Goal: Task Accomplishment & Management: Complete application form

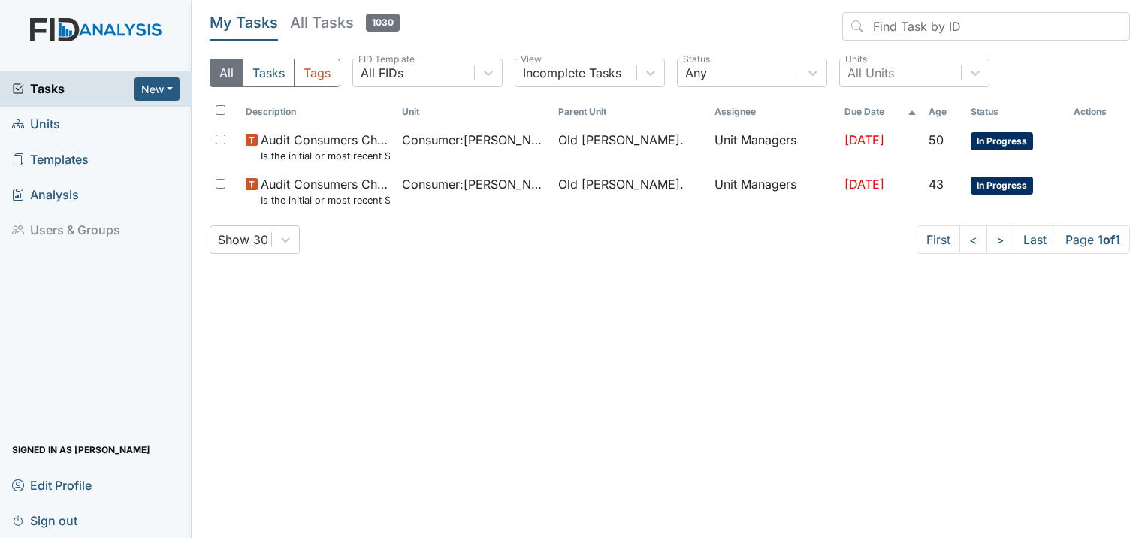
click at [52, 134] on span "Units" at bounding box center [36, 124] width 48 height 23
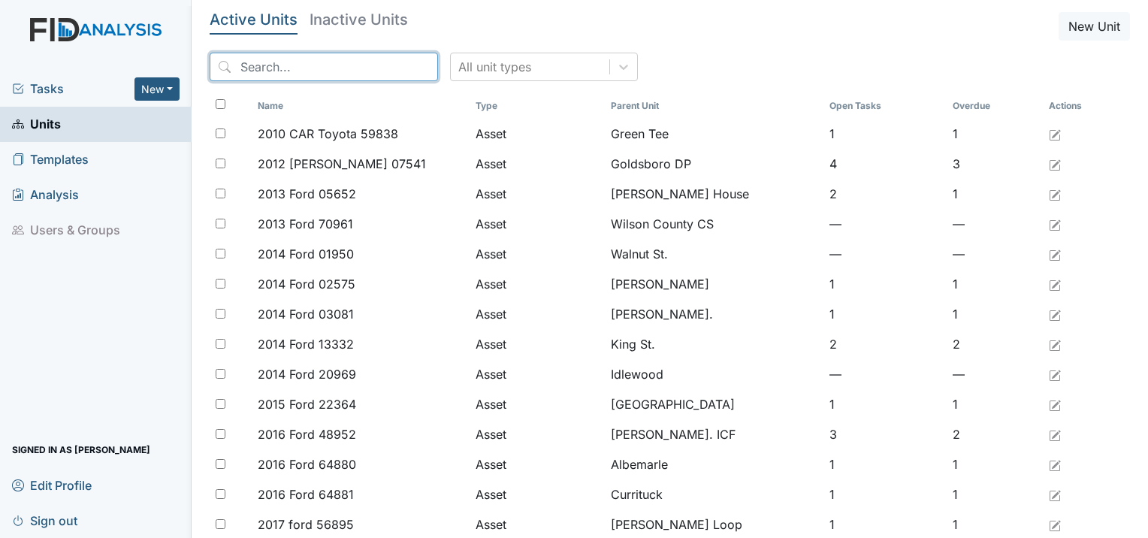
click at [345, 62] on input "search" at bounding box center [324, 67] width 228 height 29
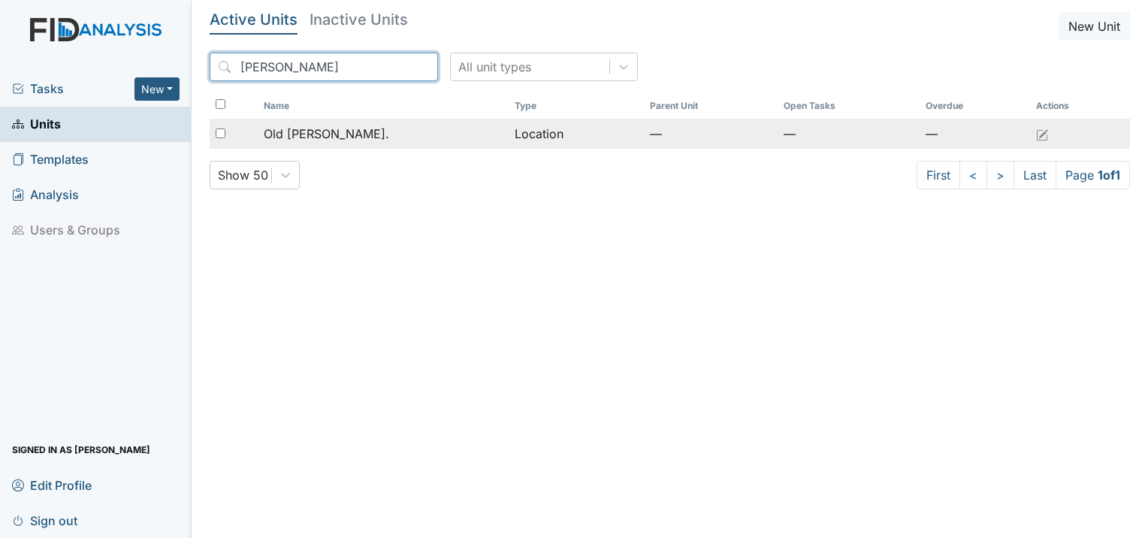
type input "[PERSON_NAME]"
click at [407, 146] on td "Old [PERSON_NAME]." at bounding box center [383, 134] width 251 height 30
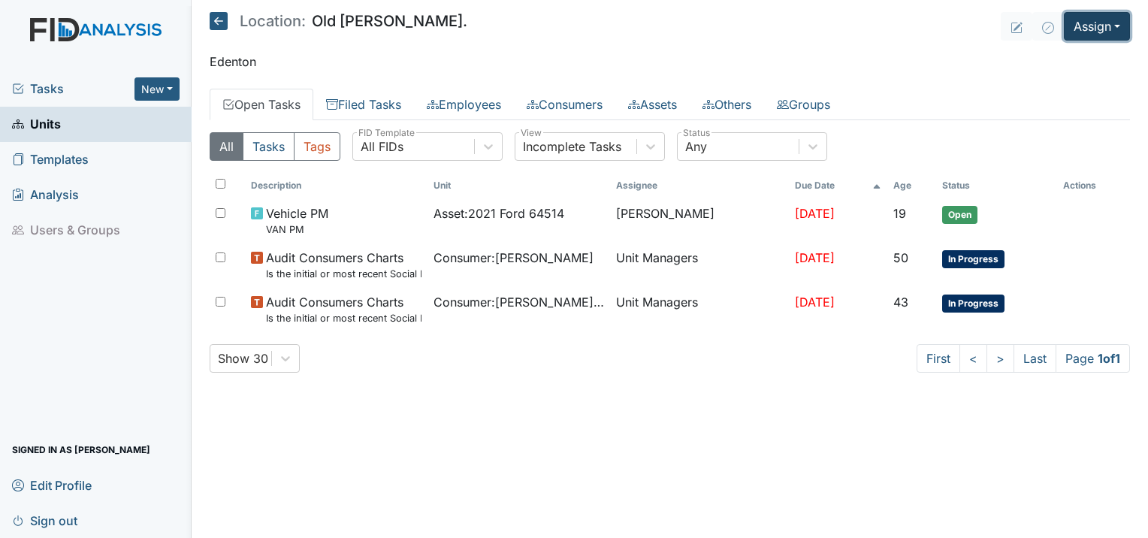
click at [1090, 24] on button "Assign" at bounding box center [1096, 26] width 66 height 29
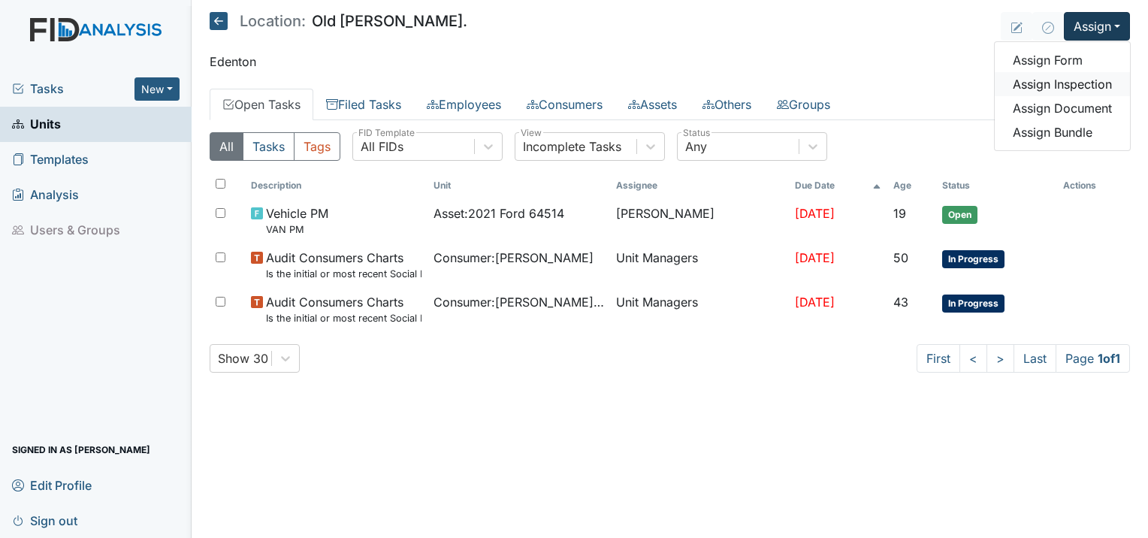
click at [1045, 84] on link "Assign Inspection" at bounding box center [1061, 84] width 135 height 24
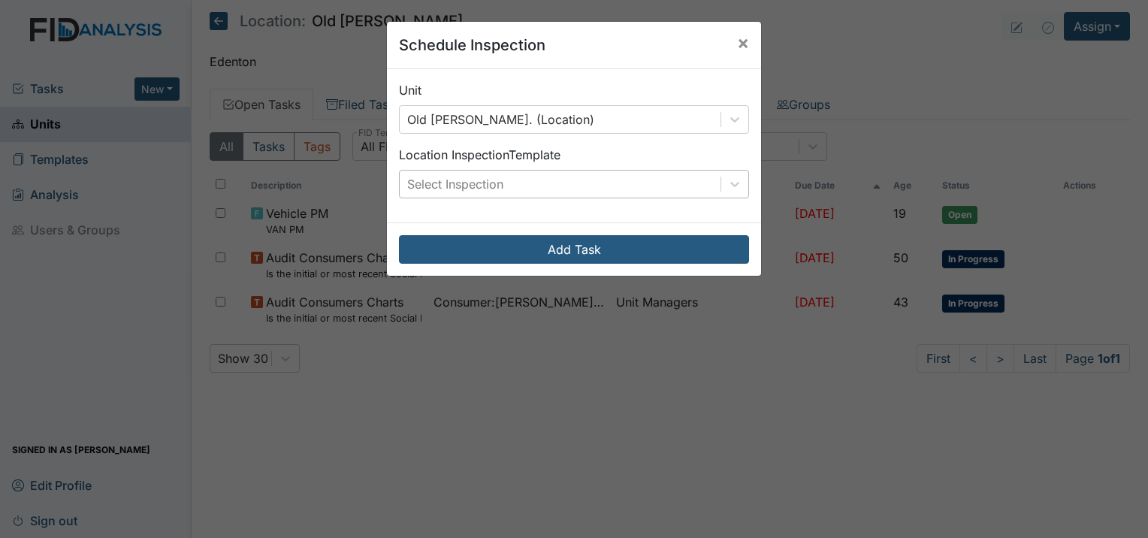
click at [502, 188] on div "Select Inspection" at bounding box center [560, 183] width 321 height 27
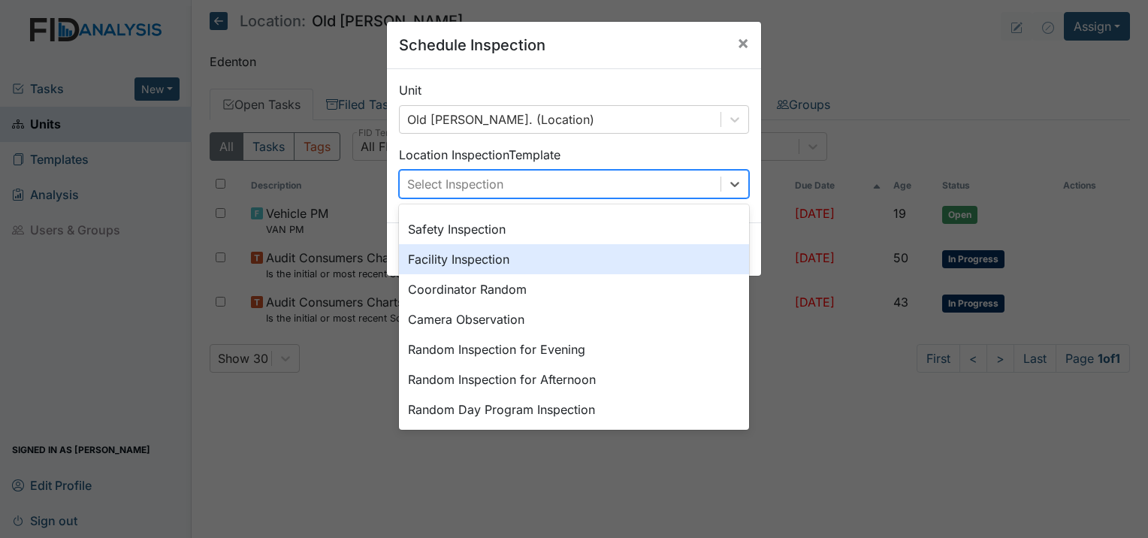
scroll to position [150, 0]
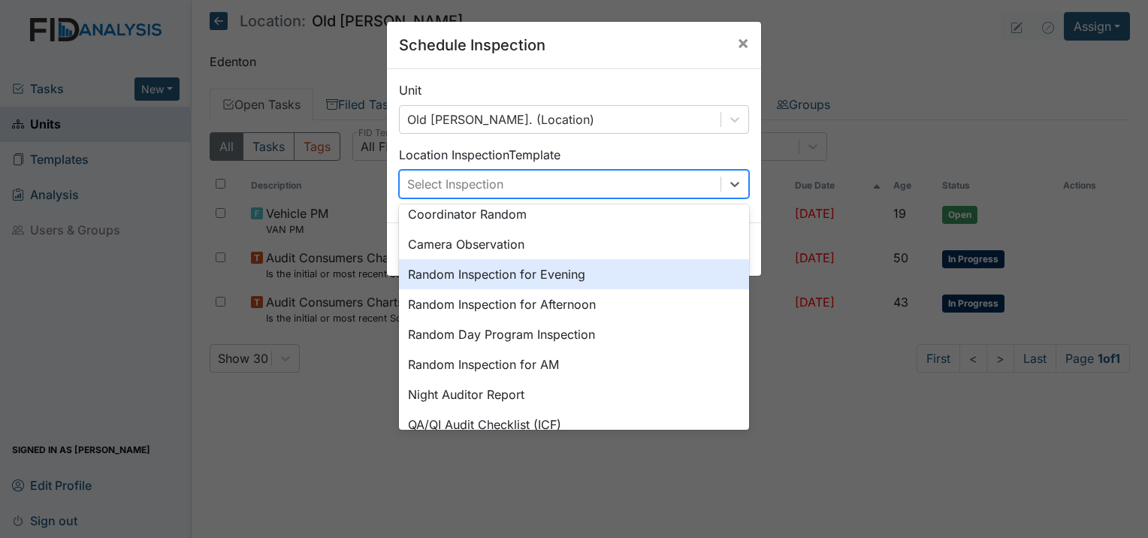
click at [581, 271] on div "Random Inspection for Evening" at bounding box center [574, 274] width 350 height 30
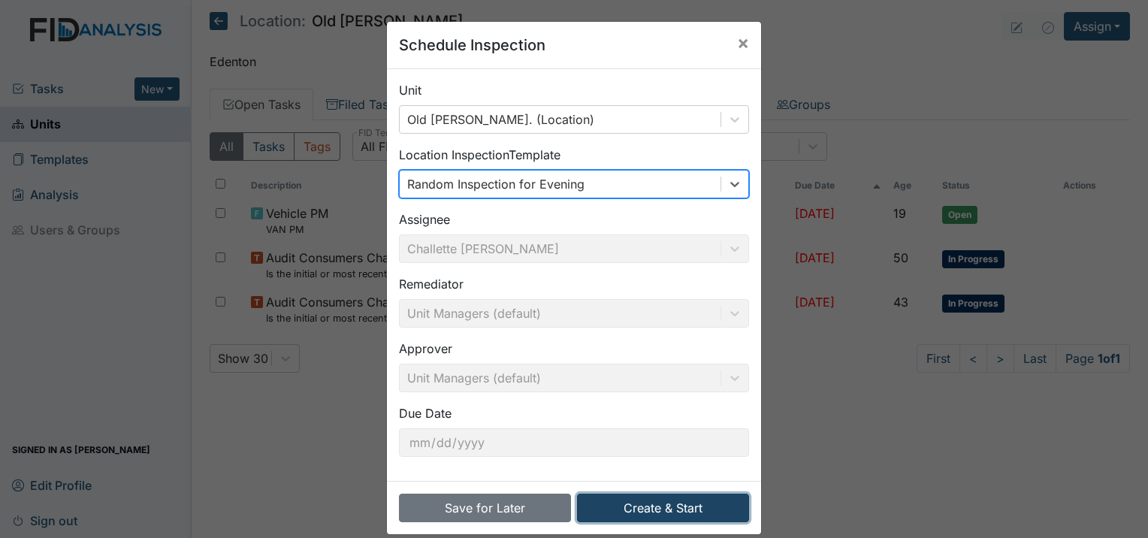
click at [706, 499] on button "Create & Start" at bounding box center [663, 507] width 172 height 29
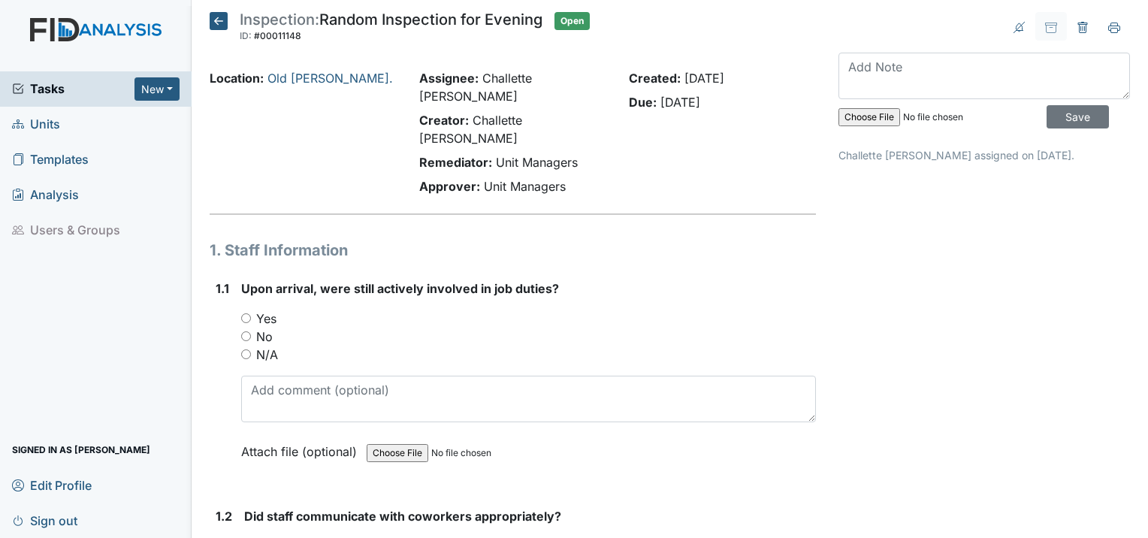
click at [246, 313] on input "Yes" at bounding box center [246, 318] width 10 height 10
radio input "true"
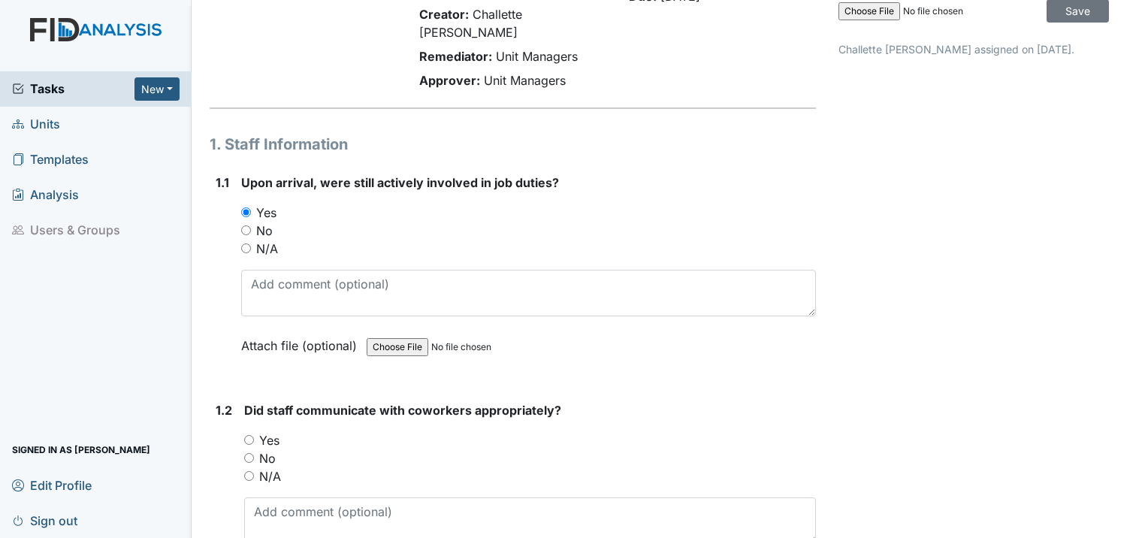
scroll to position [300, 0]
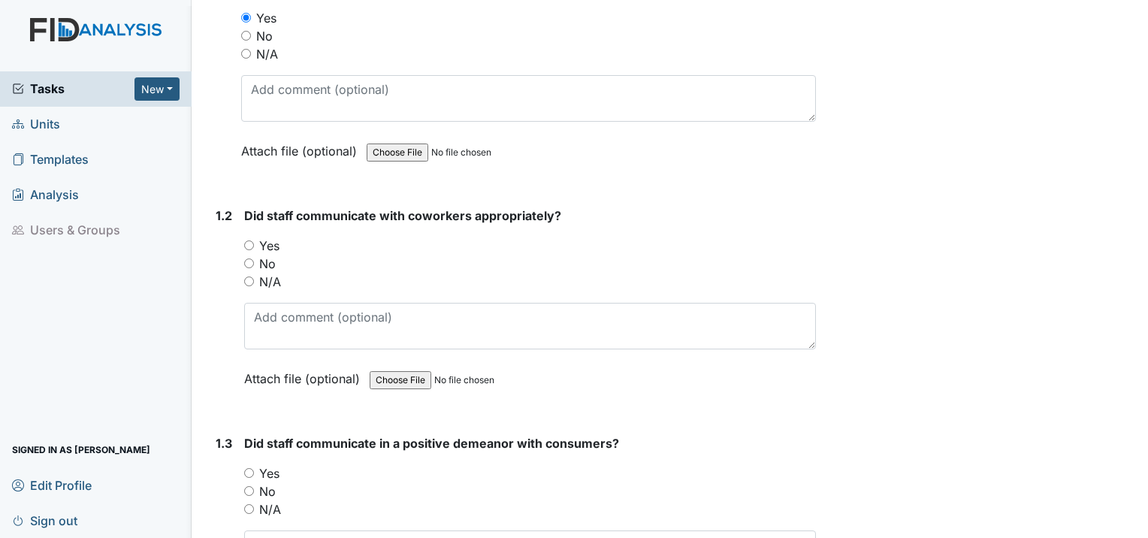
click at [256, 237] on div "Yes" at bounding box center [530, 246] width 572 height 18
click at [247, 240] on input "Yes" at bounding box center [249, 245] width 10 height 10
radio input "true"
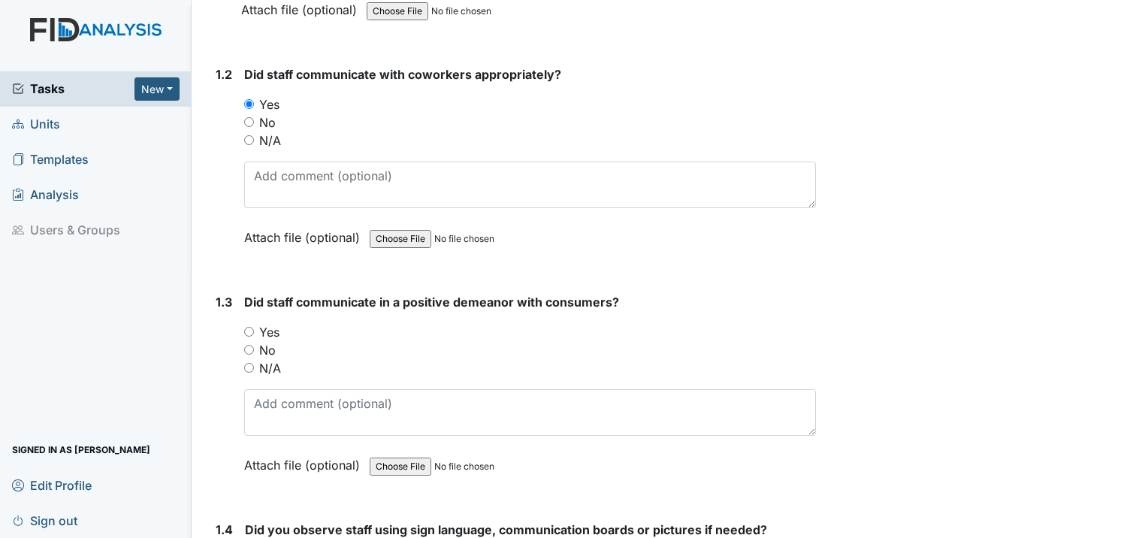
scroll to position [451, 0]
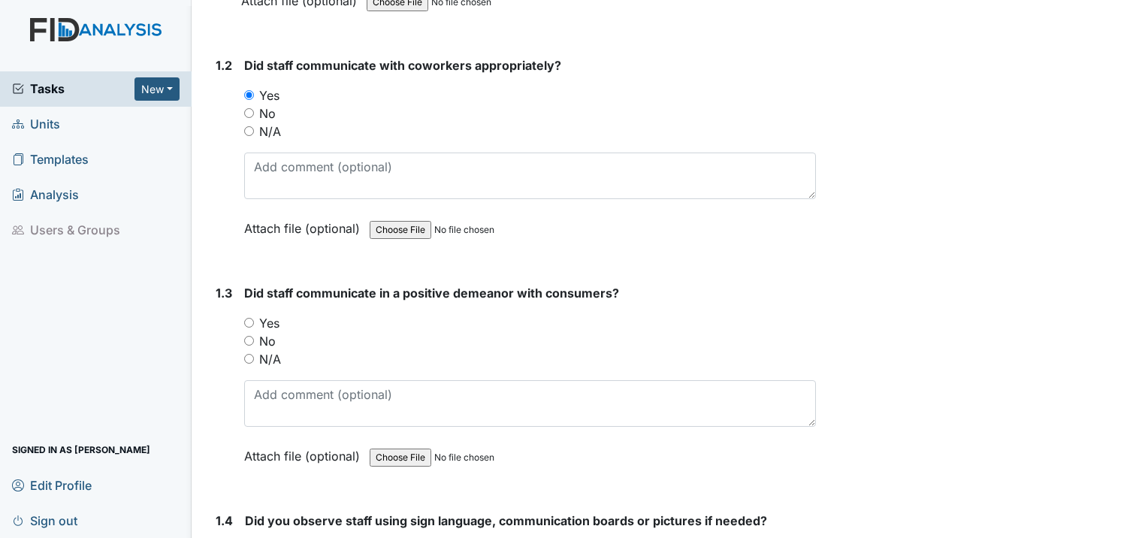
click at [248, 318] on input "Yes" at bounding box center [249, 323] width 10 height 10
radio input "true"
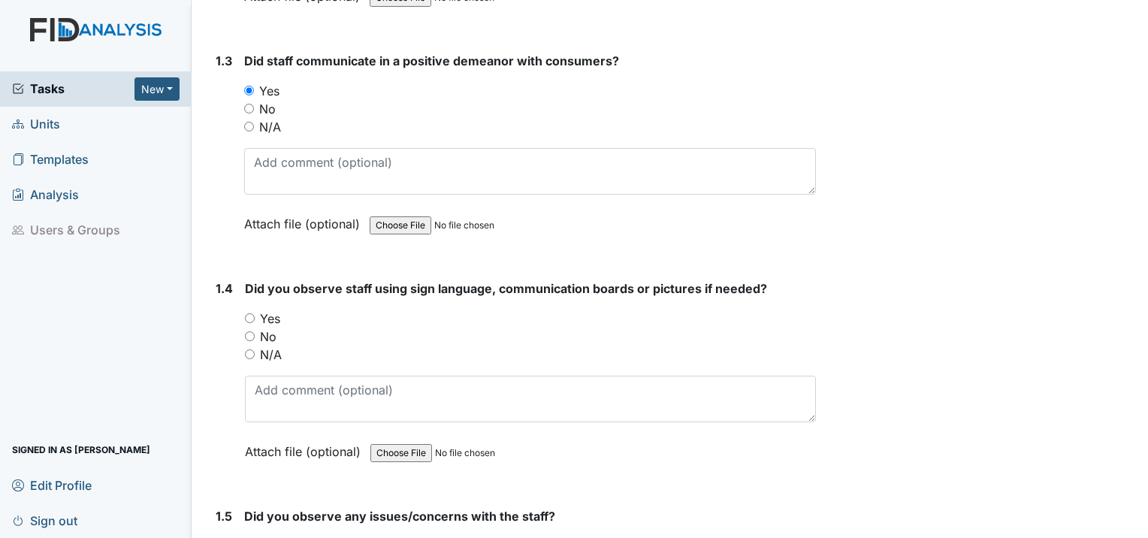
scroll to position [751, 0]
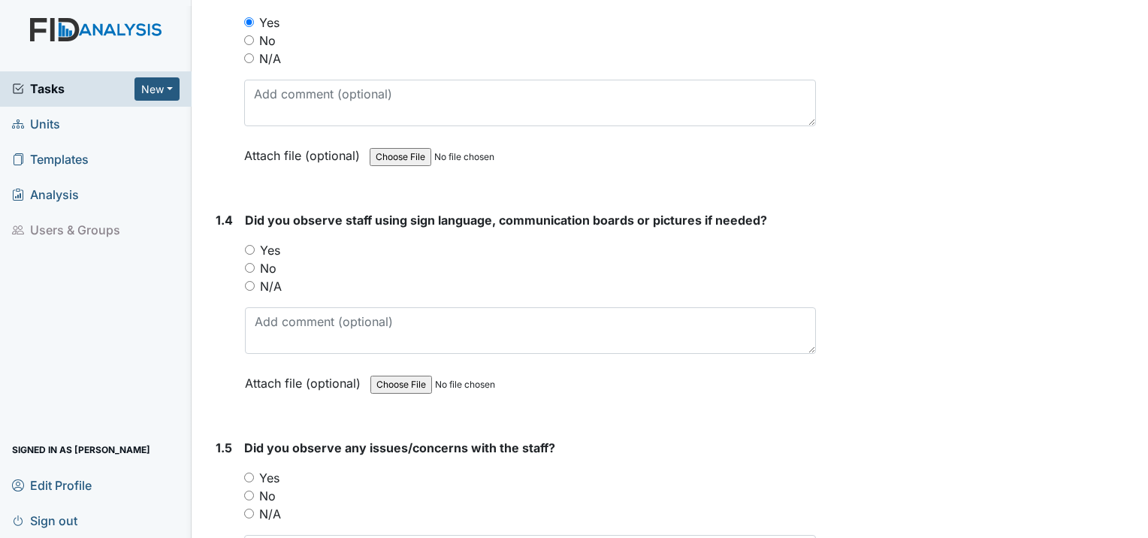
click at [246, 245] on input "Yes" at bounding box center [250, 250] width 10 height 10
radio input "true"
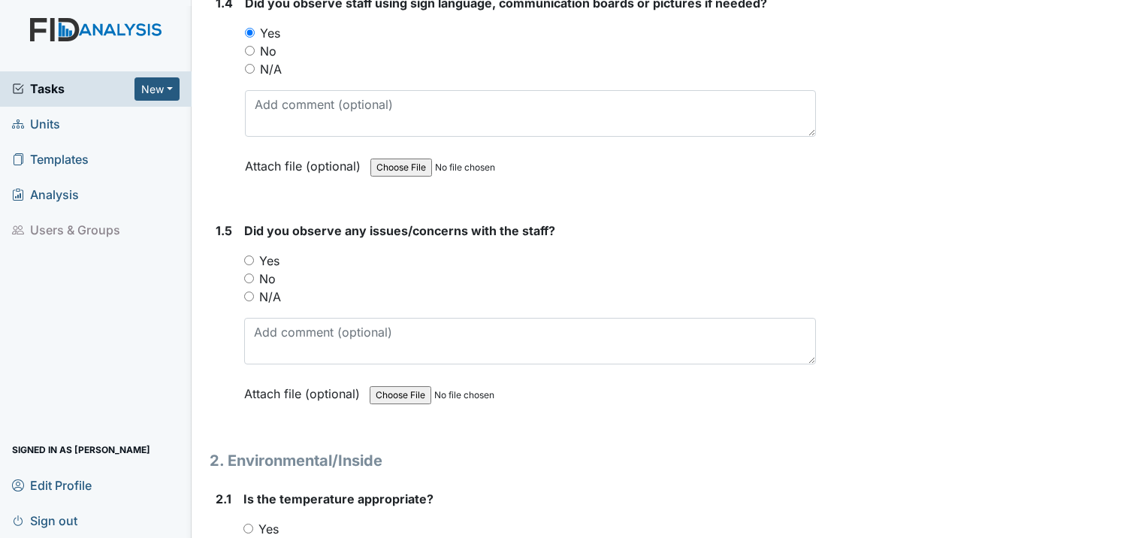
scroll to position [976, 0]
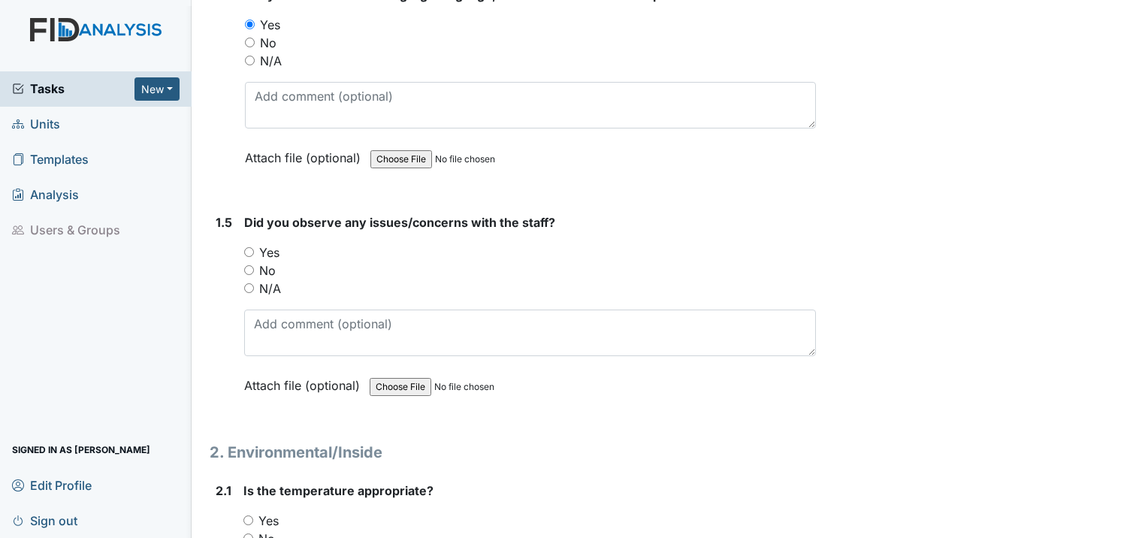
click at [246, 265] on input "No" at bounding box center [249, 270] width 10 height 10
radio input "true"
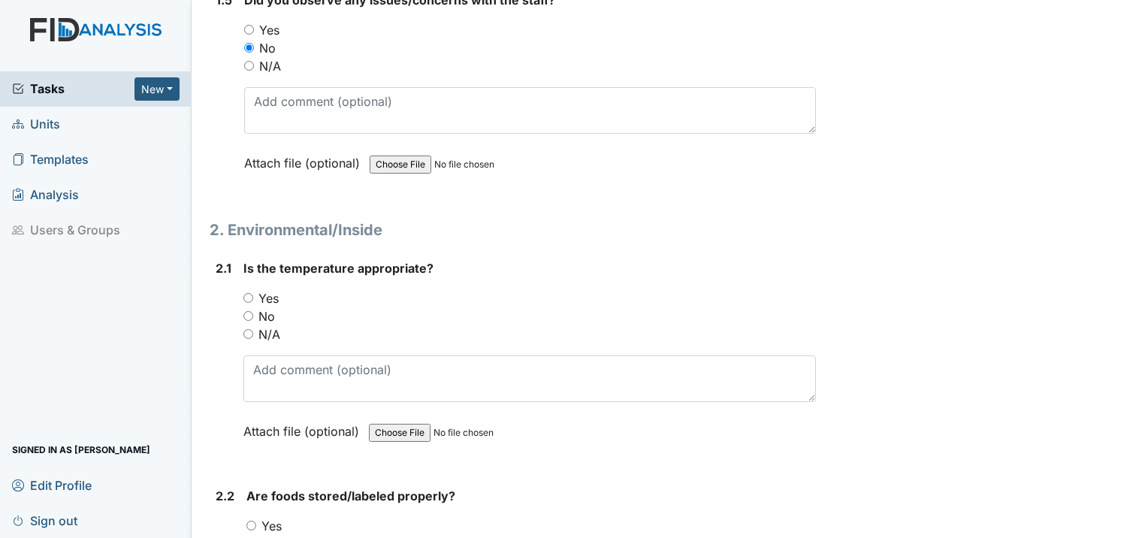
scroll to position [1202, 0]
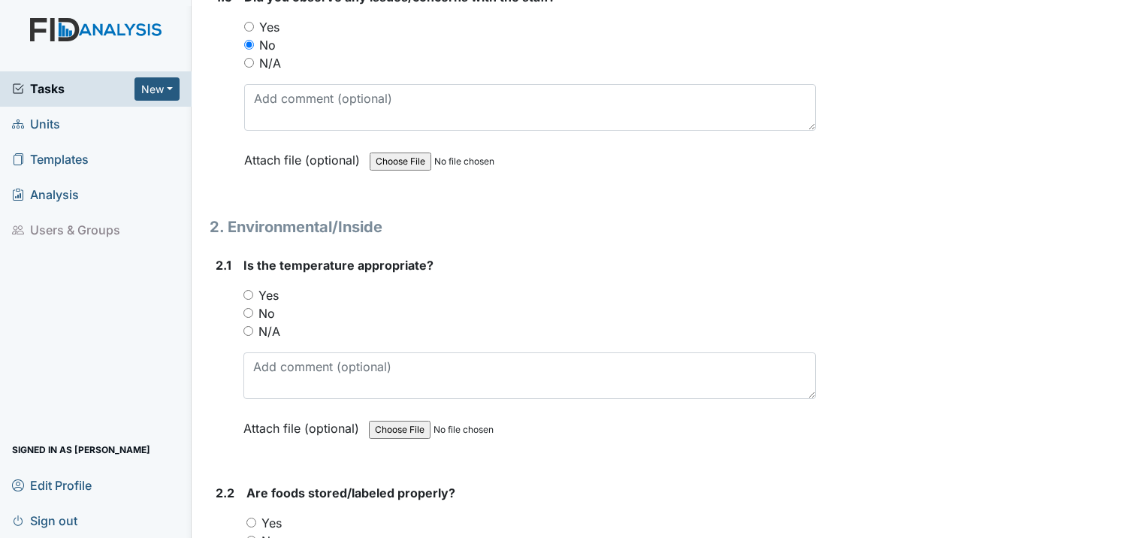
click at [249, 290] on input "Yes" at bounding box center [248, 295] width 10 height 10
radio input "true"
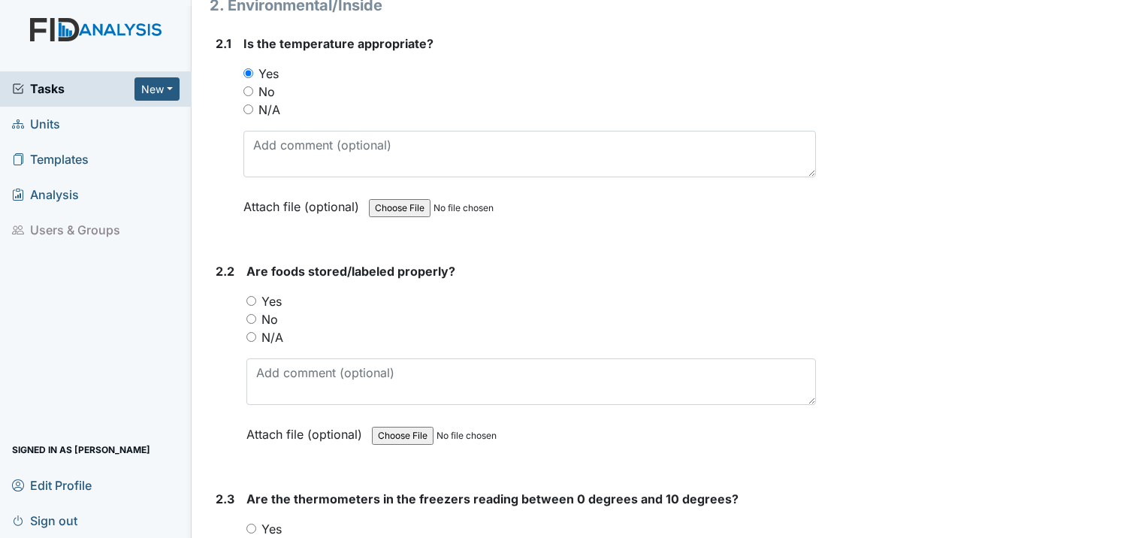
scroll to position [1427, 0]
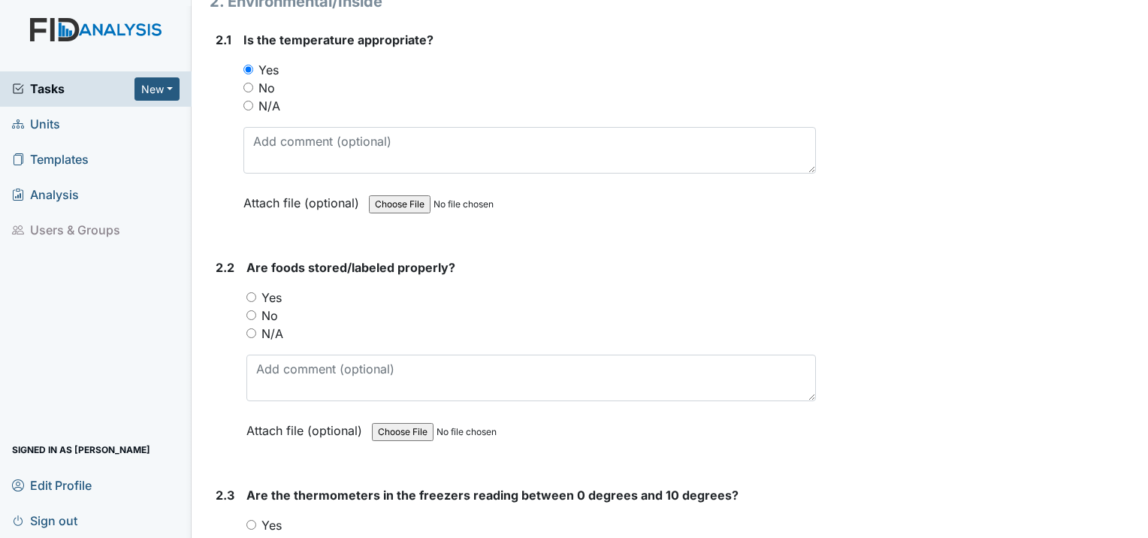
click at [255, 292] on input "Yes" at bounding box center [251, 297] width 10 height 10
radio input "true"
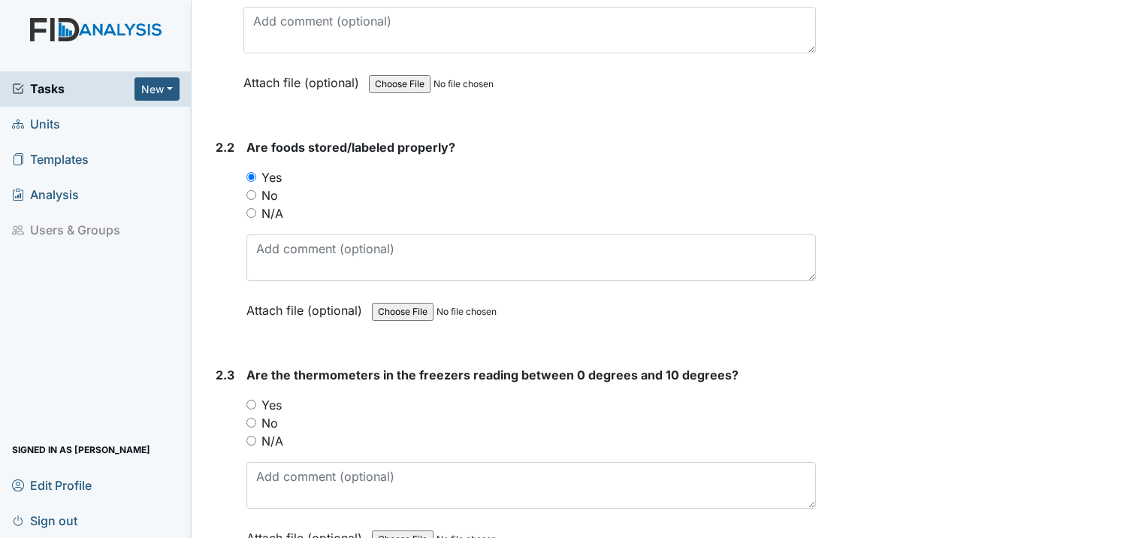
scroll to position [1652, 0]
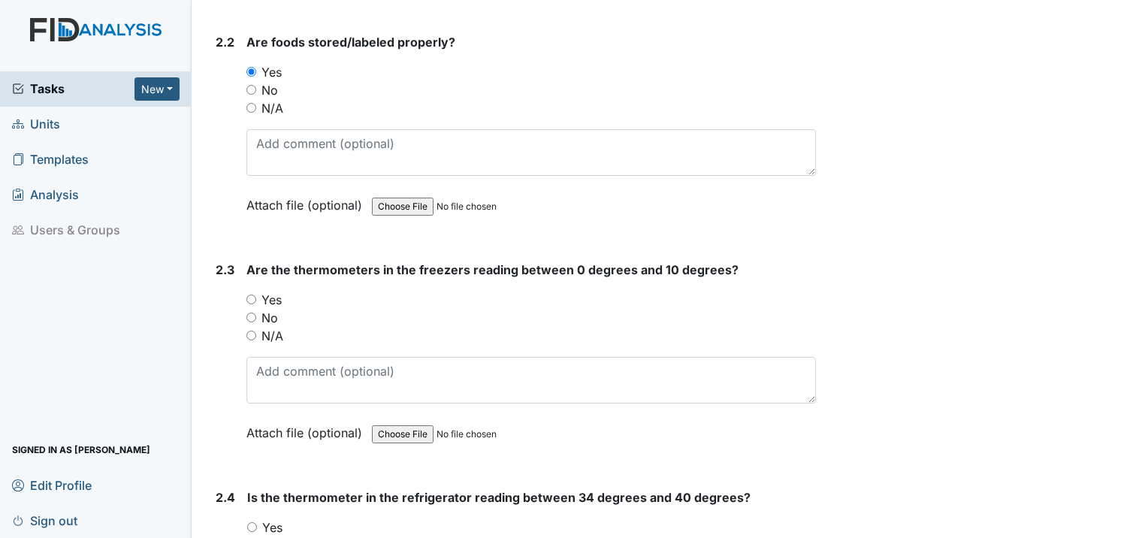
click at [255, 294] on input "Yes" at bounding box center [251, 299] width 10 height 10
radio input "true"
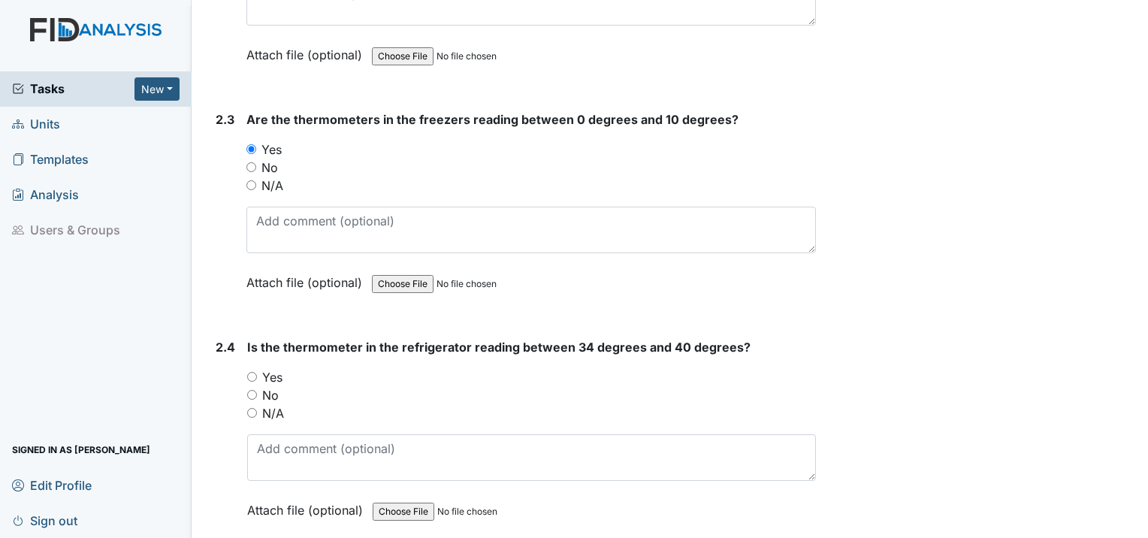
scroll to position [1877, 0]
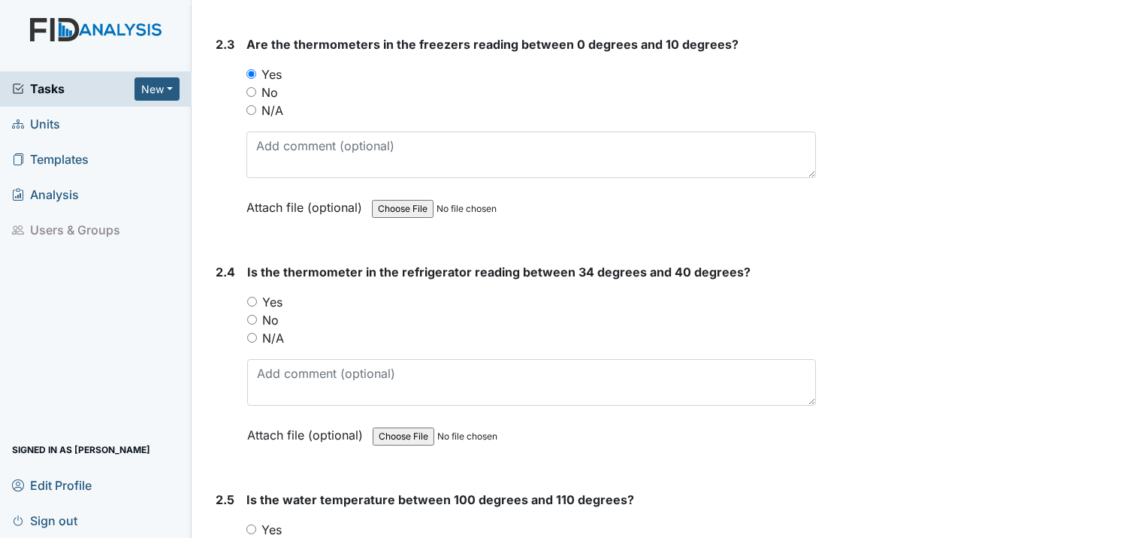
click at [250, 297] on input "Yes" at bounding box center [252, 302] width 10 height 10
radio input "true"
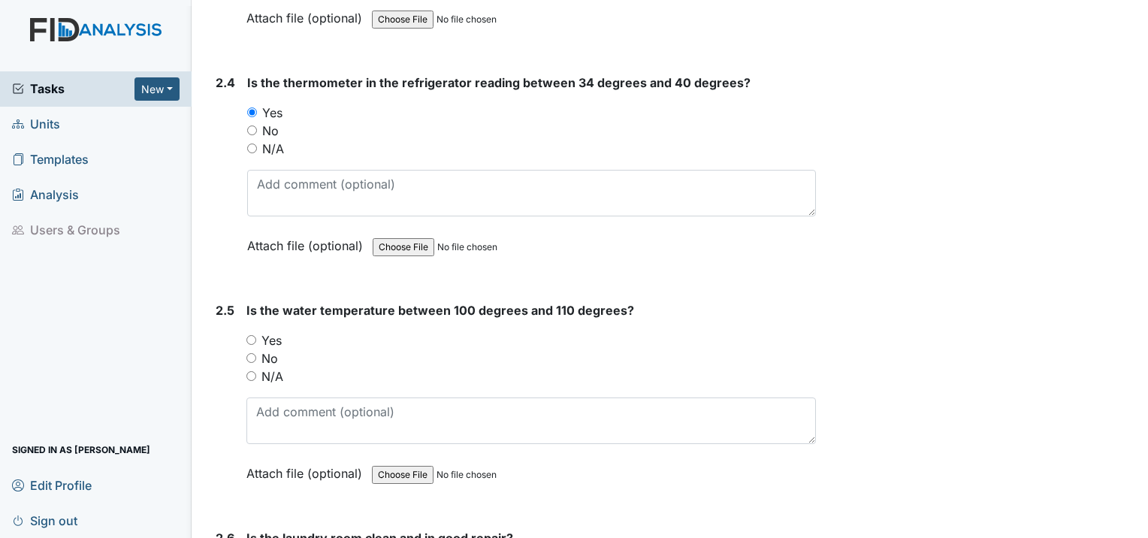
scroll to position [2178, 0]
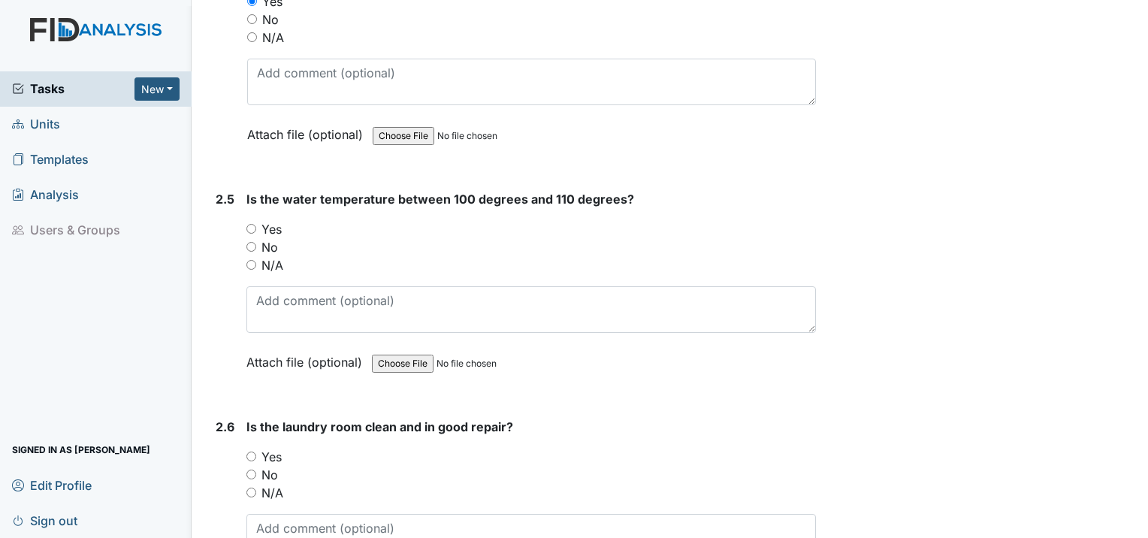
click at [246, 220] on div "Yes" at bounding box center [530, 229] width 569 height 18
click at [252, 224] on input "Yes" at bounding box center [251, 229] width 10 height 10
radio input "true"
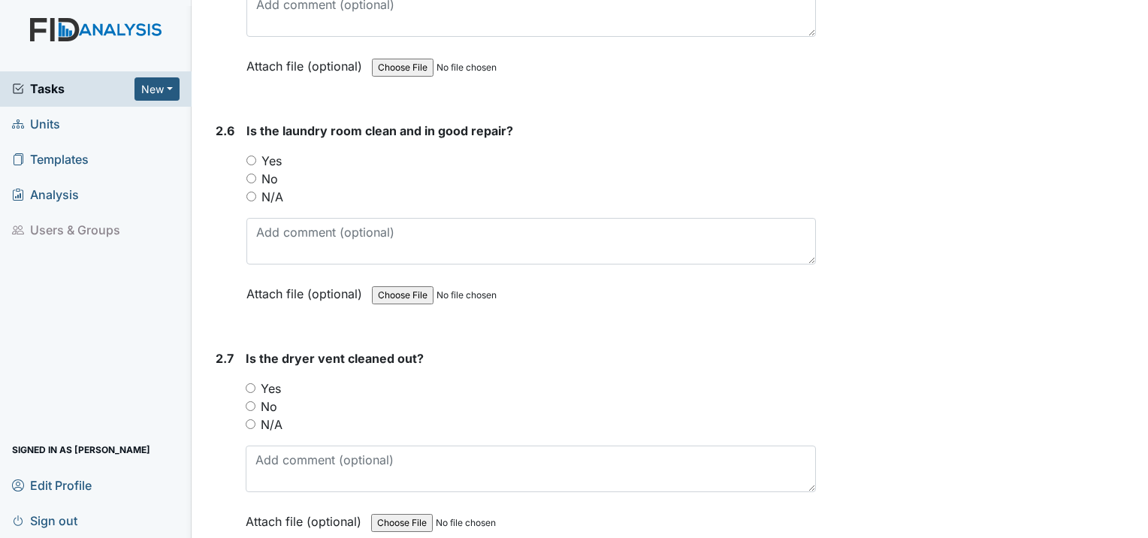
scroll to position [2478, 0]
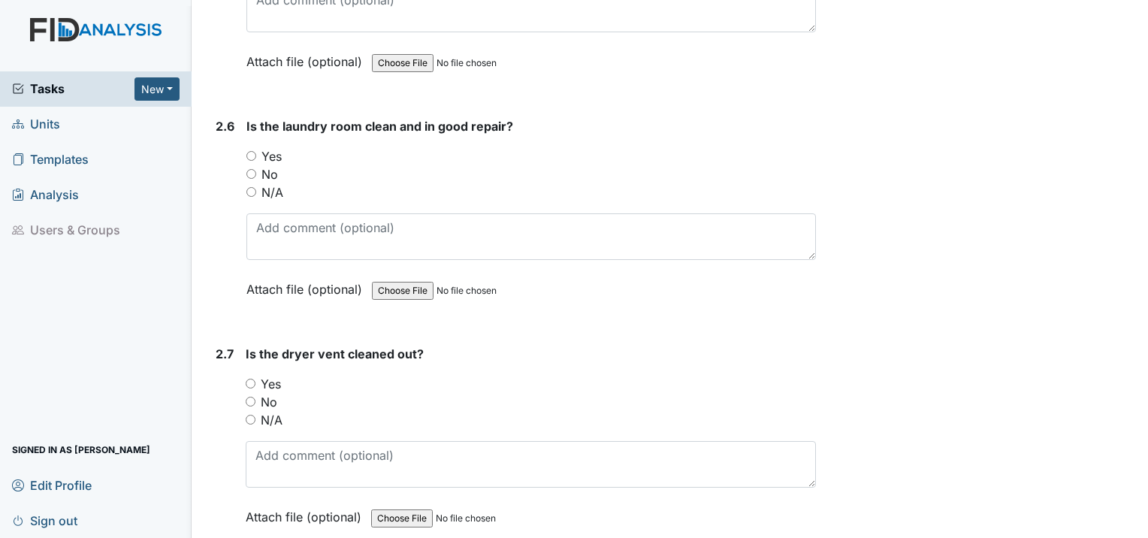
click at [252, 151] on input "Yes" at bounding box center [251, 156] width 10 height 10
radio input "true"
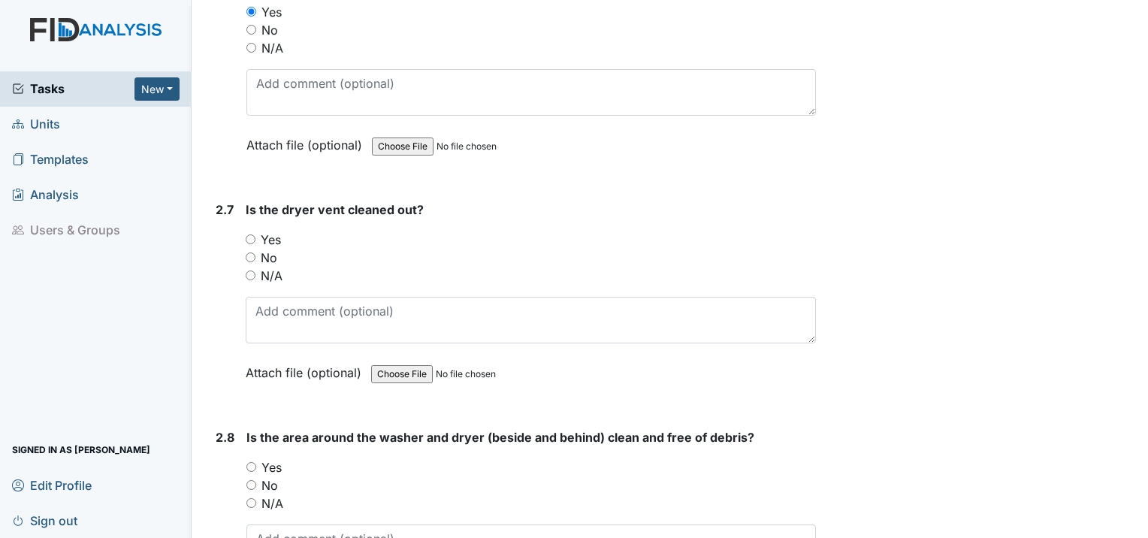
scroll to position [2628, 0]
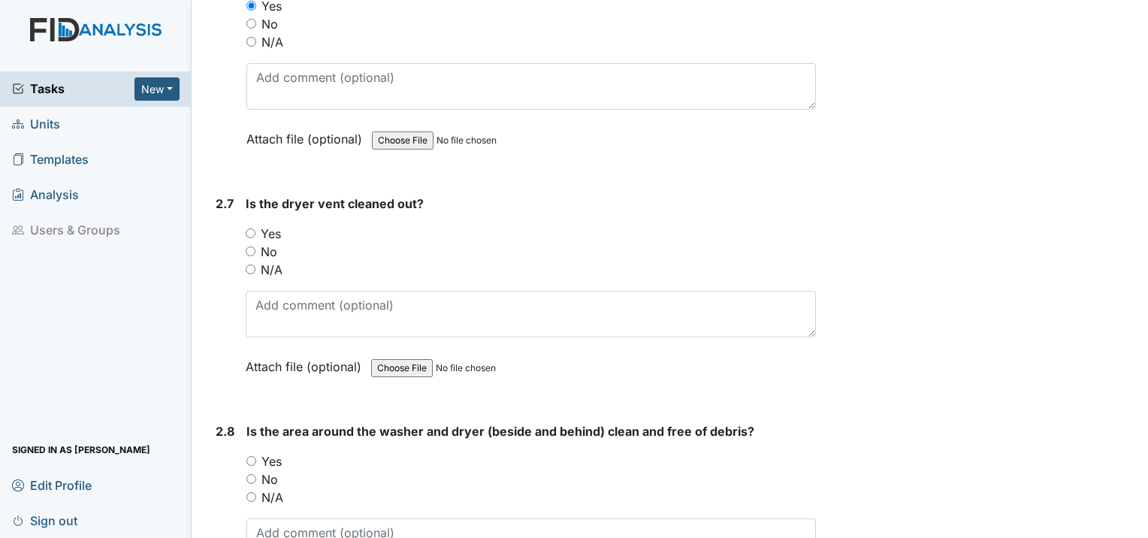
click at [255, 225] on div "Yes" at bounding box center [531, 234] width 570 height 18
click at [253, 228] on input "Yes" at bounding box center [251, 233] width 10 height 10
radio input "true"
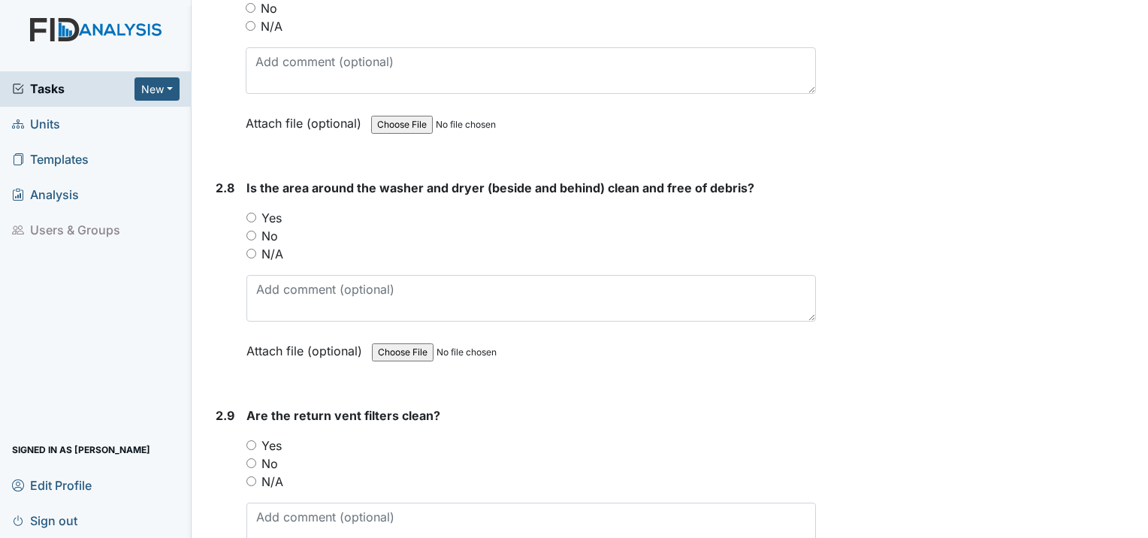
scroll to position [2929, 0]
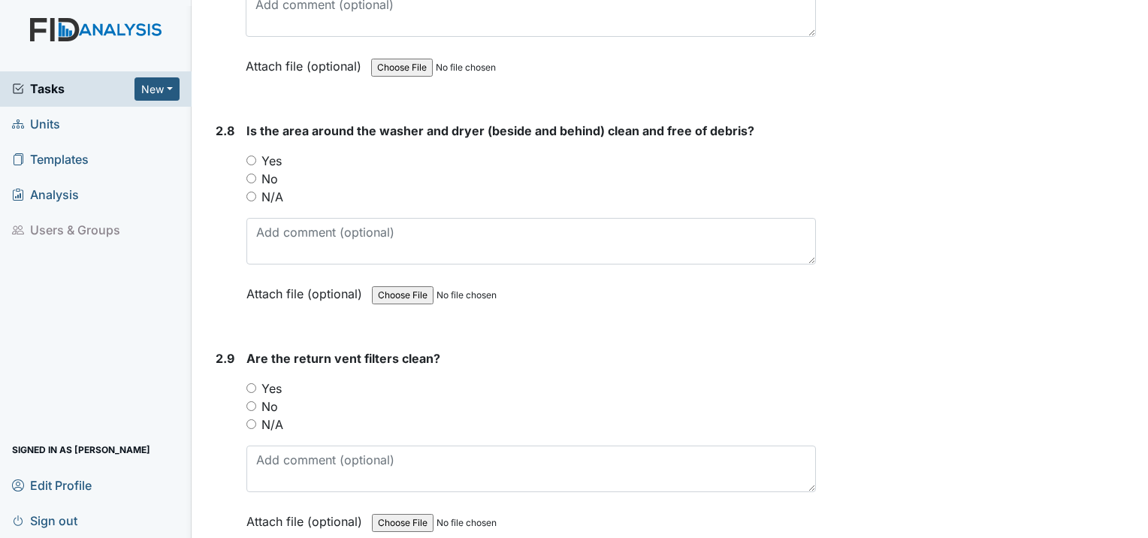
click at [254, 155] on input "Yes" at bounding box center [251, 160] width 10 height 10
radio input "true"
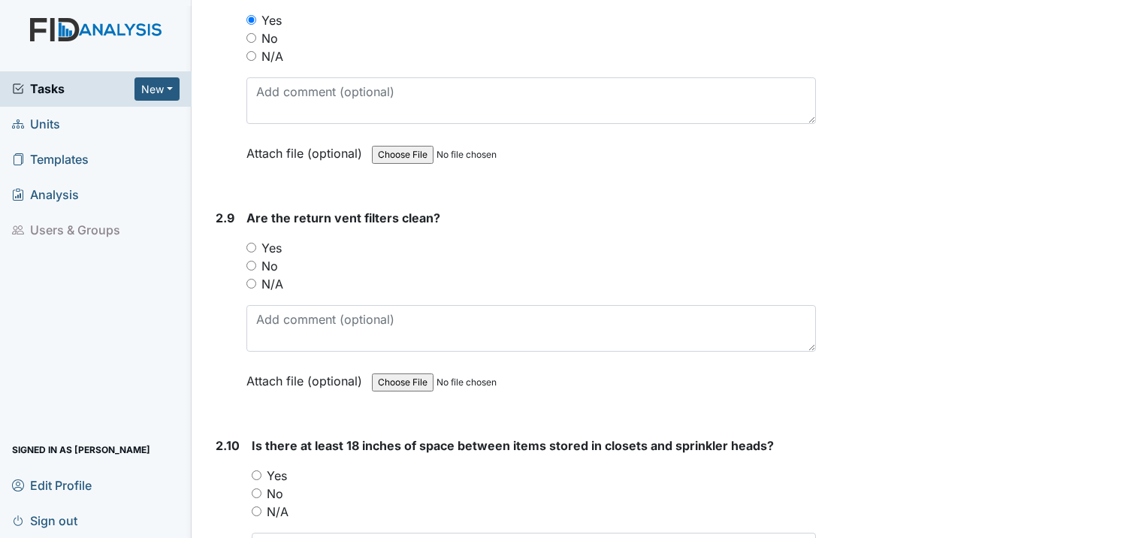
scroll to position [3079, 0]
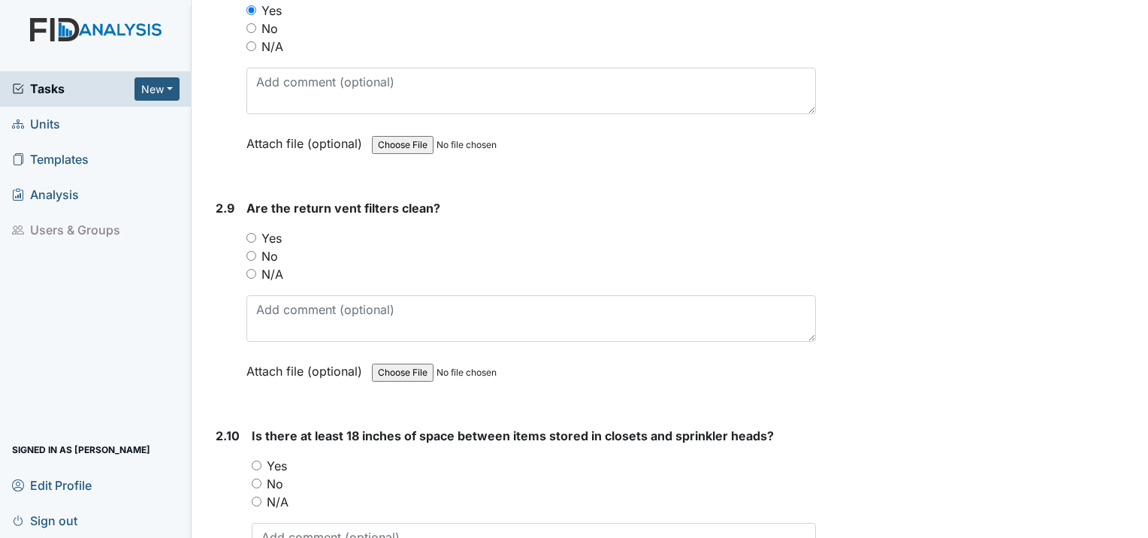
click at [251, 229] on div "Yes" at bounding box center [530, 238] width 569 height 18
click at [252, 233] on input "Yes" at bounding box center [251, 238] width 10 height 10
radio input "true"
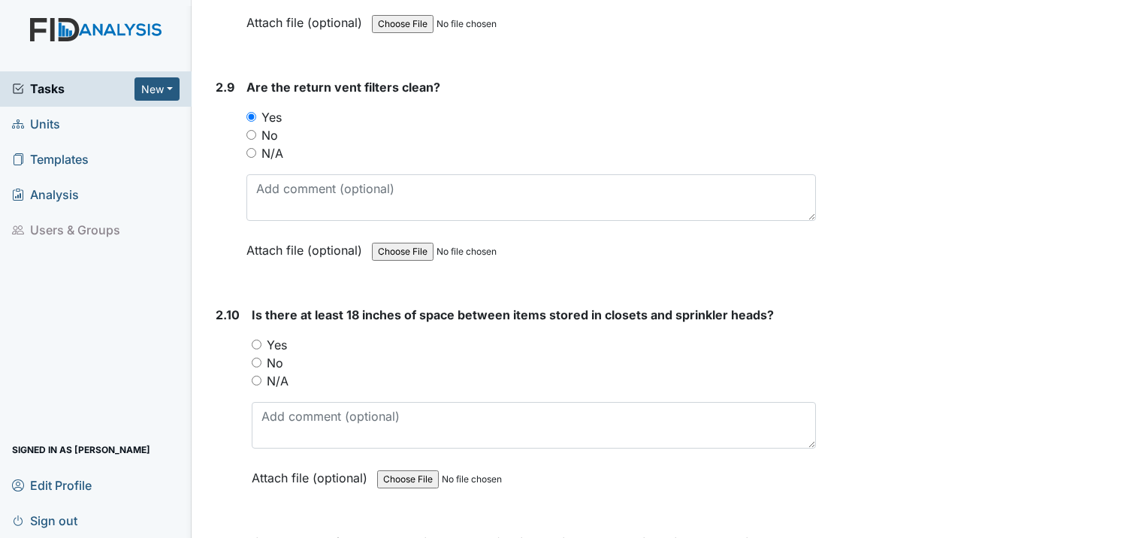
scroll to position [3229, 0]
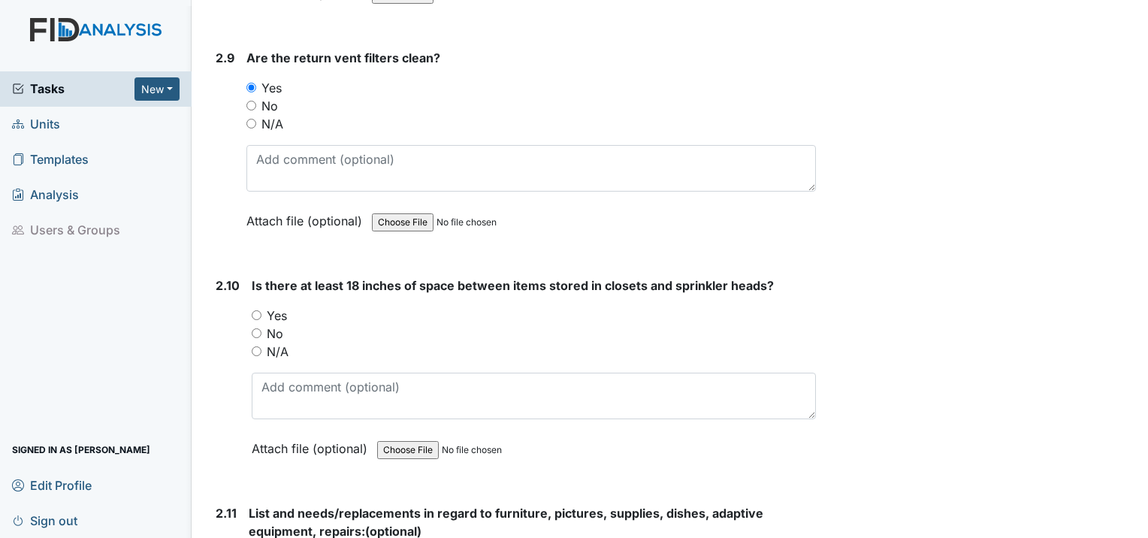
click at [261, 310] on input "Yes" at bounding box center [257, 315] width 10 height 10
radio input "true"
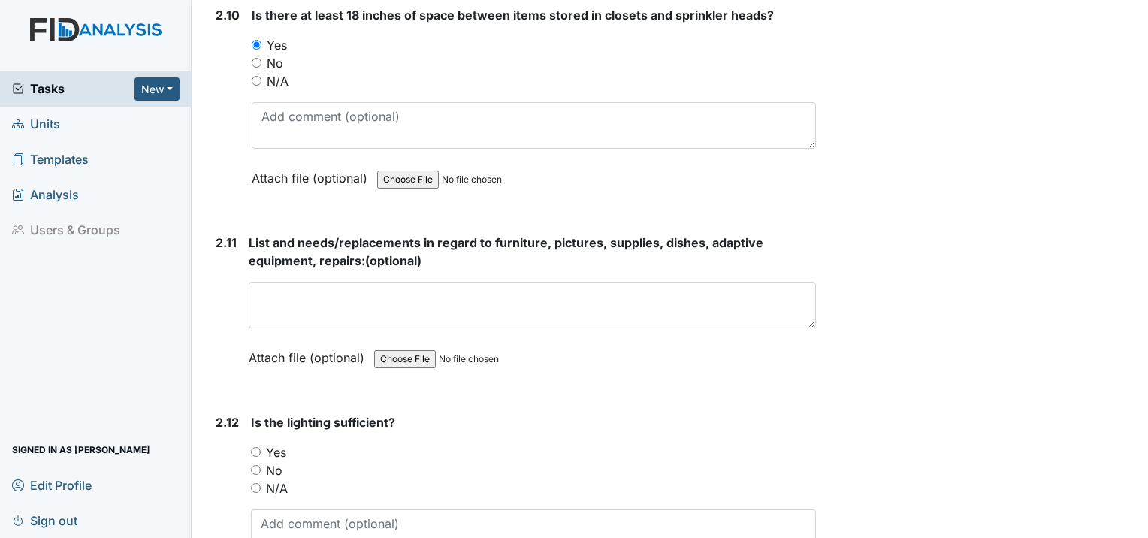
scroll to position [3530, 0]
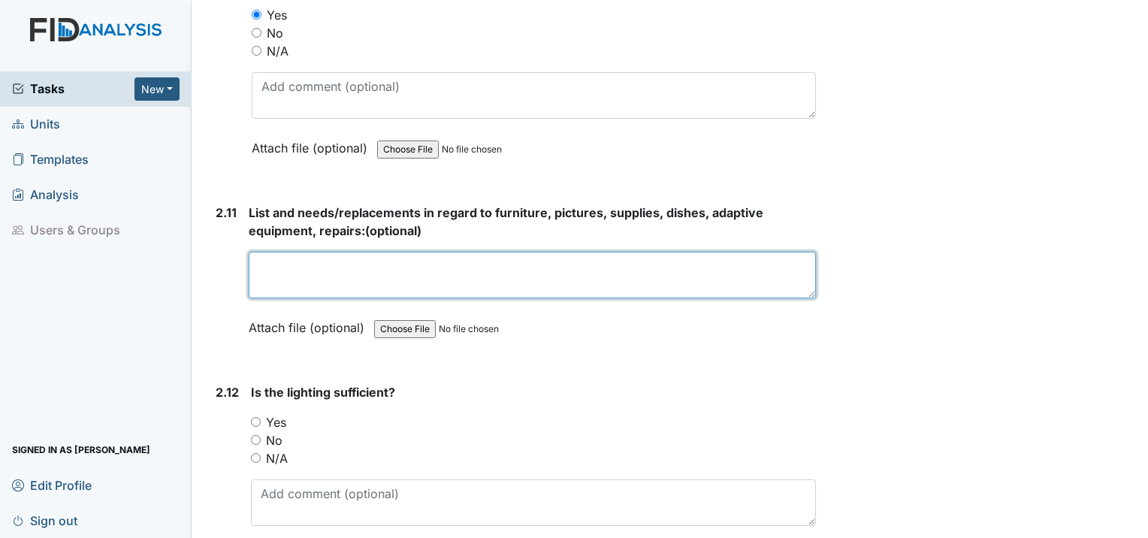
click at [255, 252] on textarea at bounding box center [532, 275] width 567 height 47
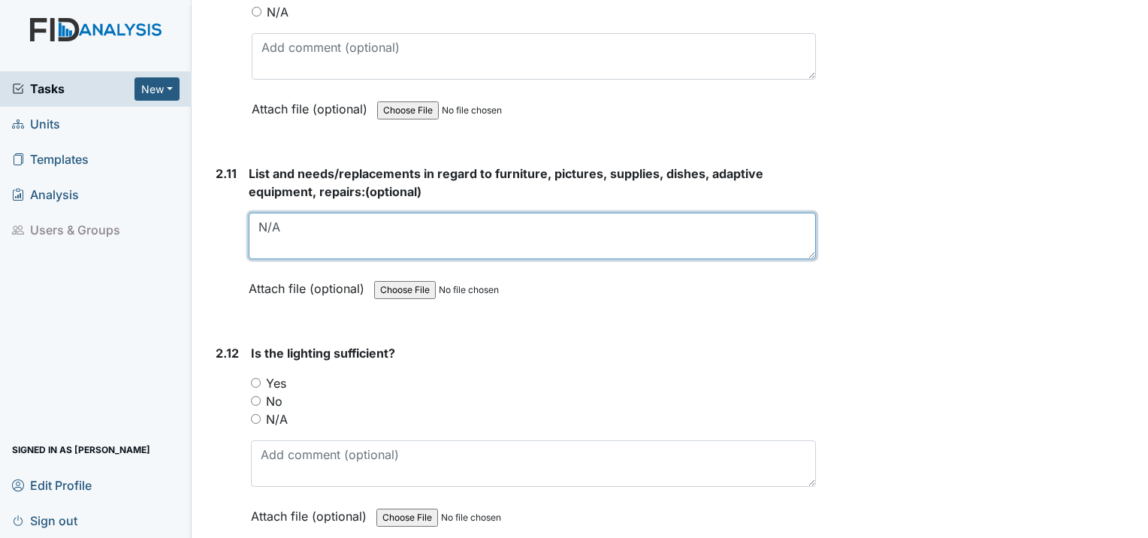
scroll to position [3605, 0]
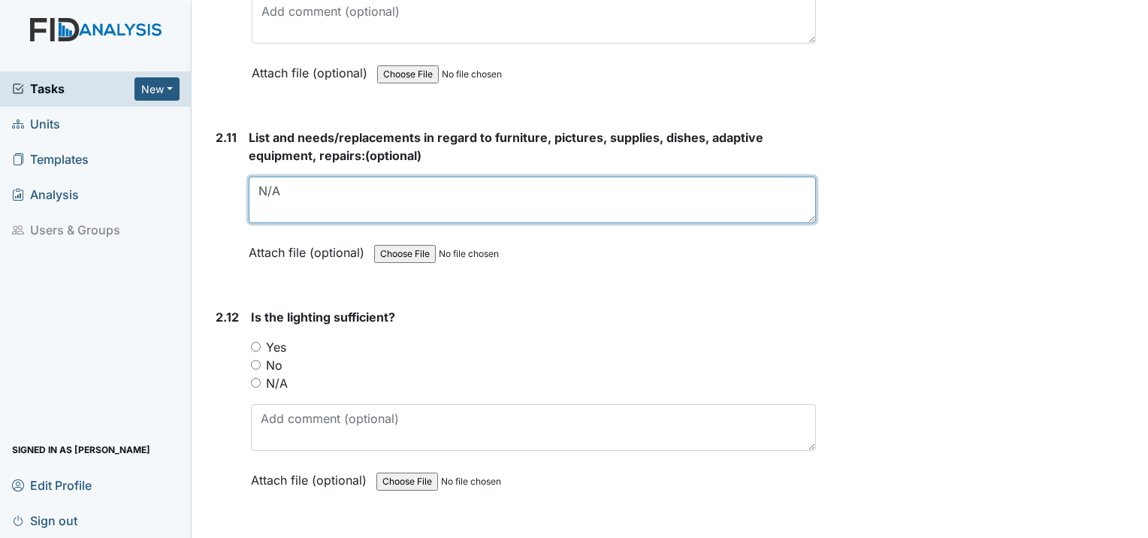
type textarea "N/A"
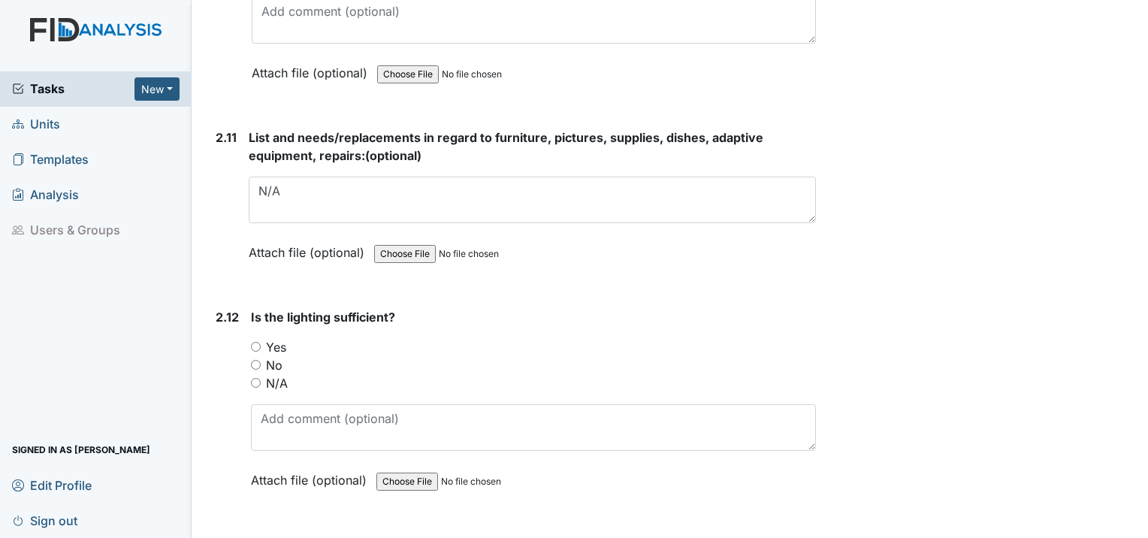
click at [256, 342] on input "Yes" at bounding box center [256, 347] width 10 height 10
radio input "true"
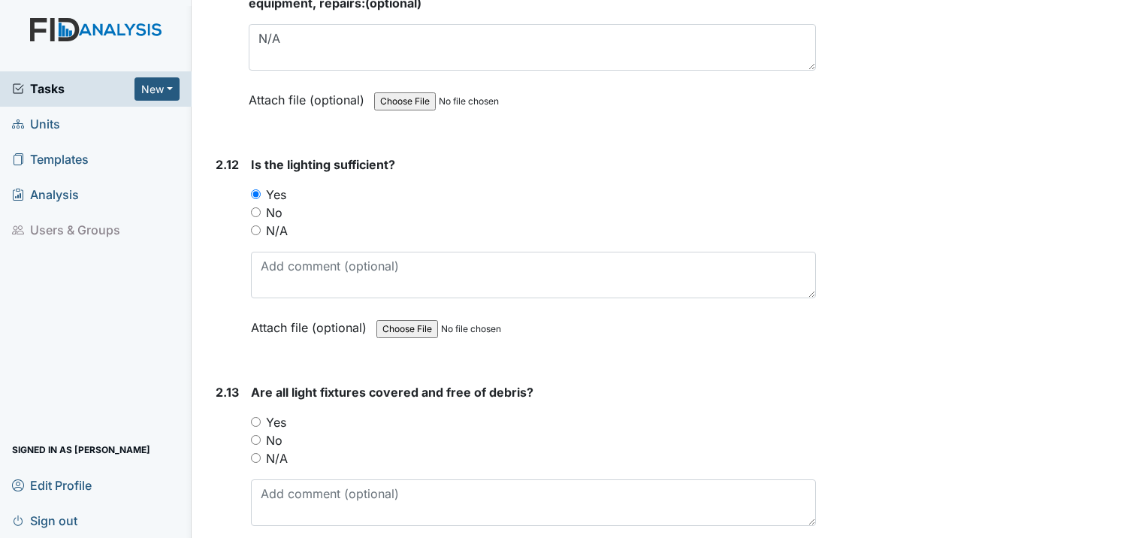
scroll to position [3830, 0]
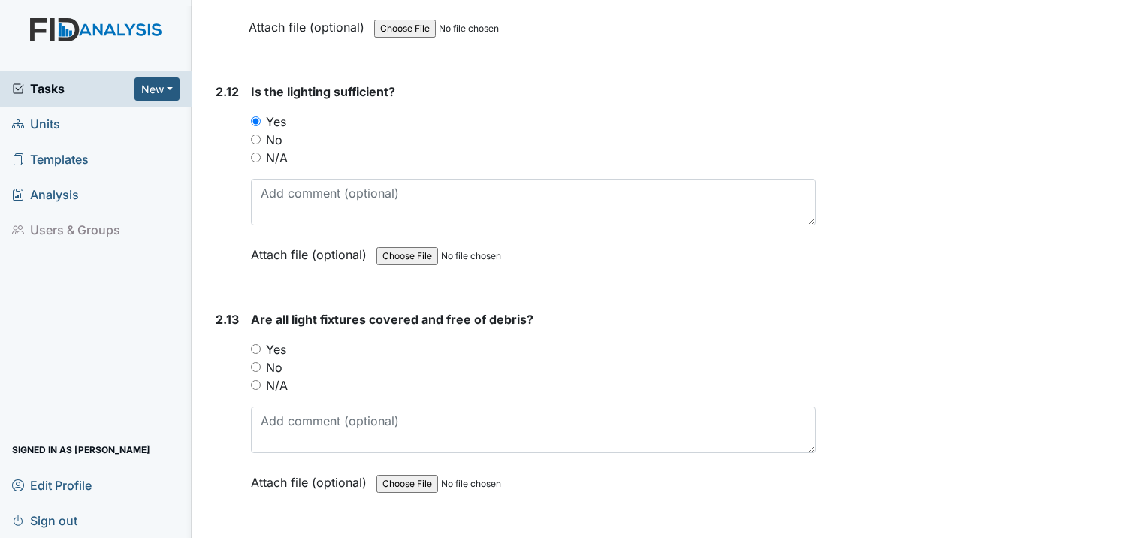
click at [251, 344] on input "Yes" at bounding box center [256, 349] width 10 height 10
radio input "true"
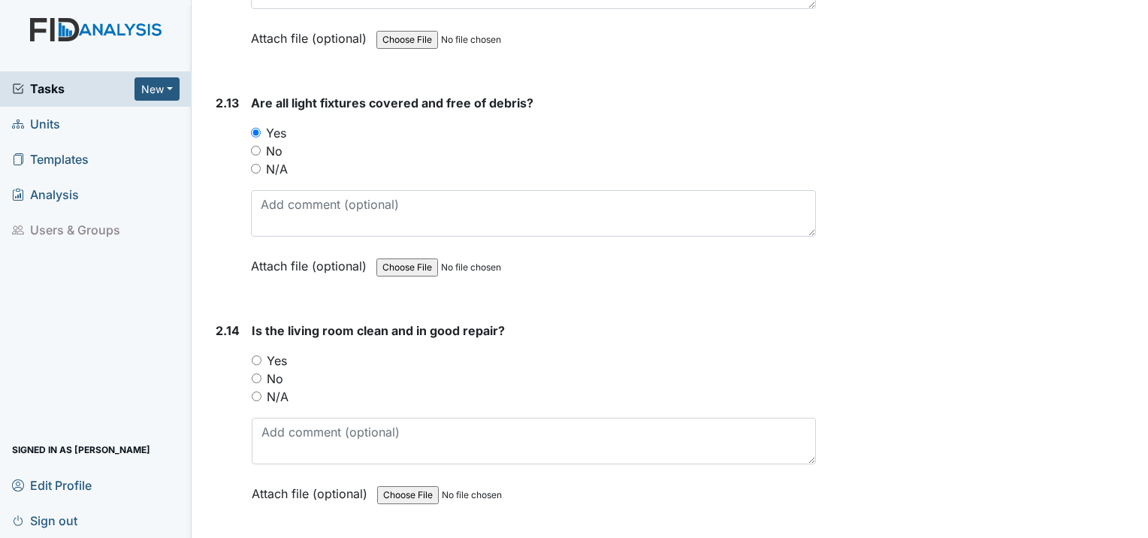
scroll to position [4055, 0]
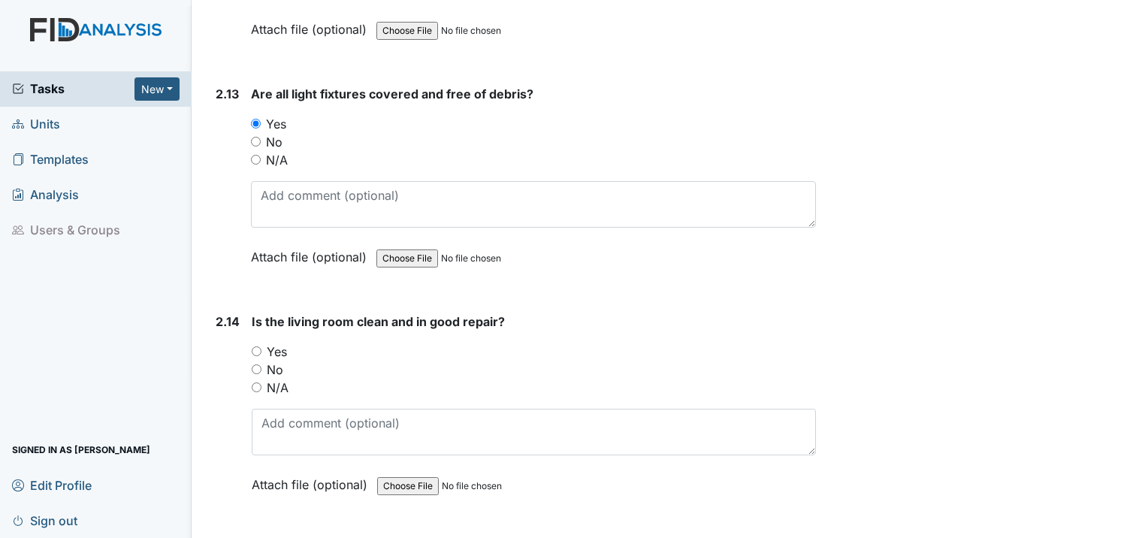
click at [252, 346] on input "Yes" at bounding box center [257, 351] width 10 height 10
radio input "true"
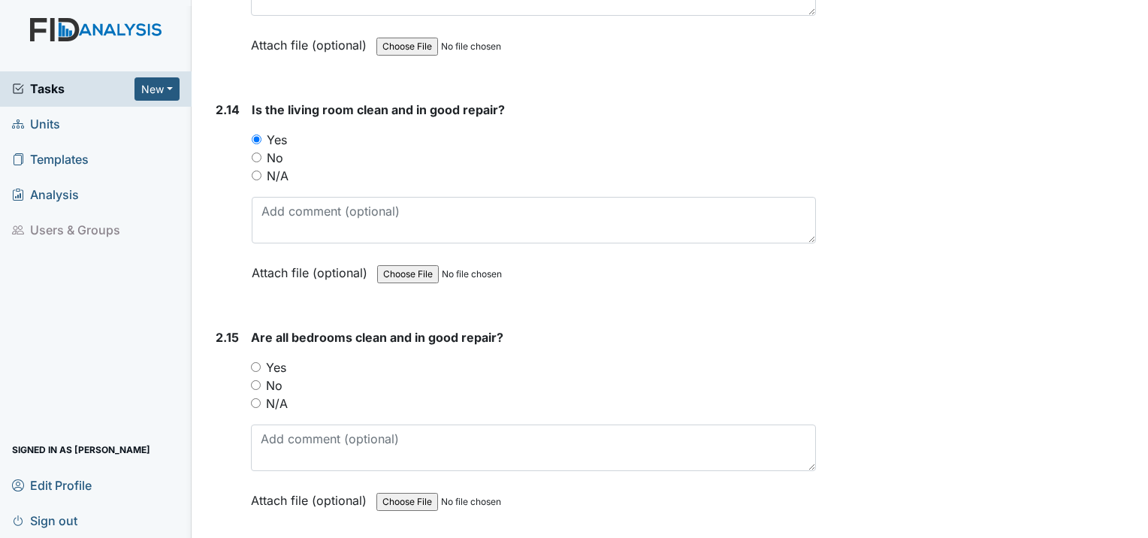
scroll to position [4281, 0]
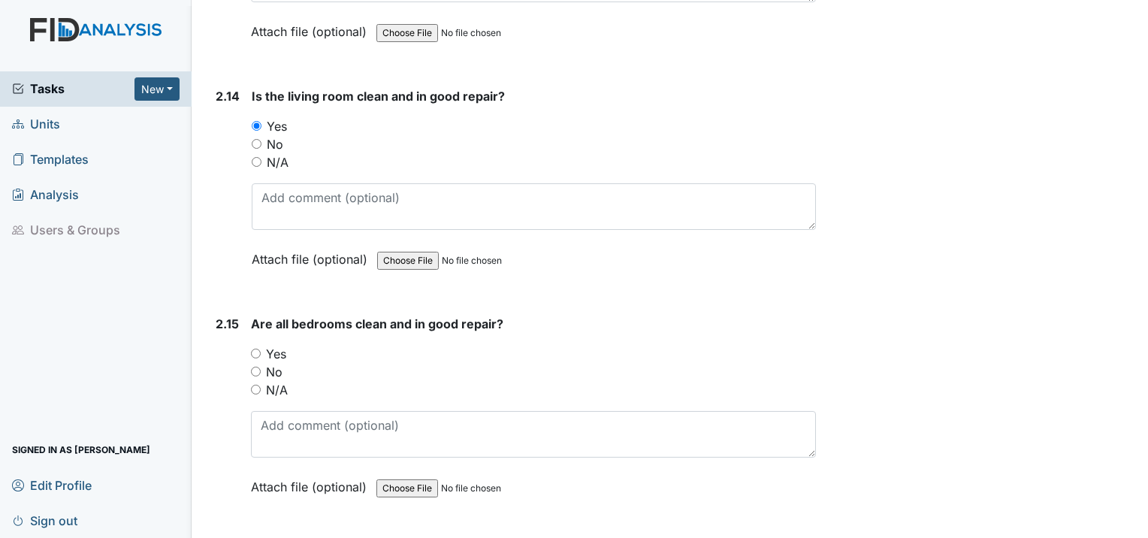
click at [255, 348] on input "Yes" at bounding box center [256, 353] width 10 height 10
radio input "true"
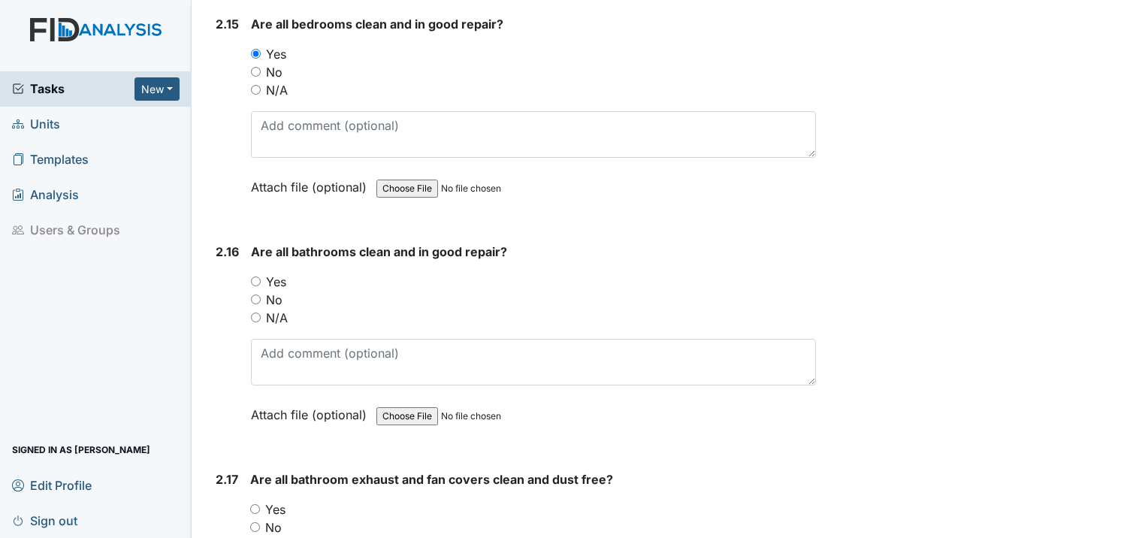
scroll to position [4581, 0]
click at [258, 272] on div "Yes" at bounding box center [533, 281] width 565 height 18
click at [255, 276] on input "Yes" at bounding box center [256, 281] width 10 height 10
radio input "true"
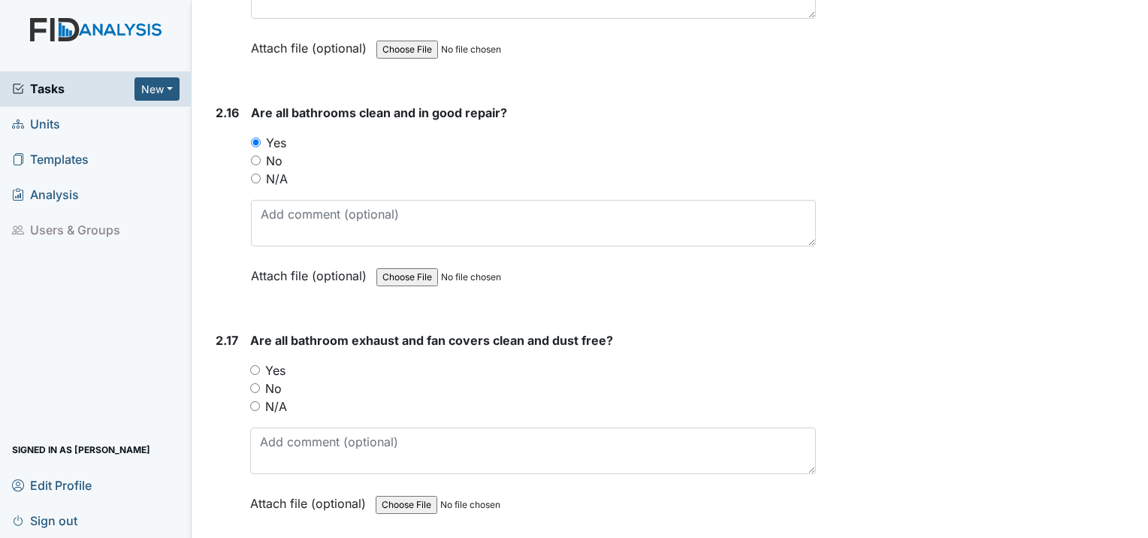
scroll to position [4806, 0]
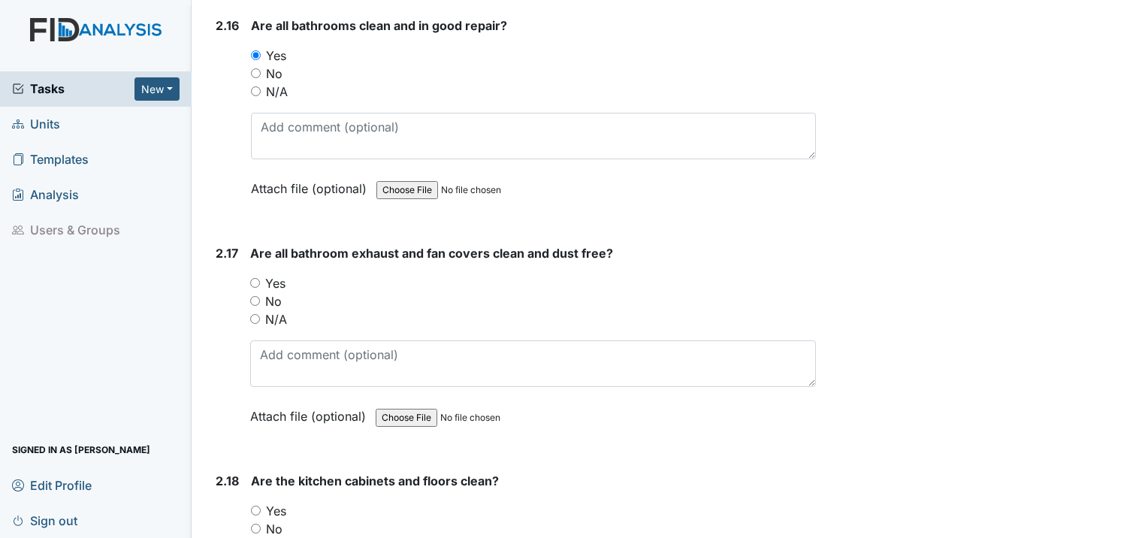
click at [259, 278] on input "Yes" at bounding box center [255, 283] width 10 height 10
radio input "true"
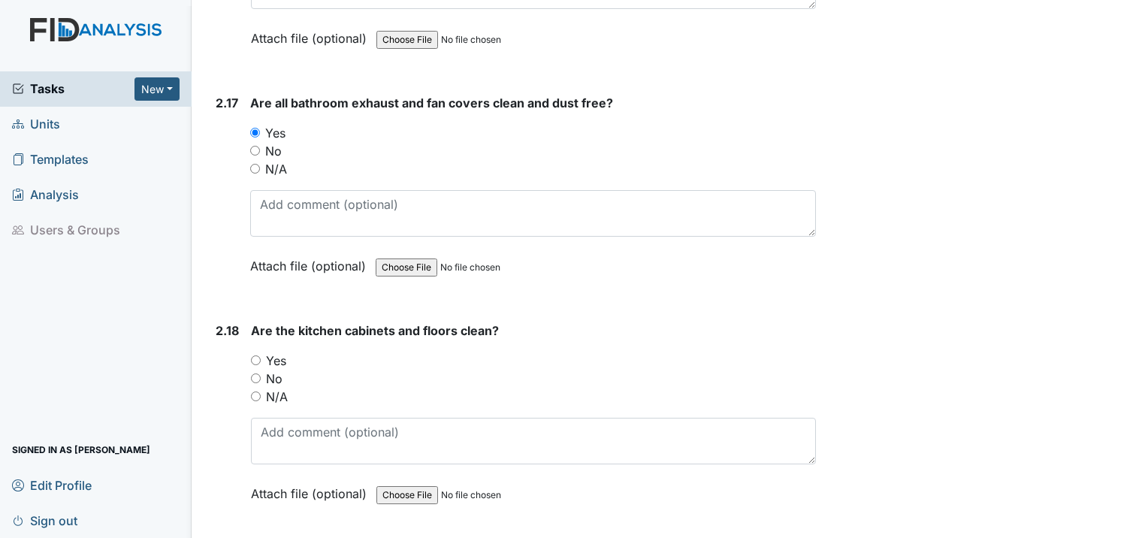
click at [246, 321] on div "2.18 Are the kitchen cabinets and floors clean? You must select one of the belo…" at bounding box center [513, 423] width 606 height 204
click at [256, 355] on input "Yes" at bounding box center [256, 360] width 10 height 10
radio input "true"
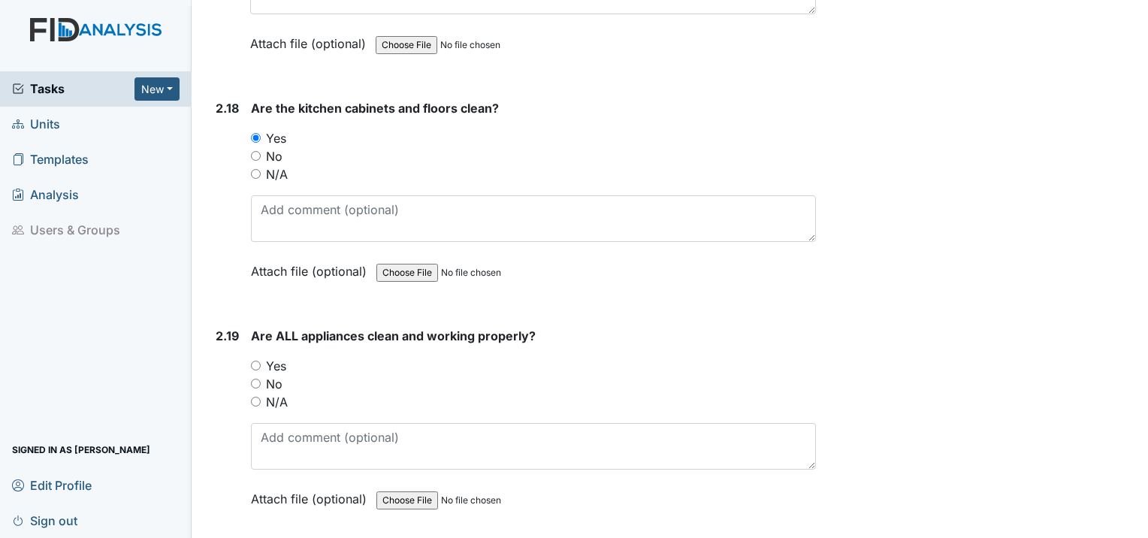
scroll to position [5182, 0]
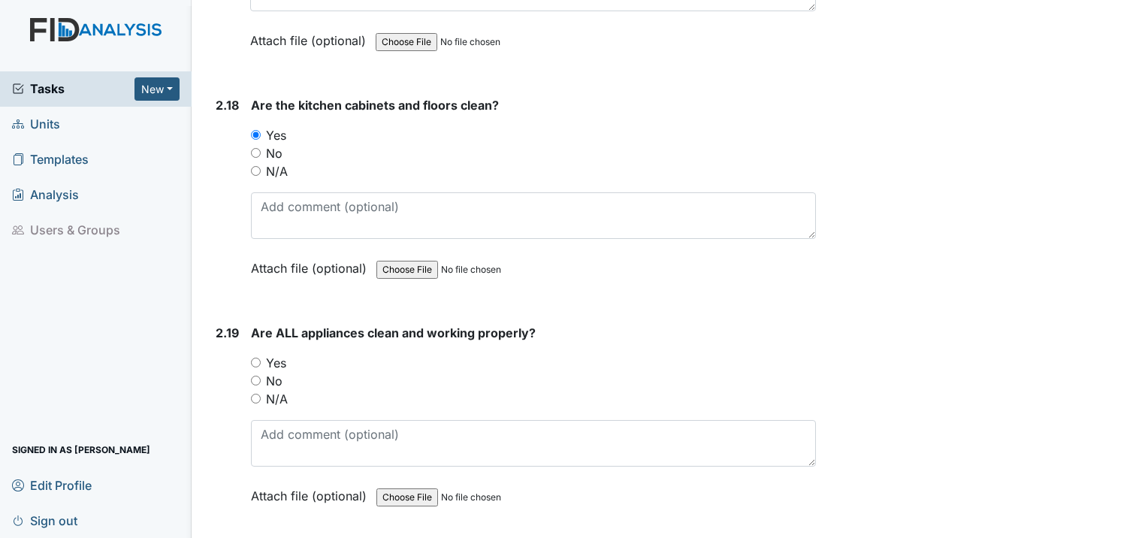
click at [258, 357] on input "Yes" at bounding box center [256, 362] width 10 height 10
radio input "true"
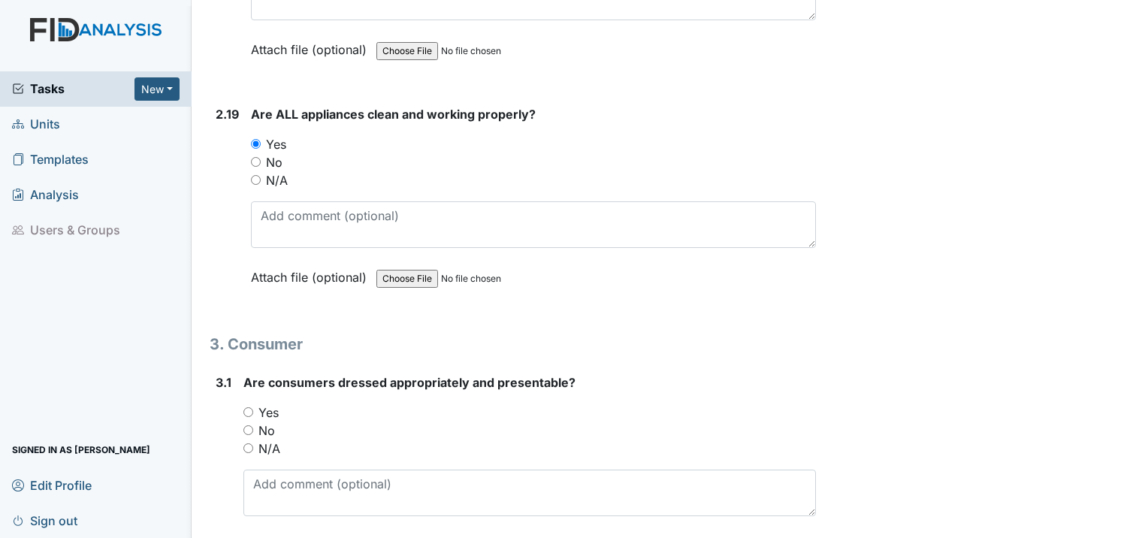
scroll to position [5407, 0]
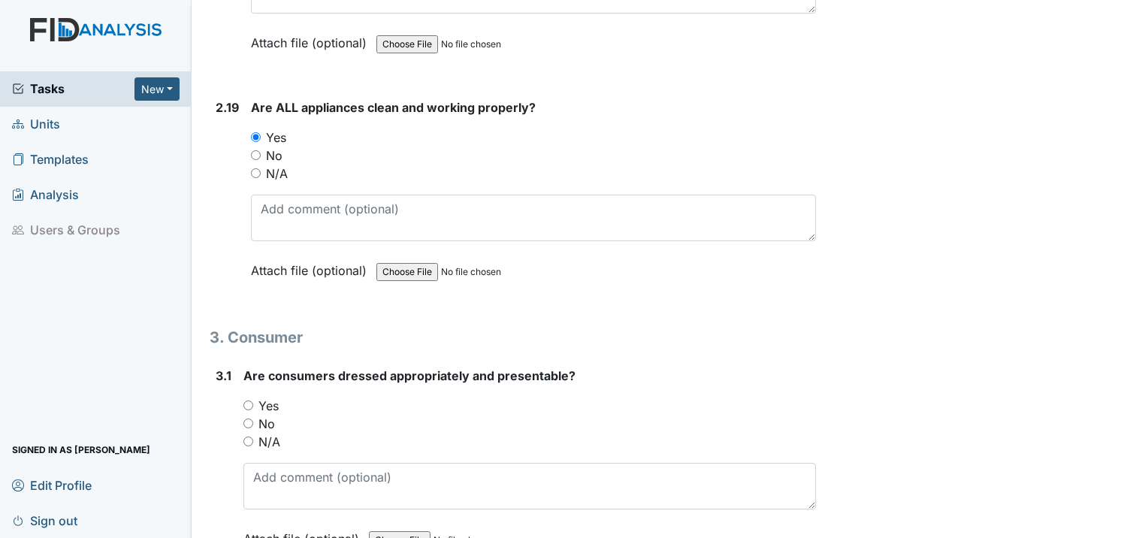
click at [249, 400] on input "Yes" at bounding box center [248, 405] width 10 height 10
radio input "true"
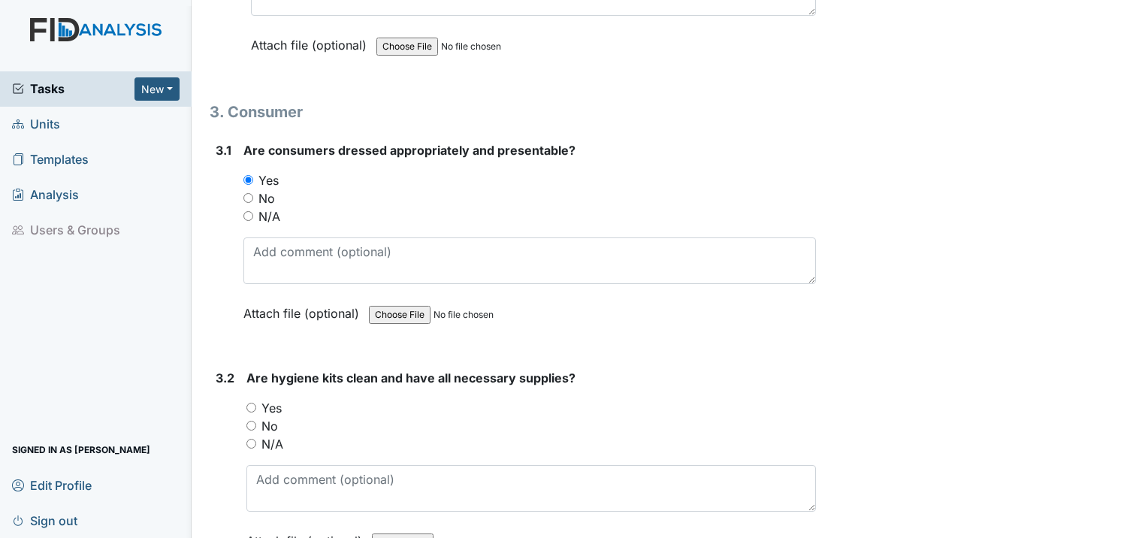
scroll to position [5708, 0]
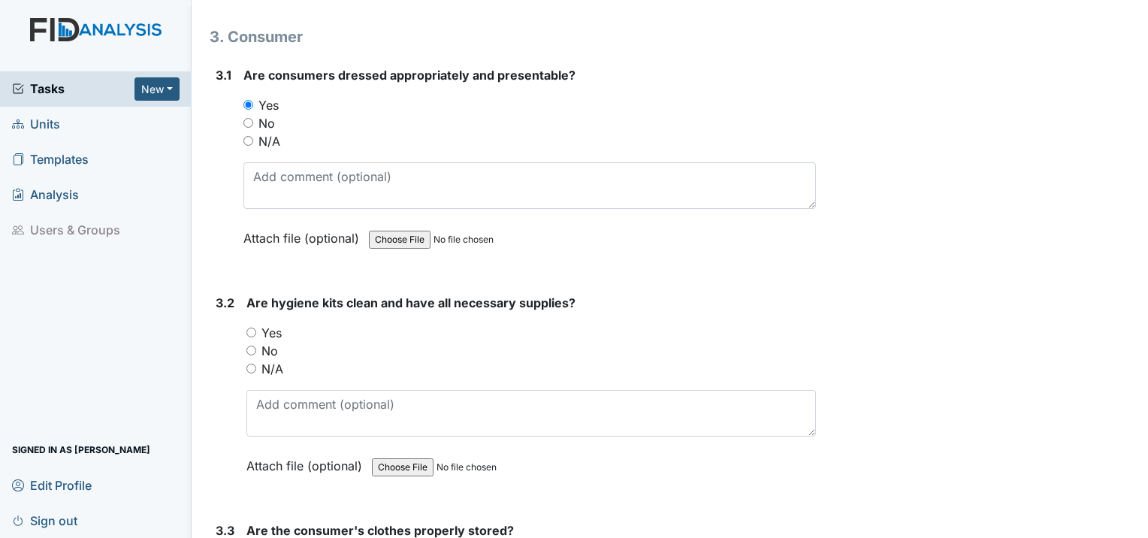
click at [252, 327] on input "Yes" at bounding box center [251, 332] width 10 height 10
radio input "true"
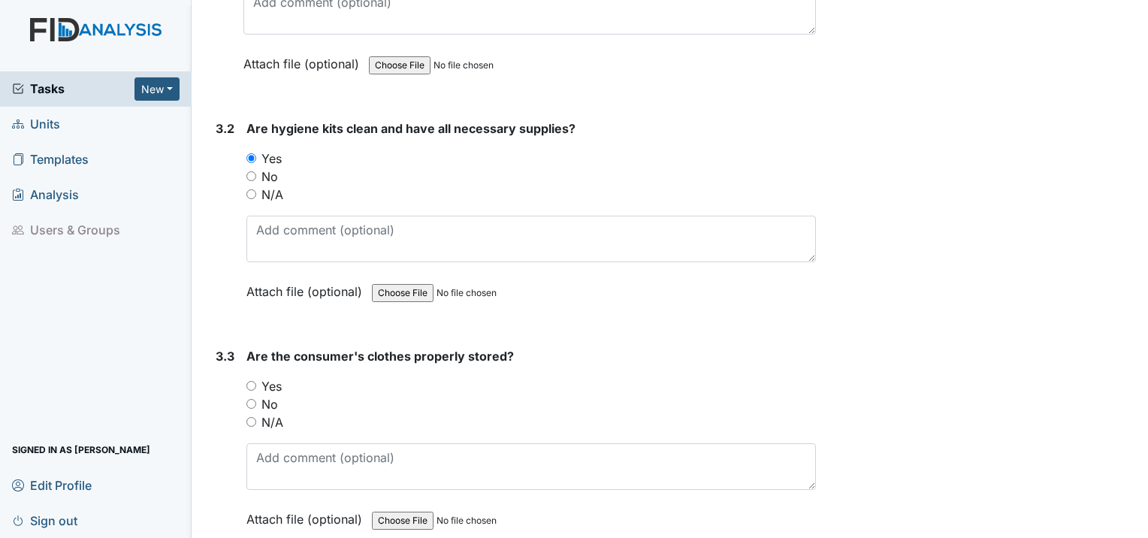
scroll to position [5933, 0]
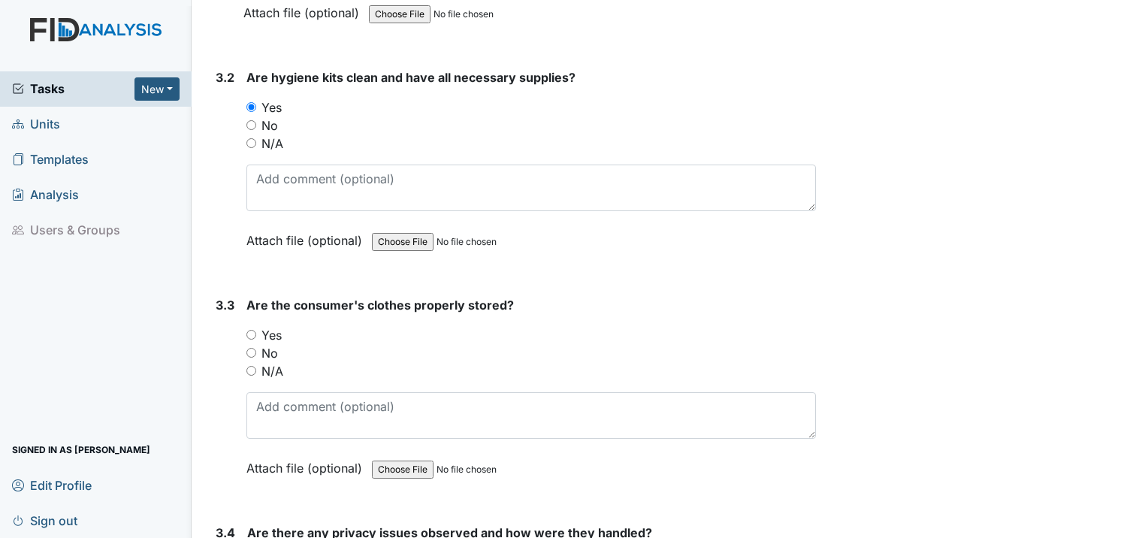
click at [252, 330] on input "Yes" at bounding box center [251, 335] width 10 height 10
radio input "true"
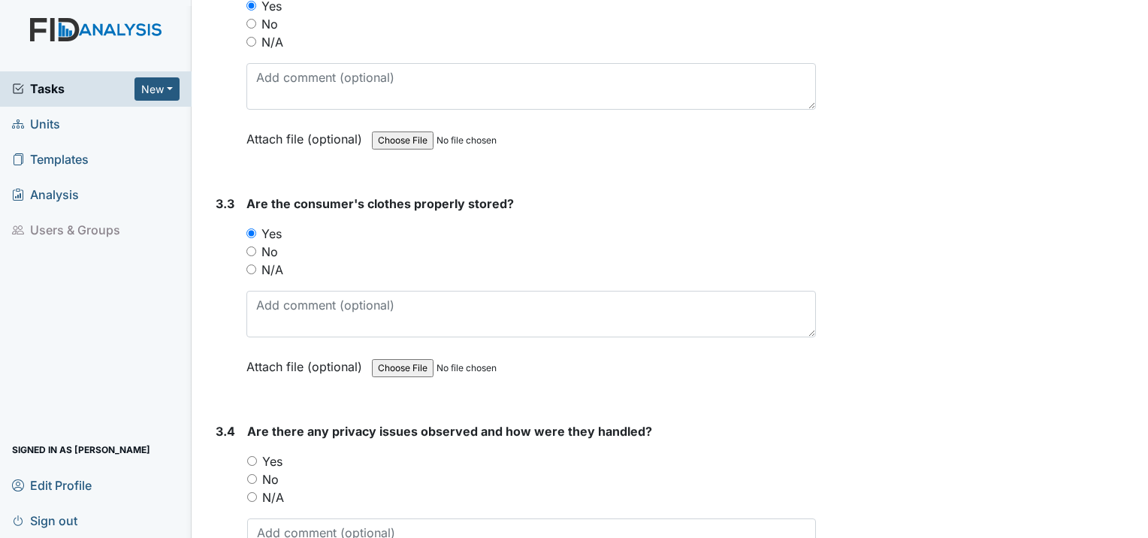
scroll to position [6158, 0]
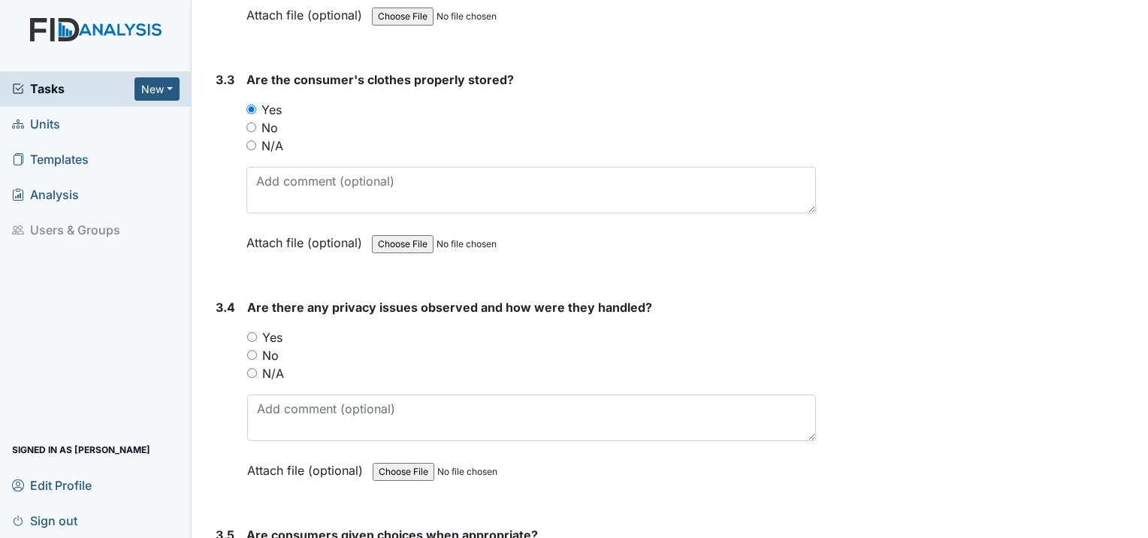
click at [252, 350] on input "No" at bounding box center [252, 355] width 10 height 10
radio input "true"
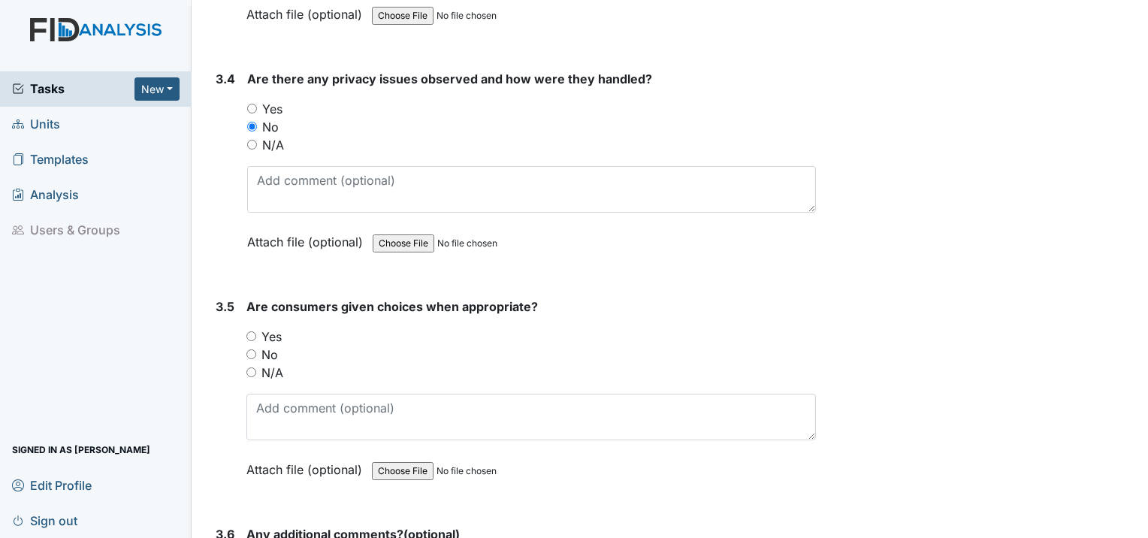
scroll to position [6458, 0]
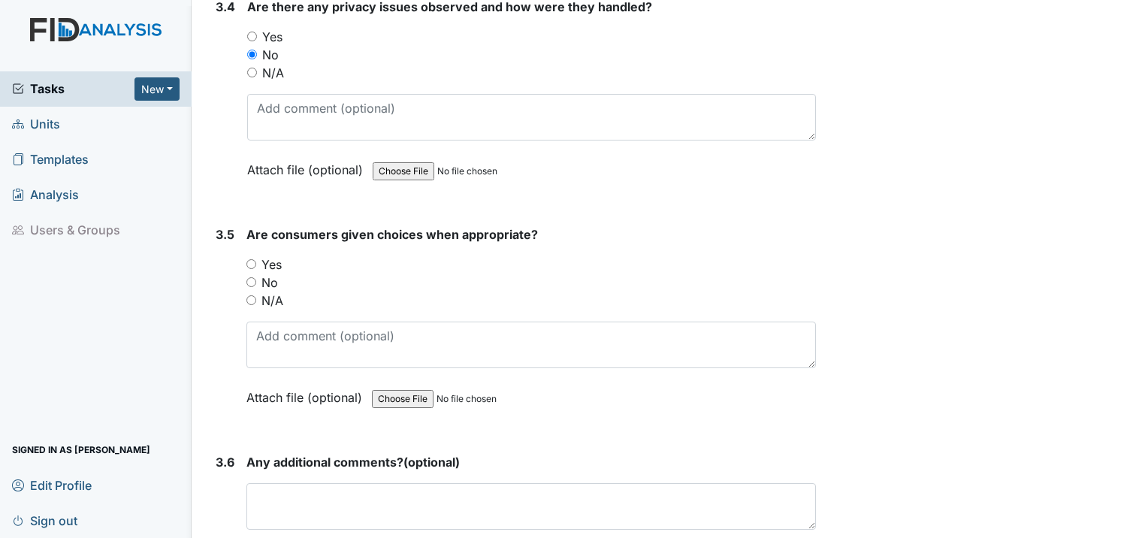
click at [240, 225] on div "3.5 Are consumers given choices when appropriate? You must select one of the be…" at bounding box center [513, 327] width 606 height 204
click at [249, 259] on input "Yes" at bounding box center [251, 264] width 10 height 10
radio input "true"
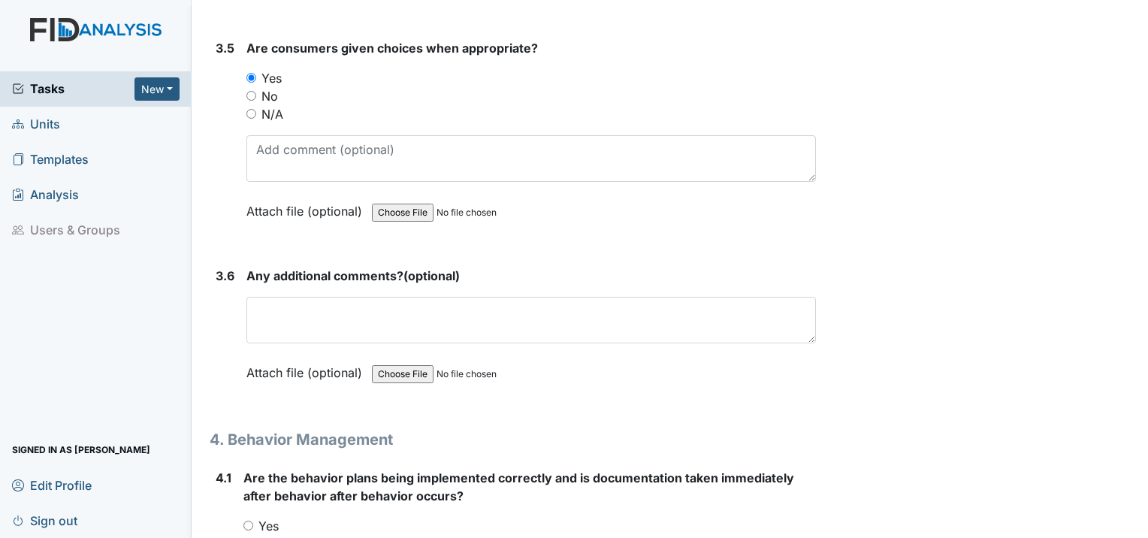
scroll to position [6684, 0]
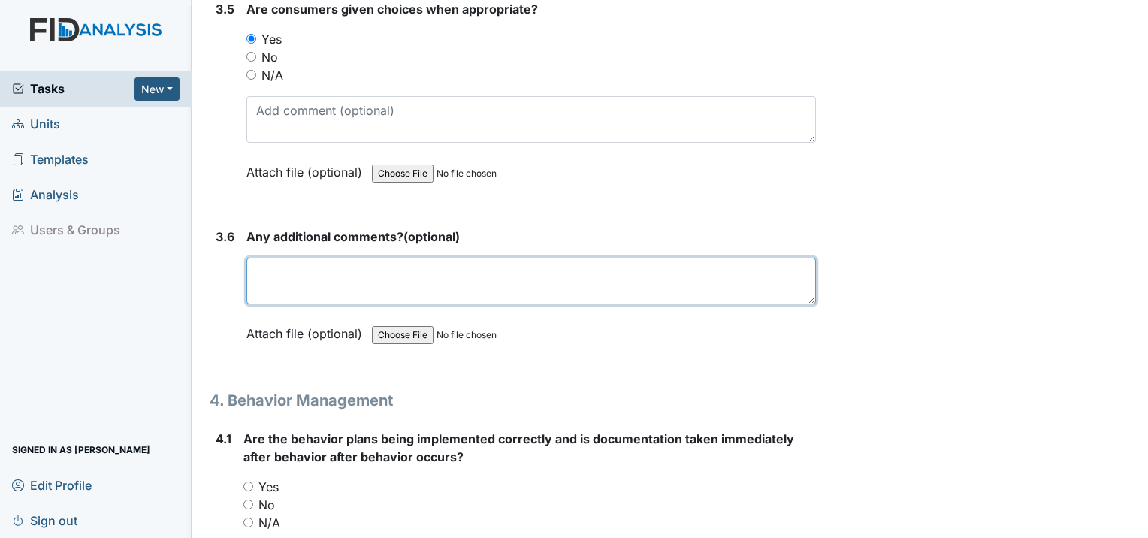
click at [359, 258] on textarea at bounding box center [530, 281] width 569 height 47
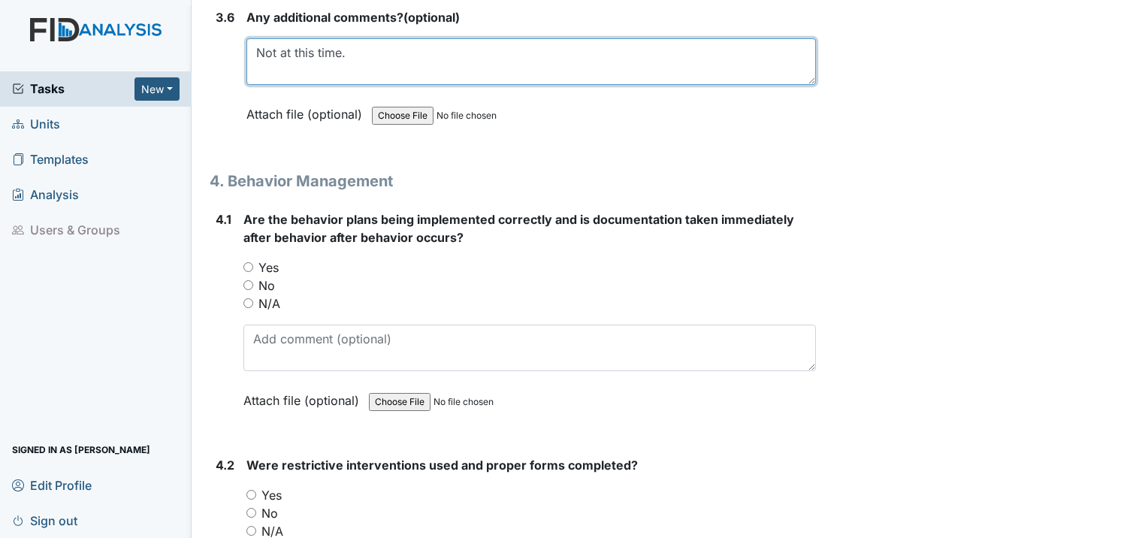
scroll to position [6909, 0]
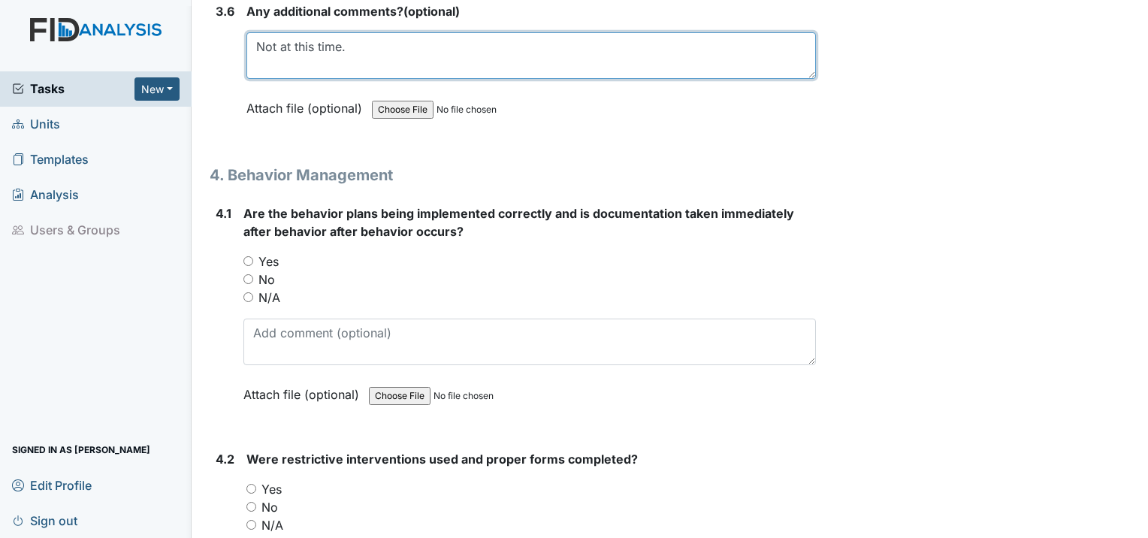
type textarea "Not at this time."
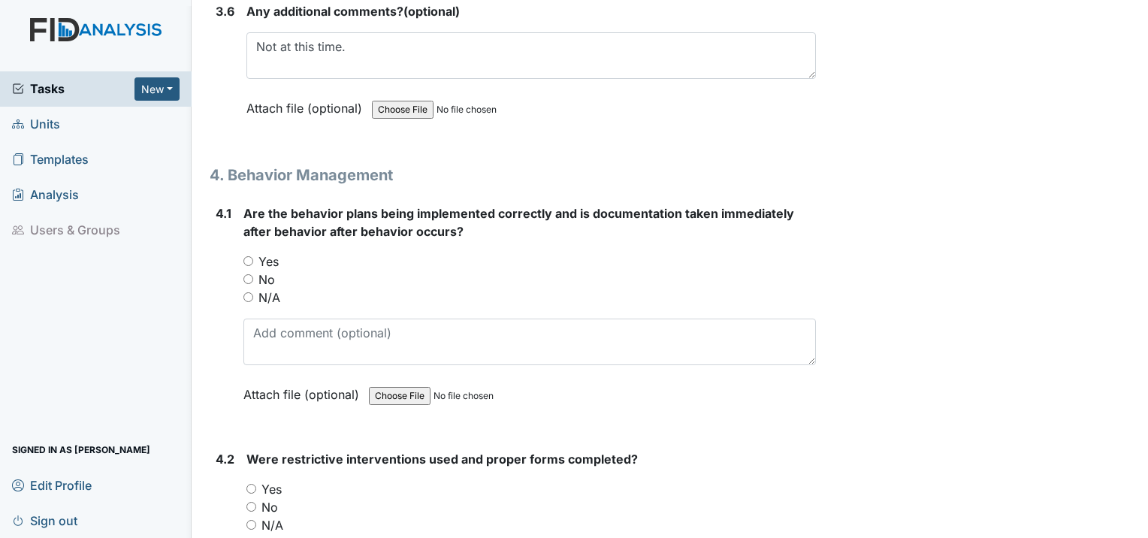
click at [248, 256] on input "Yes" at bounding box center [248, 261] width 10 height 10
radio input "true"
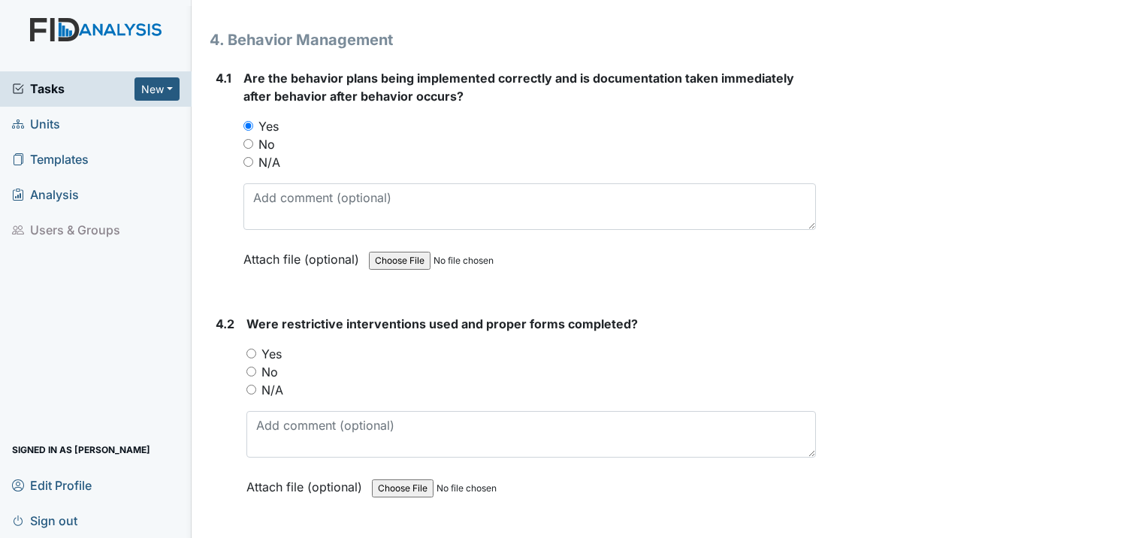
scroll to position [7059, 0]
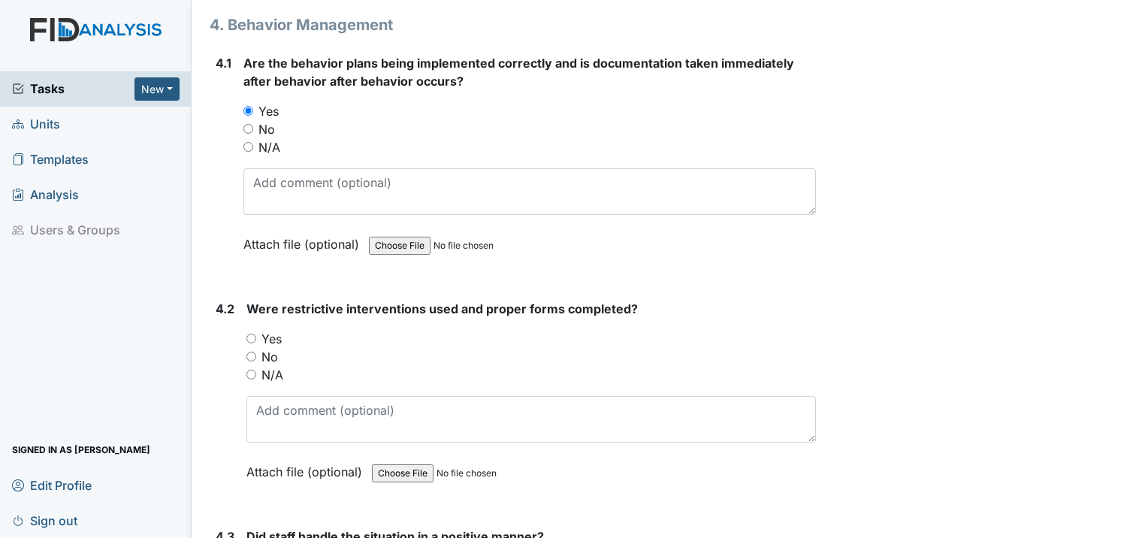
click at [256, 330] on div "Yes" at bounding box center [530, 339] width 569 height 18
click at [255, 333] on input "Yes" at bounding box center [251, 338] width 10 height 10
radio input "true"
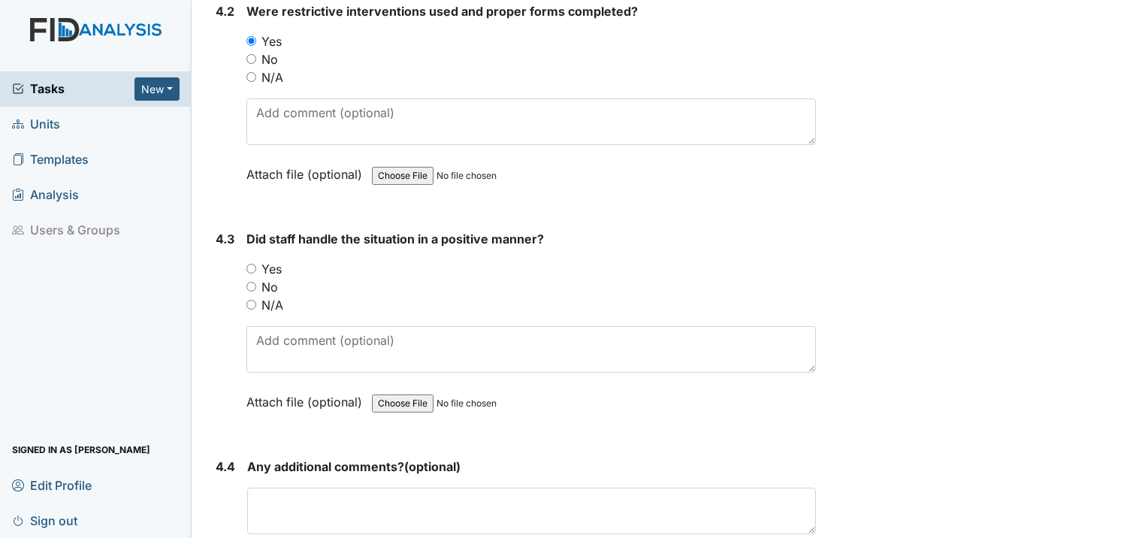
scroll to position [7360, 0]
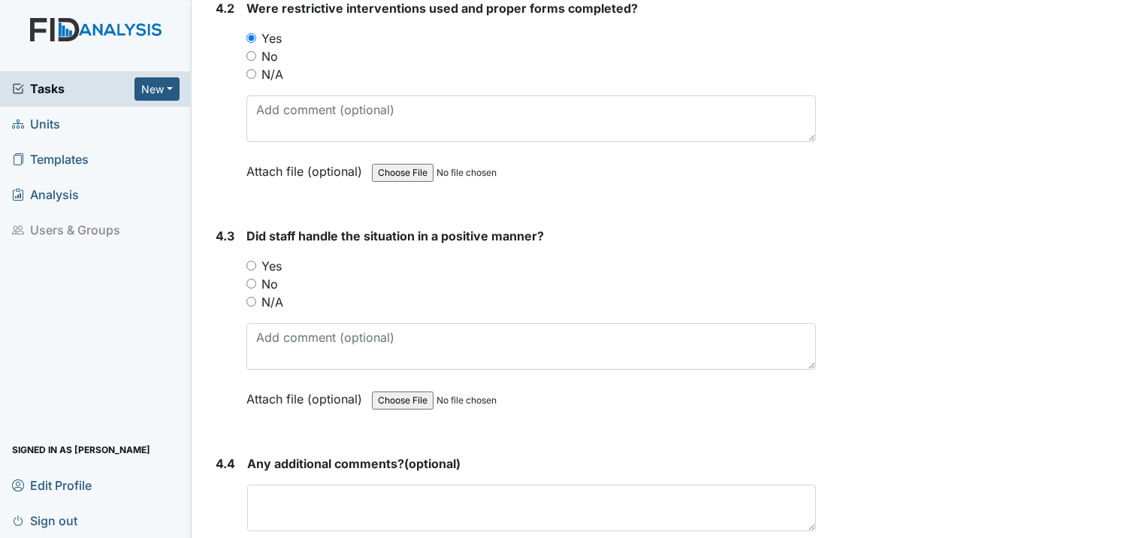
click at [251, 261] on input "Yes" at bounding box center [251, 266] width 10 height 10
radio input "true"
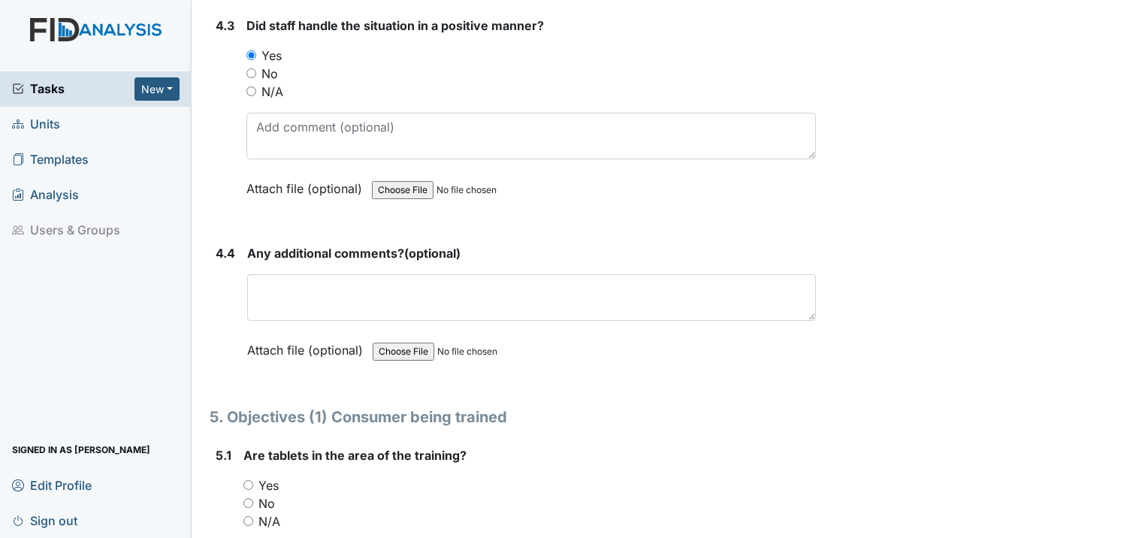
scroll to position [7585, 0]
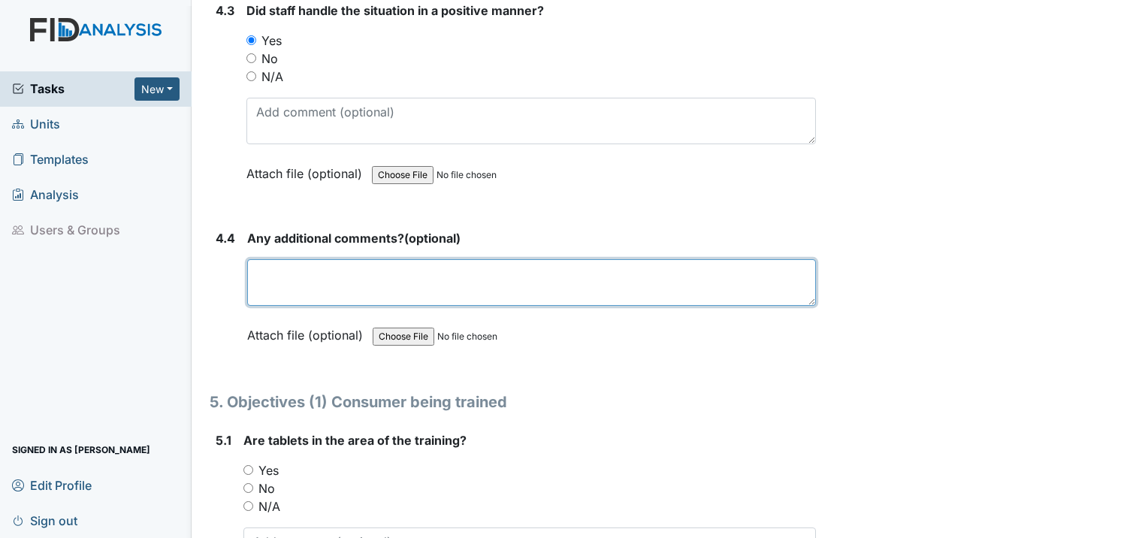
click at [455, 259] on textarea at bounding box center [531, 282] width 568 height 47
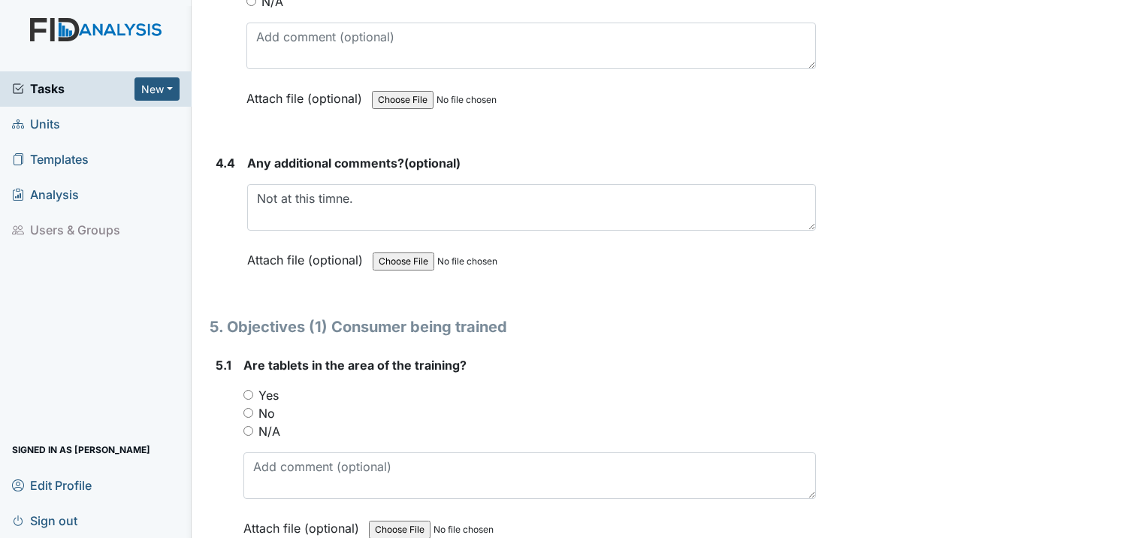
click at [517, 386] on div "Yes" at bounding box center [529, 395] width 572 height 18
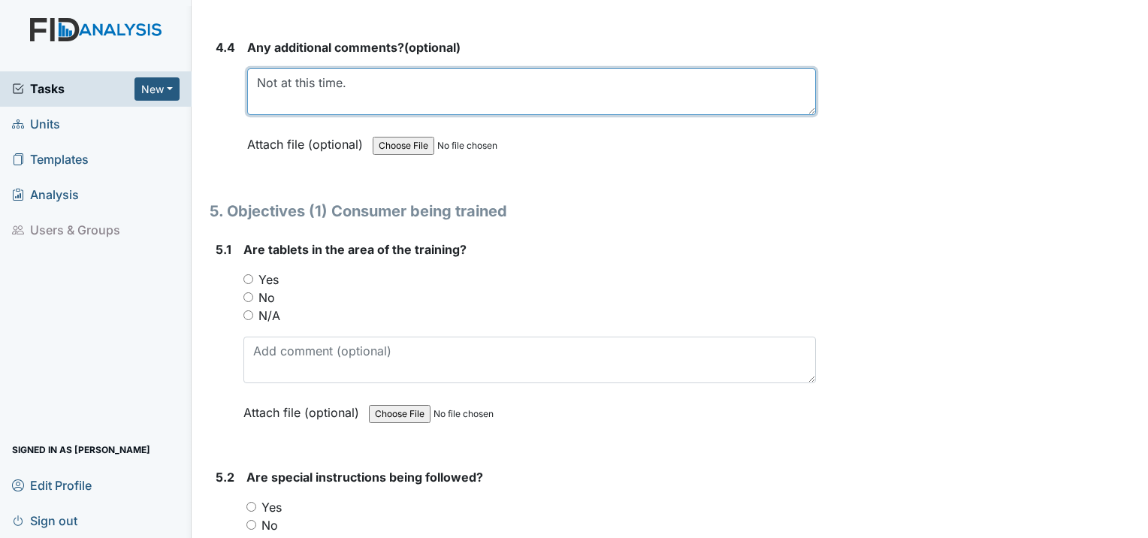
scroll to position [7810, 0]
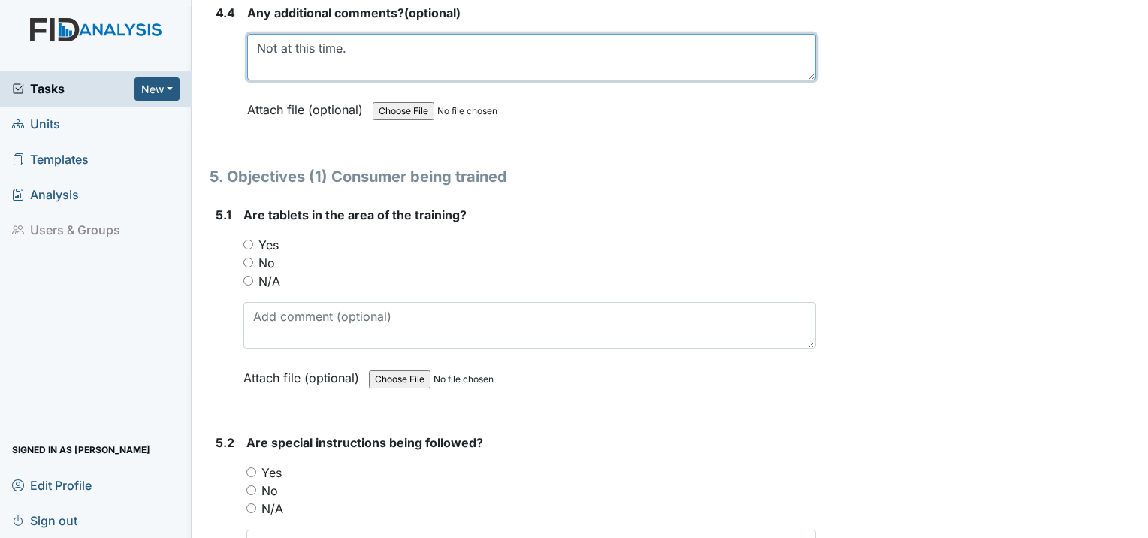
type textarea "Not at this time."
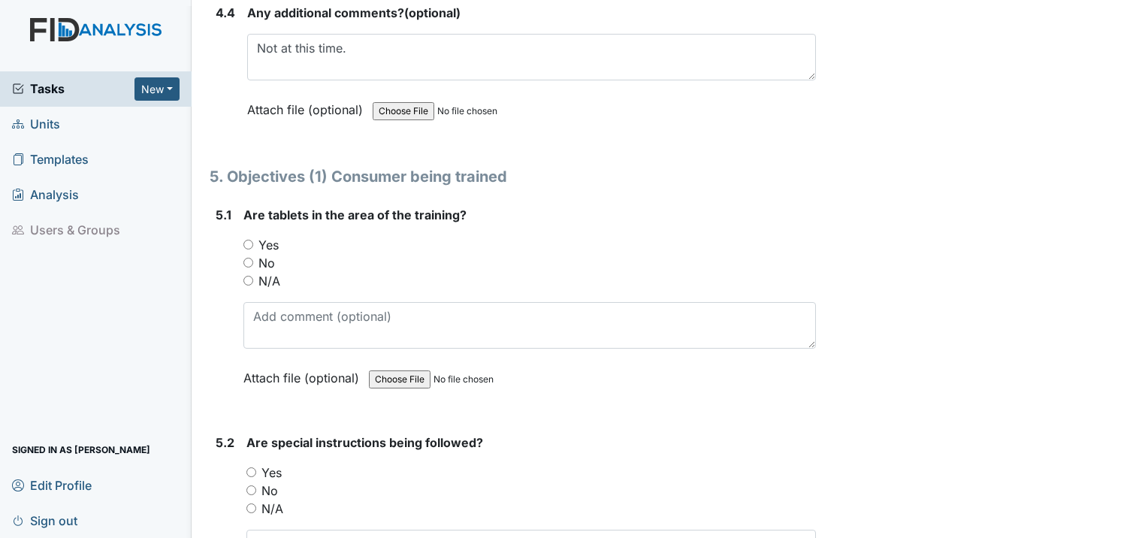
click at [243, 276] on input "N/A" at bounding box center [248, 281] width 10 height 10
radio input "true"
click at [245, 276] on input "N/A" at bounding box center [248, 281] width 10 height 10
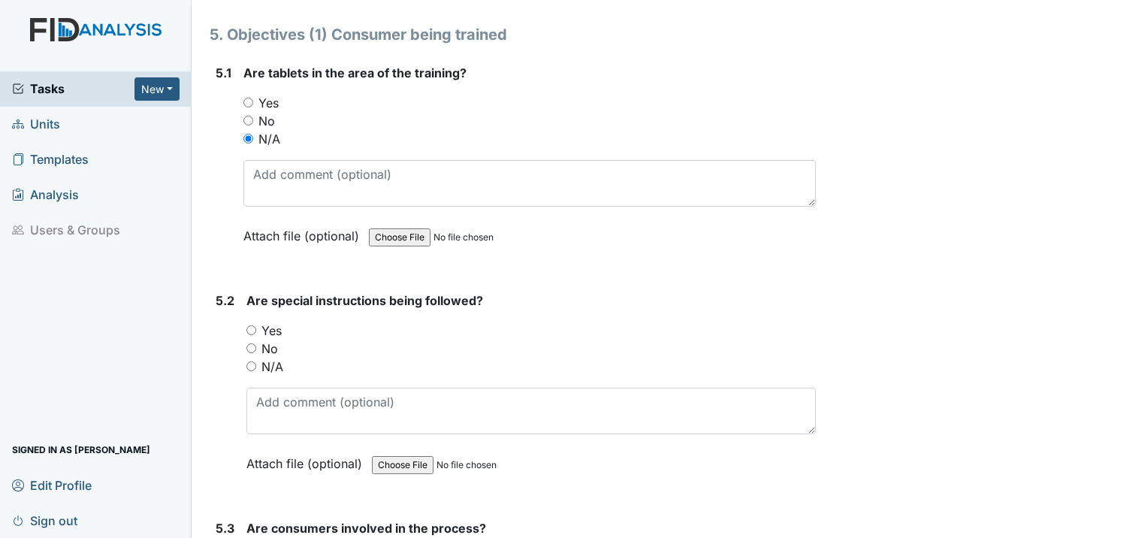
scroll to position [7960, 0]
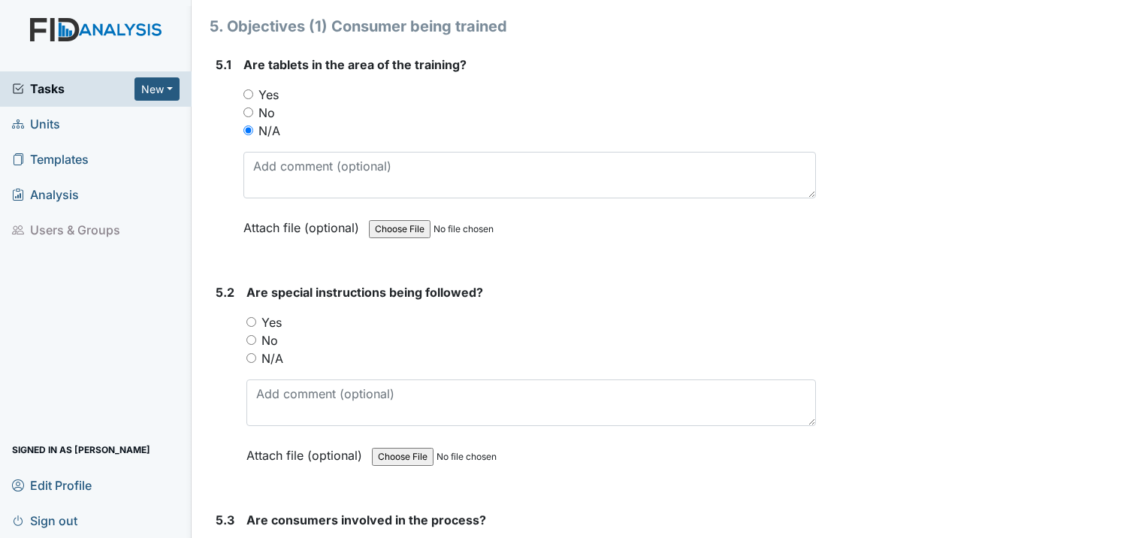
click at [243, 294] on div "5.2 Are special instructions being followed? You must select one of the below o…" at bounding box center [513, 385] width 606 height 204
drag, startPoint x: 248, startPoint y: 294, endPoint x: 255, endPoint y: 289, distance: 8.8
click at [252, 353] on input "N/A" at bounding box center [251, 358] width 10 height 10
radio input "true"
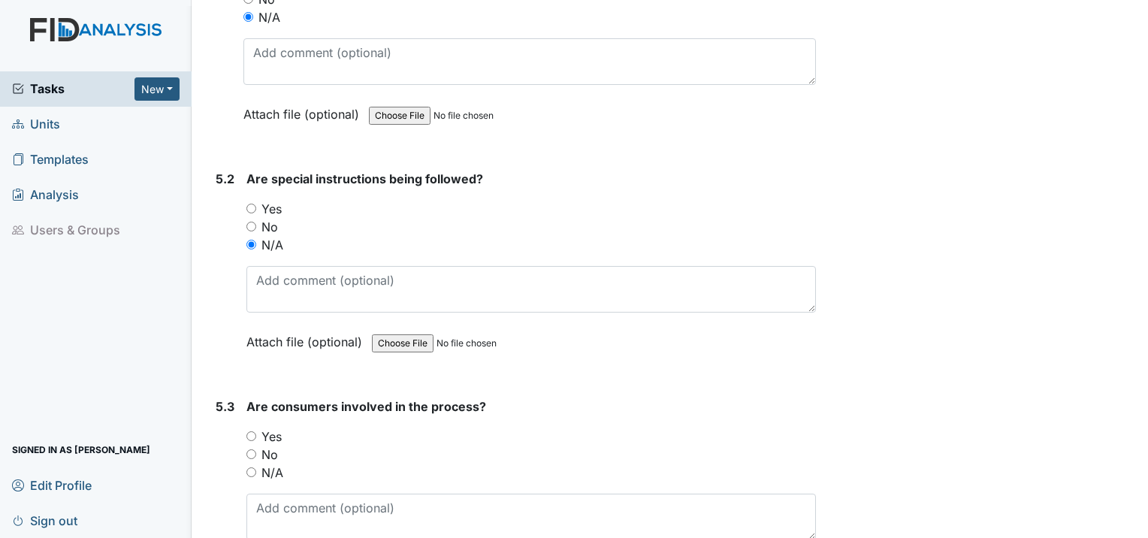
scroll to position [8186, 0]
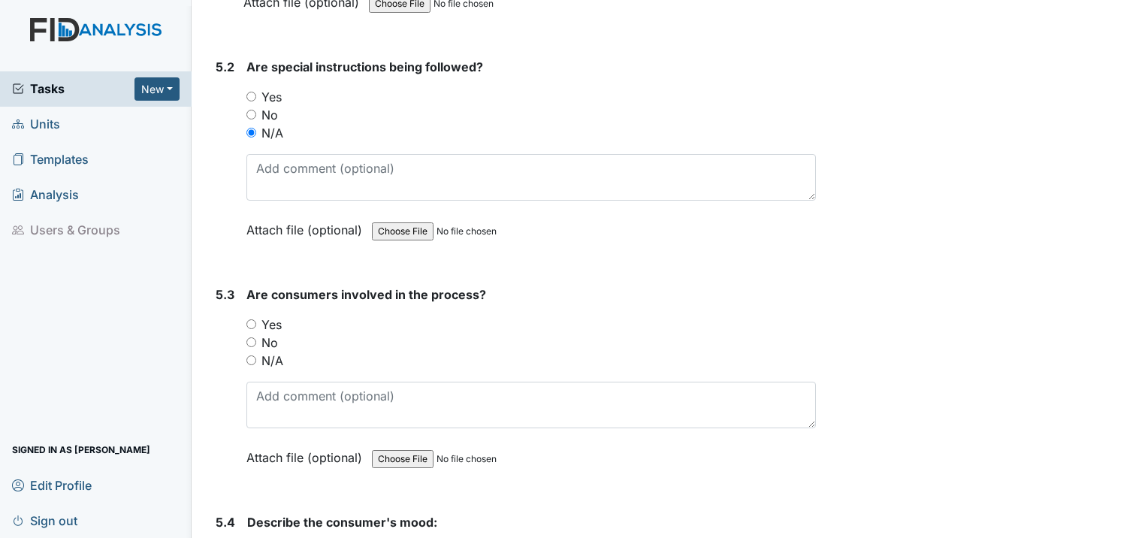
click at [249, 355] on input "N/A" at bounding box center [251, 360] width 10 height 10
radio input "true"
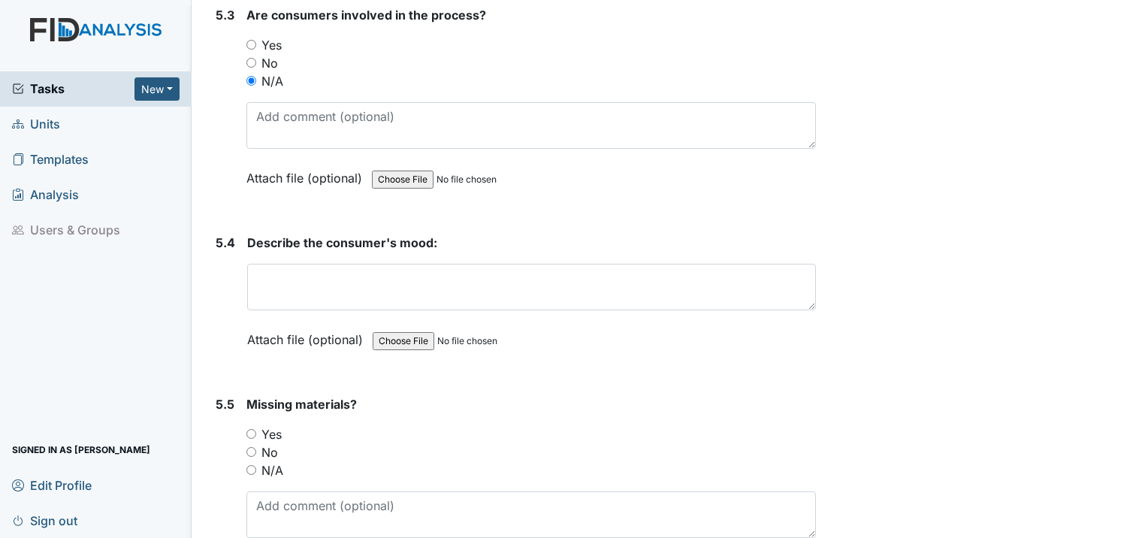
scroll to position [8486, 0]
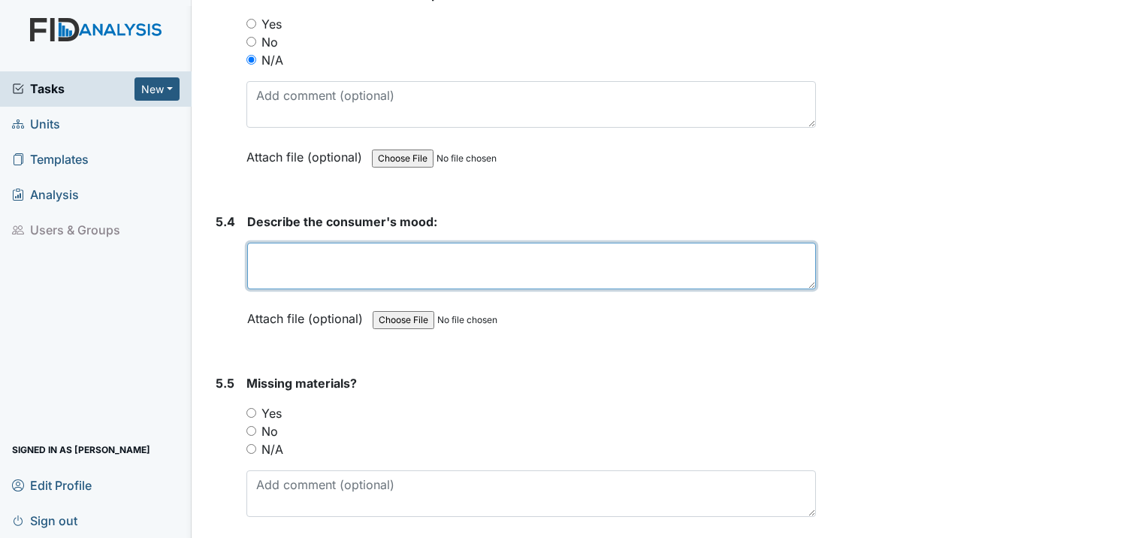
click at [302, 243] on textarea at bounding box center [531, 266] width 568 height 47
type textarea "N/A"
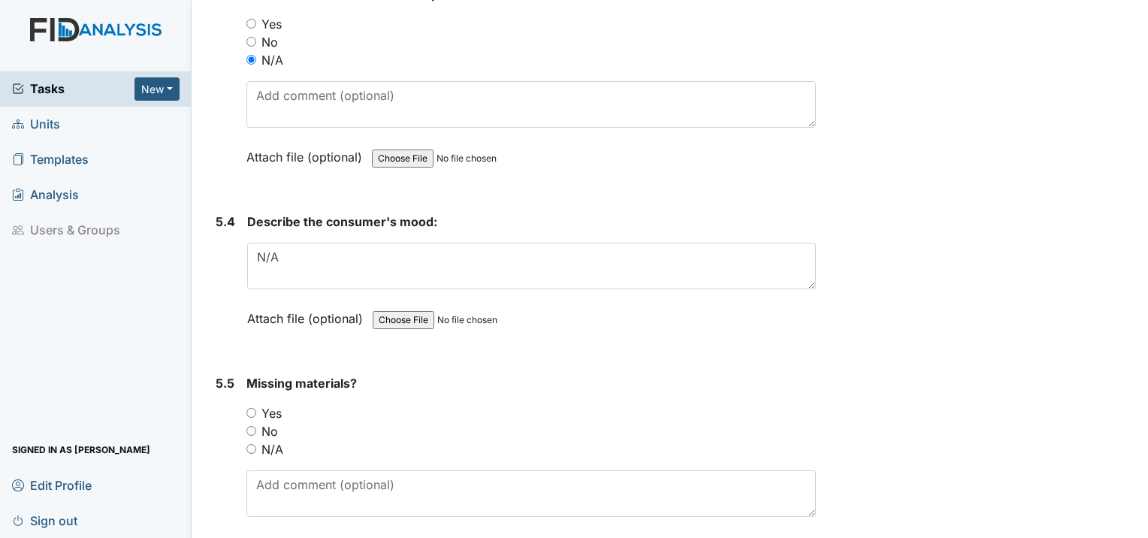
click at [250, 444] on input "N/A" at bounding box center [251, 449] width 10 height 10
radio input "true"
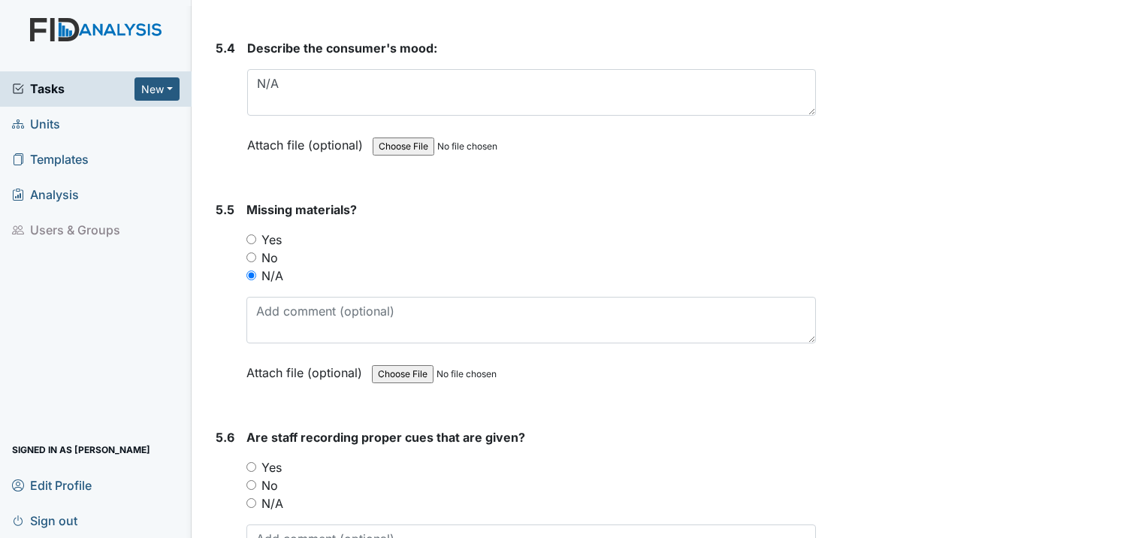
scroll to position [8711, 0]
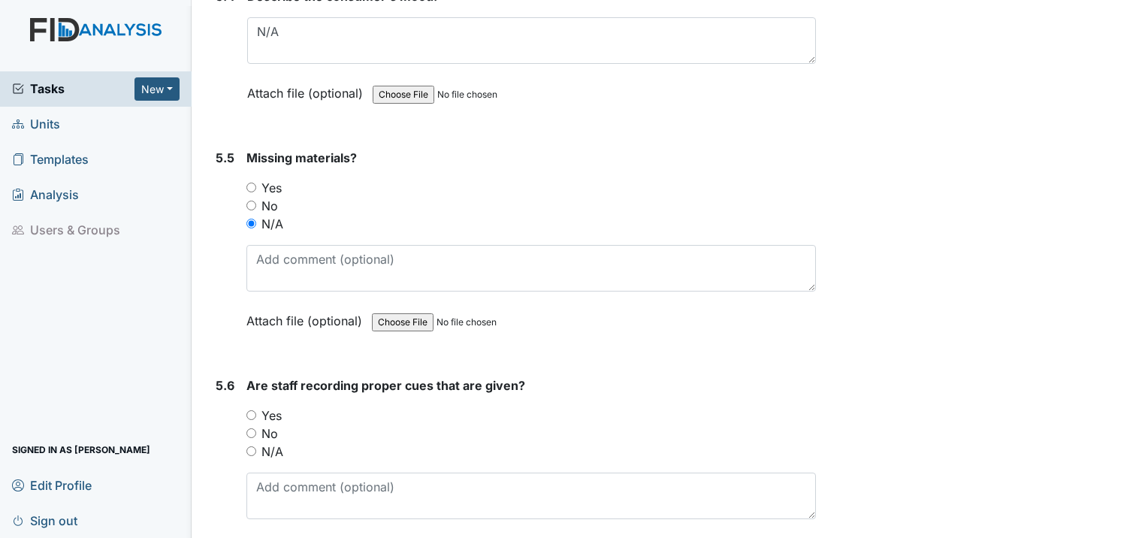
click at [255, 446] on input "N/A" at bounding box center [251, 451] width 10 height 10
radio input "true"
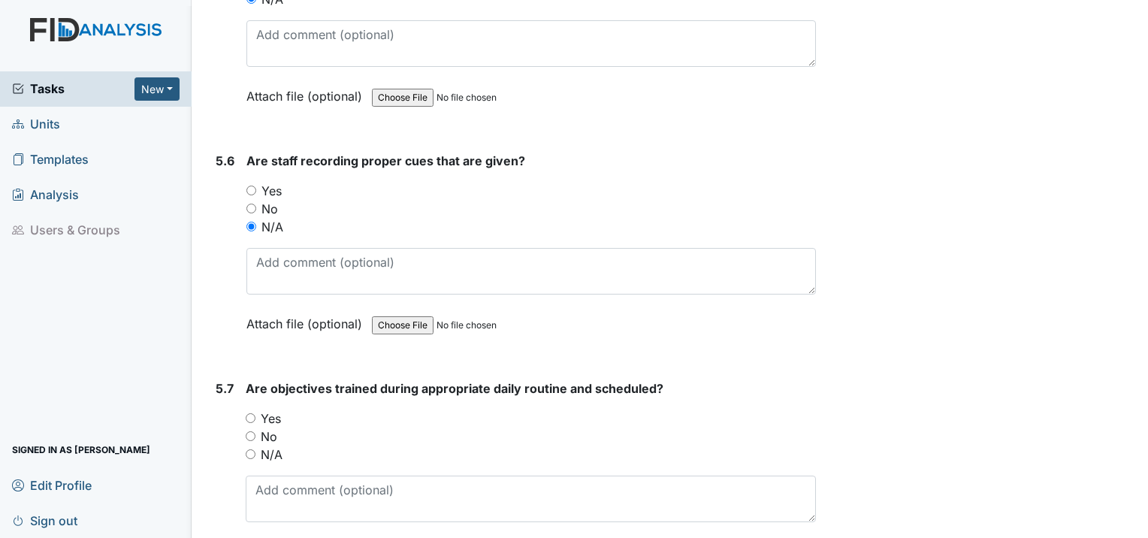
scroll to position [8937, 0]
click at [248, 448] on input "N/A" at bounding box center [251, 453] width 10 height 10
radio input "true"
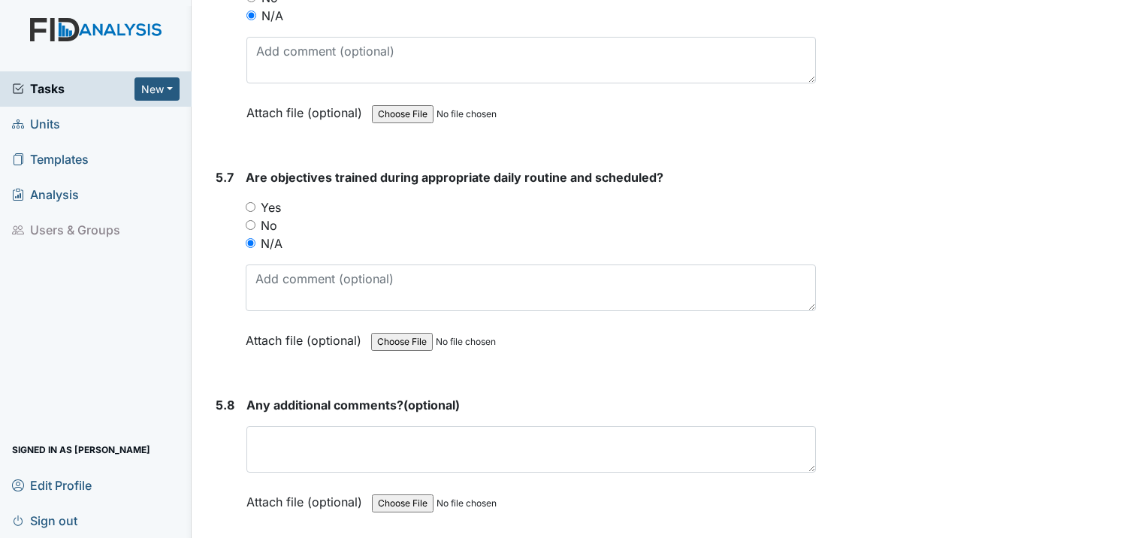
scroll to position [9162, 0]
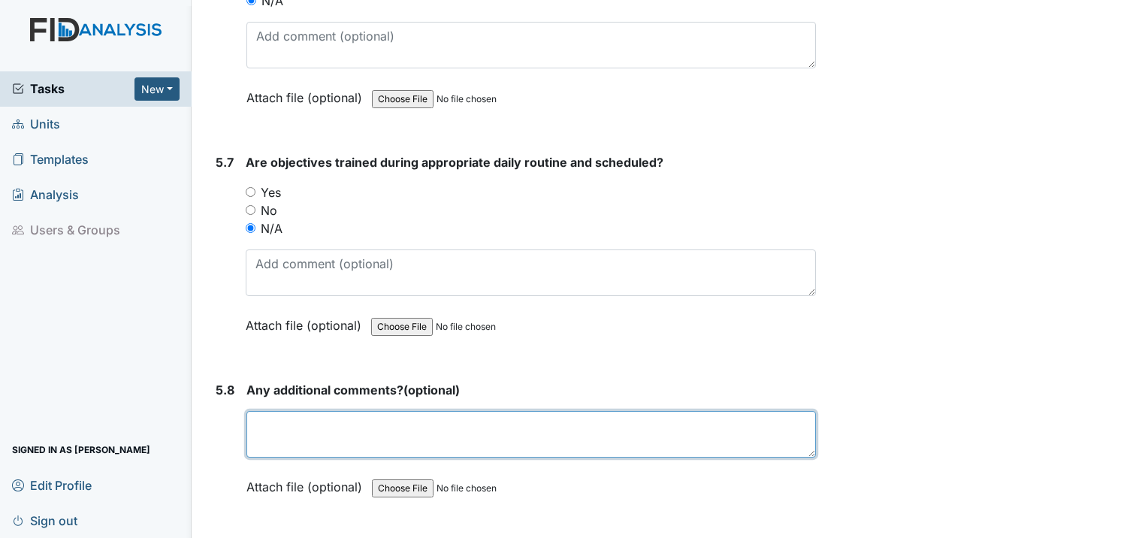
click at [340, 411] on textarea at bounding box center [530, 434] width 569 height 47
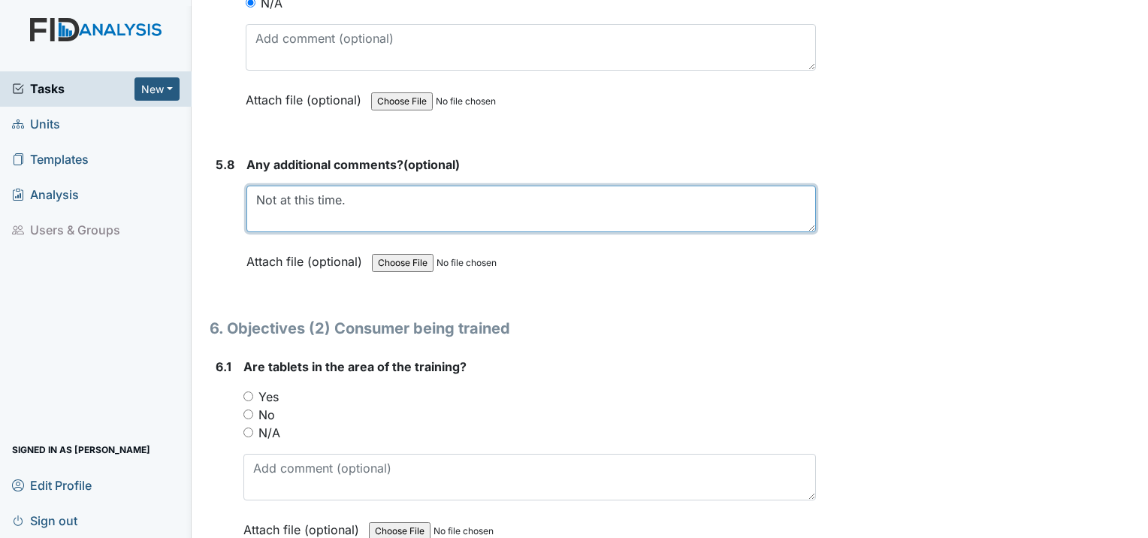
type textarea "Not at this time."
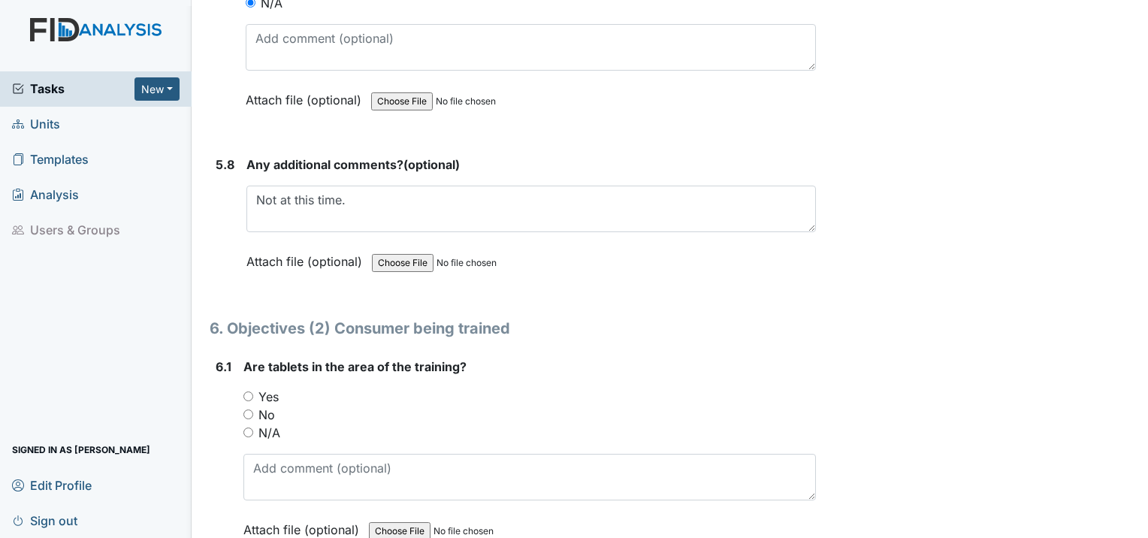
click at [246, 427] on input "N/A" at bounding box center [248, 432] width 10 height 10
radio input "true"
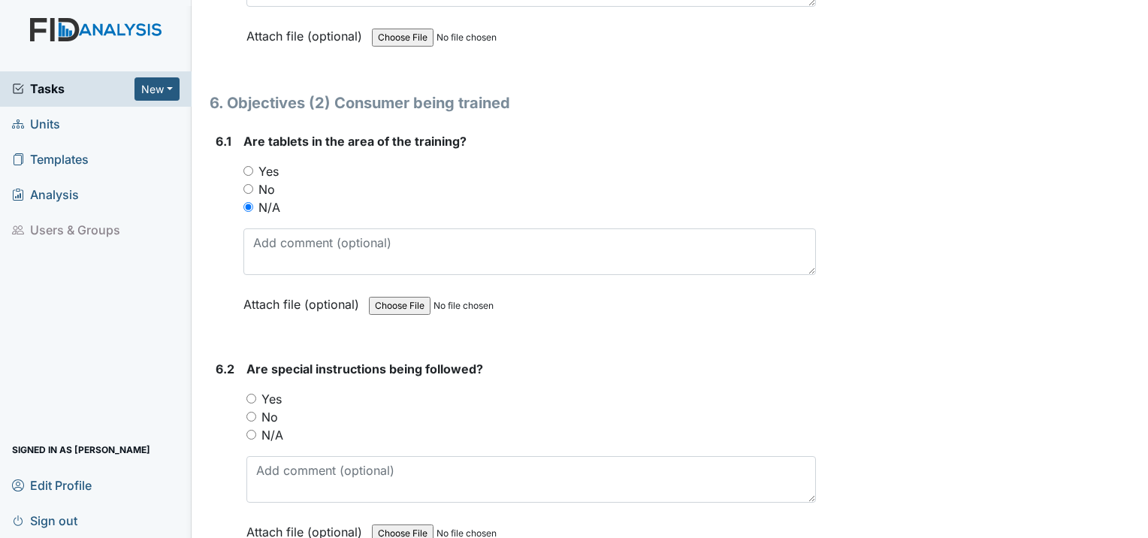
click at [246, 430] on input "N/A" at bounding box center [251, 435] width 10 height 10
radio input "true"
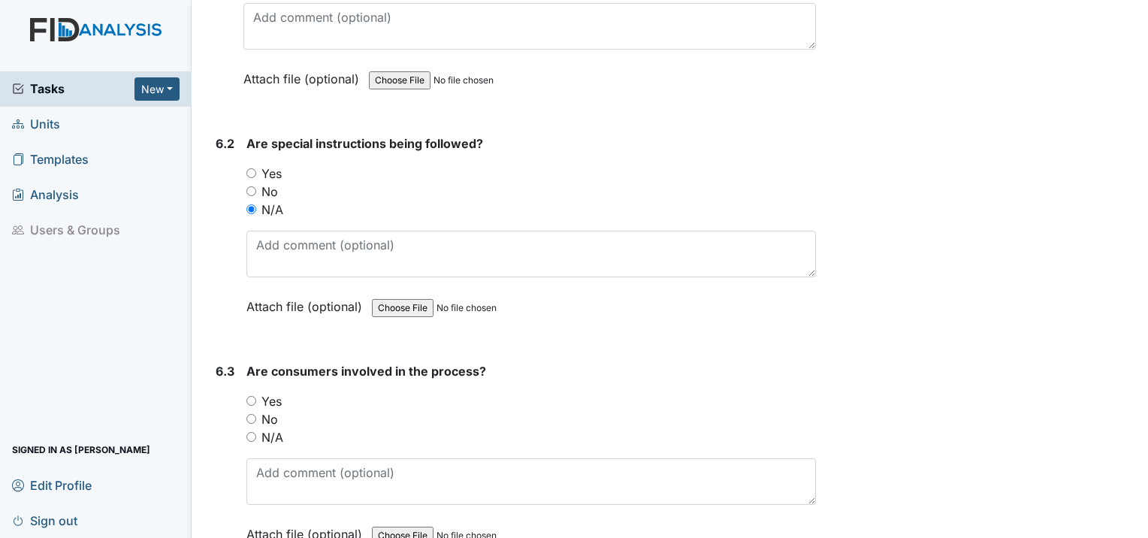
click at [249, 432] on input "N/A" at bounding box center [251, 437] width 10 height 10
radio input "true"
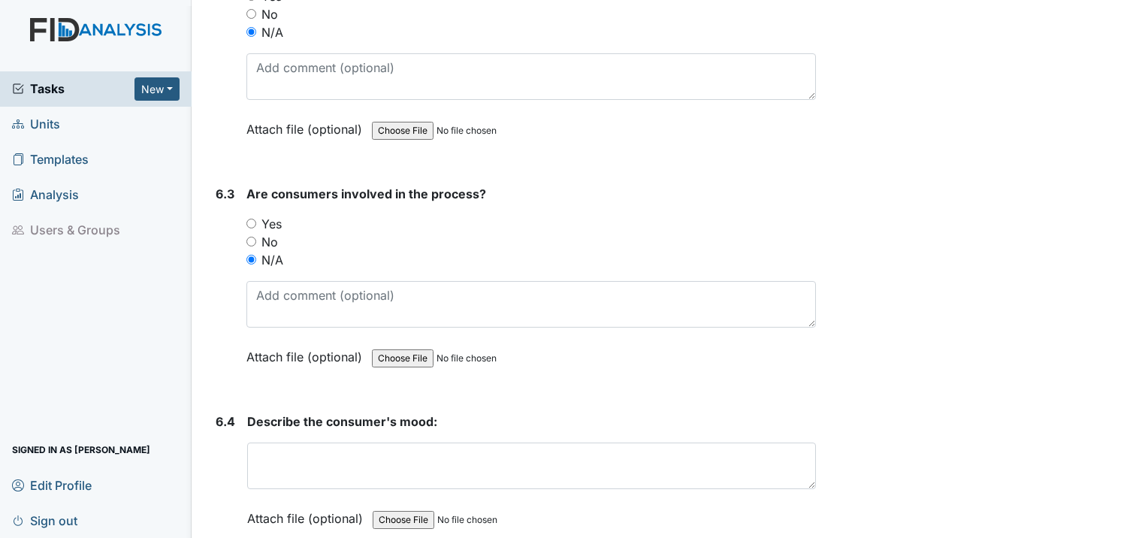
scroll to position [10063, 0]
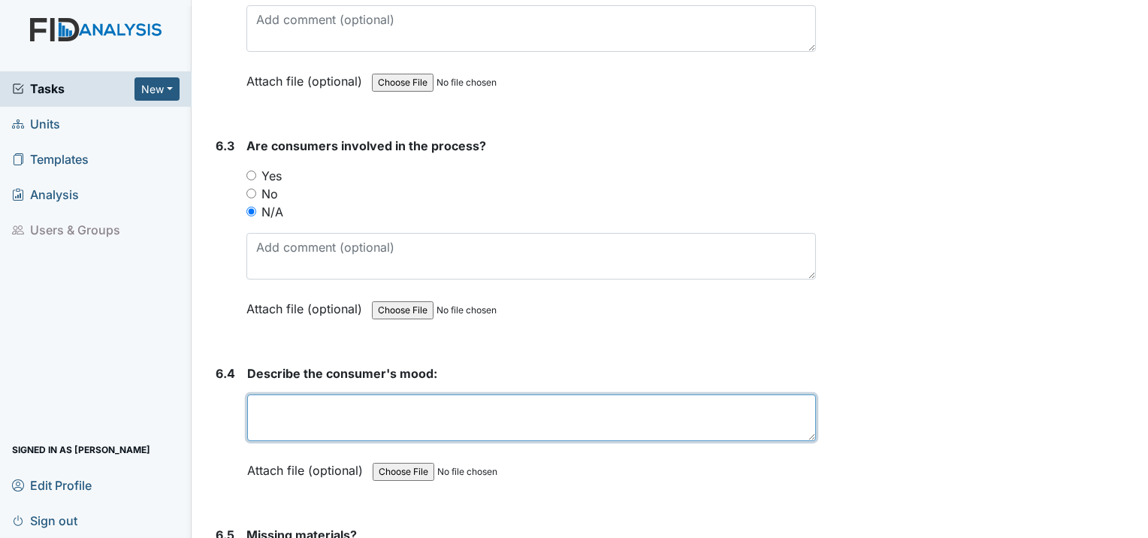
click at [275, 394] on textarea at bounding box center [531, 417] width 568 height 47
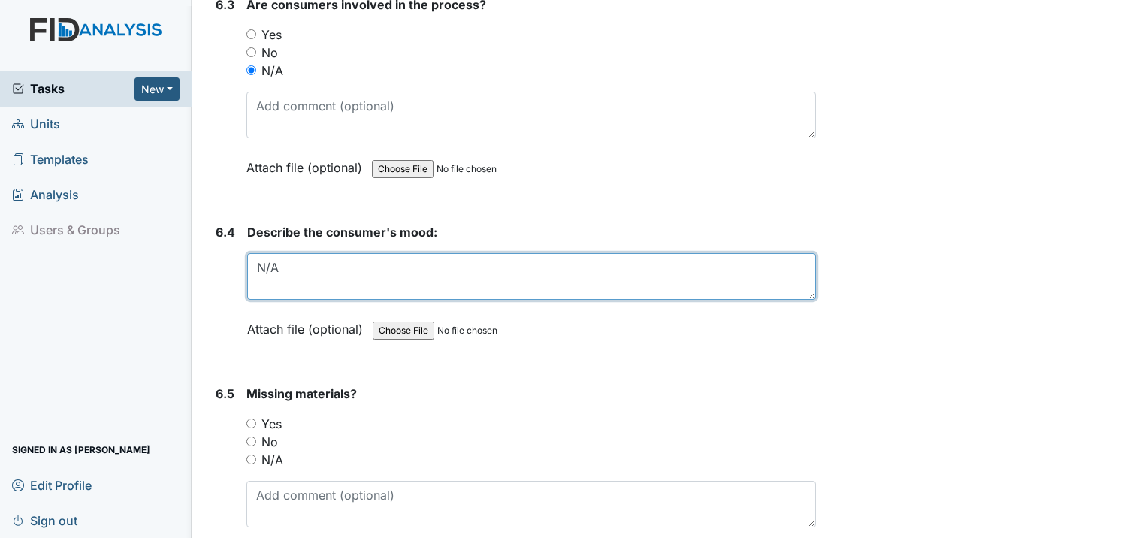
scroll to position [10213, 0]
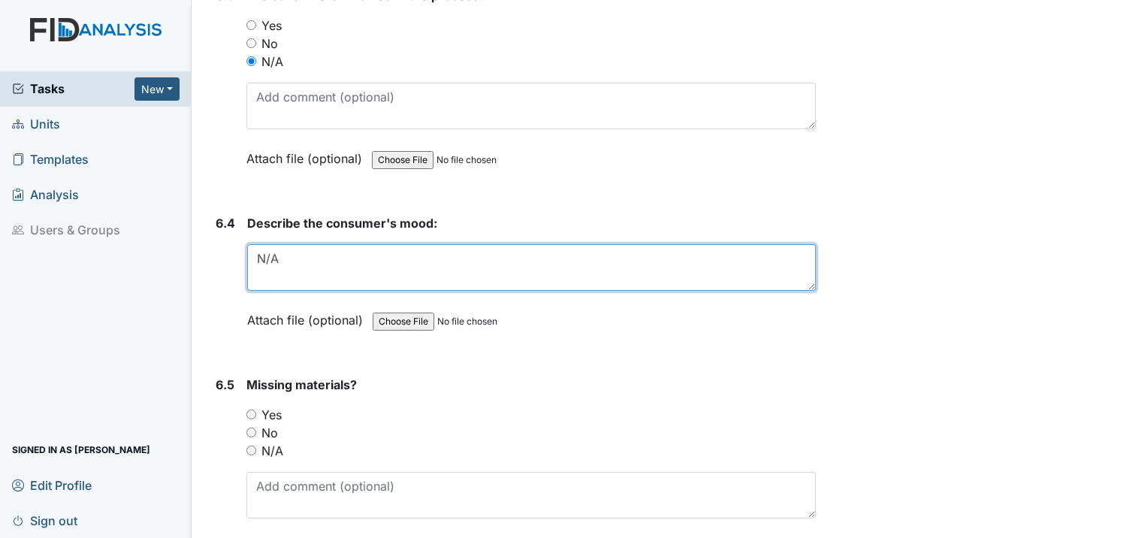
type textarea "N/A"
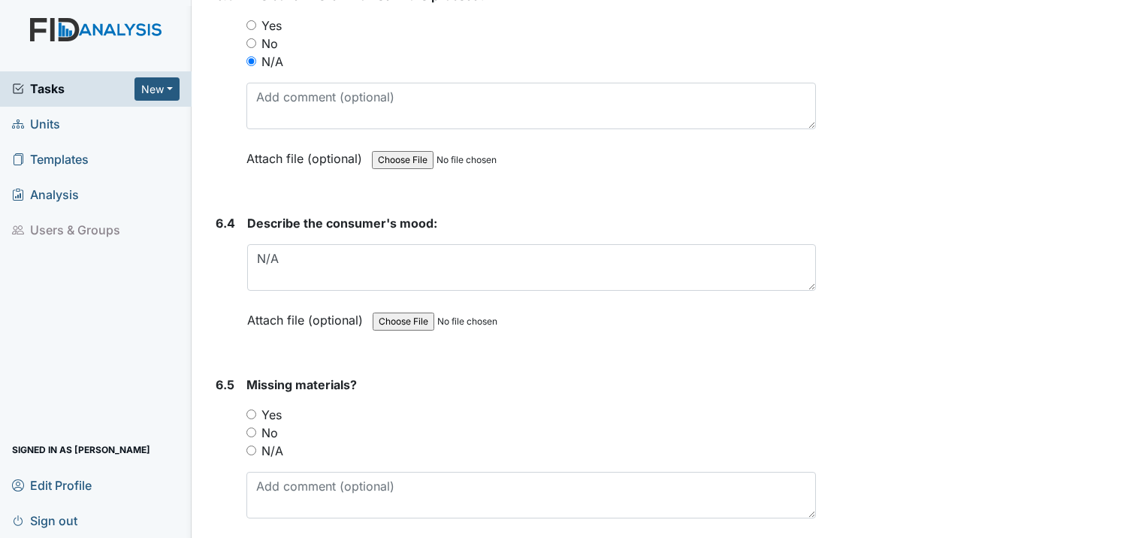
click at [246, 445] on input "N/A" at bounding box center [251, 450] width 10 height 10
radio input "true"
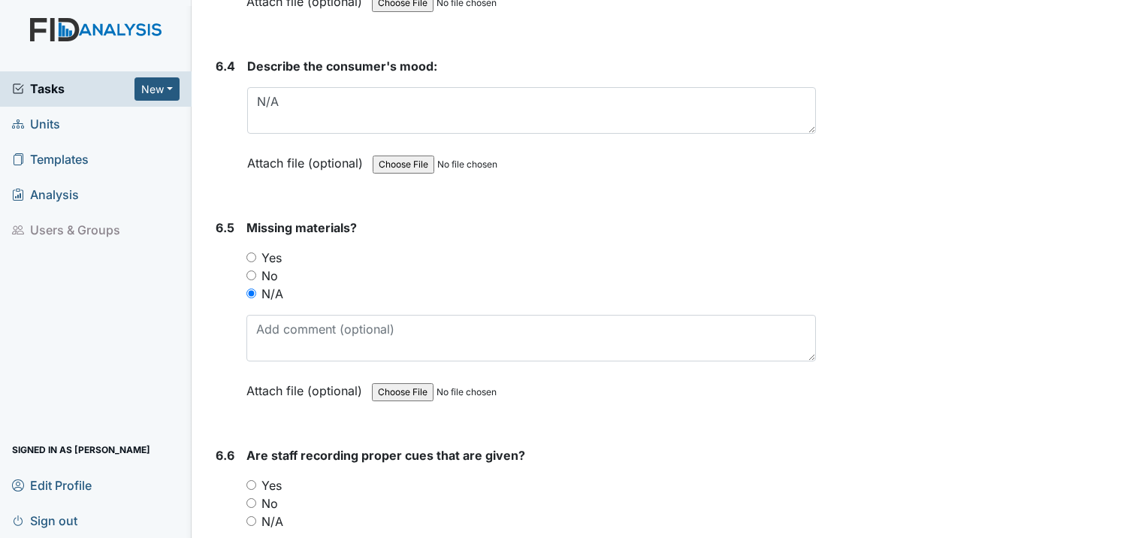
scroll to position [10439, 0]
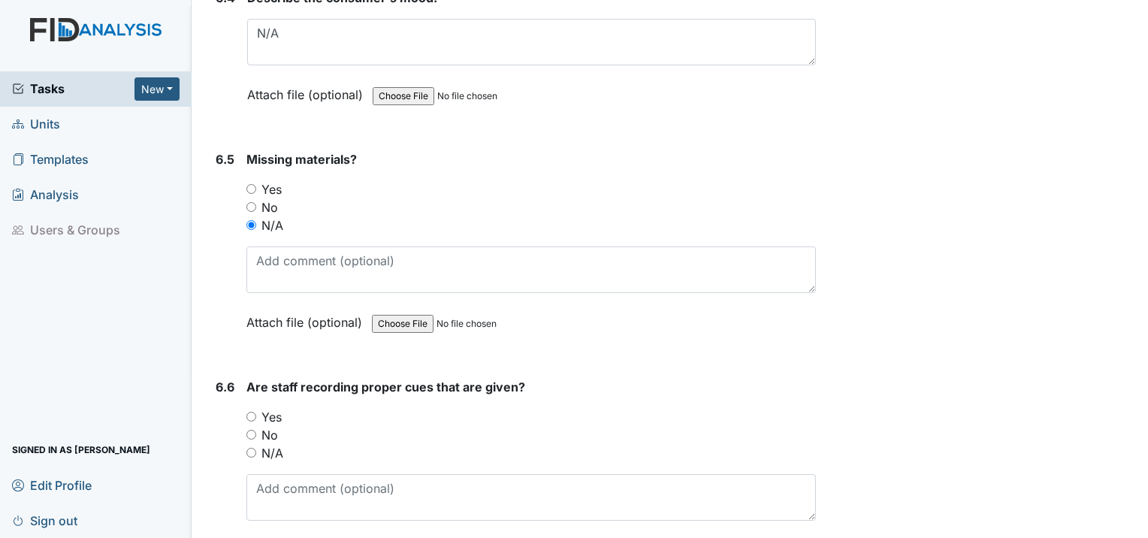
click at [252, 448] on input "N/A" at bounding box center [251, 453] width 10 height 10
radio input "true"
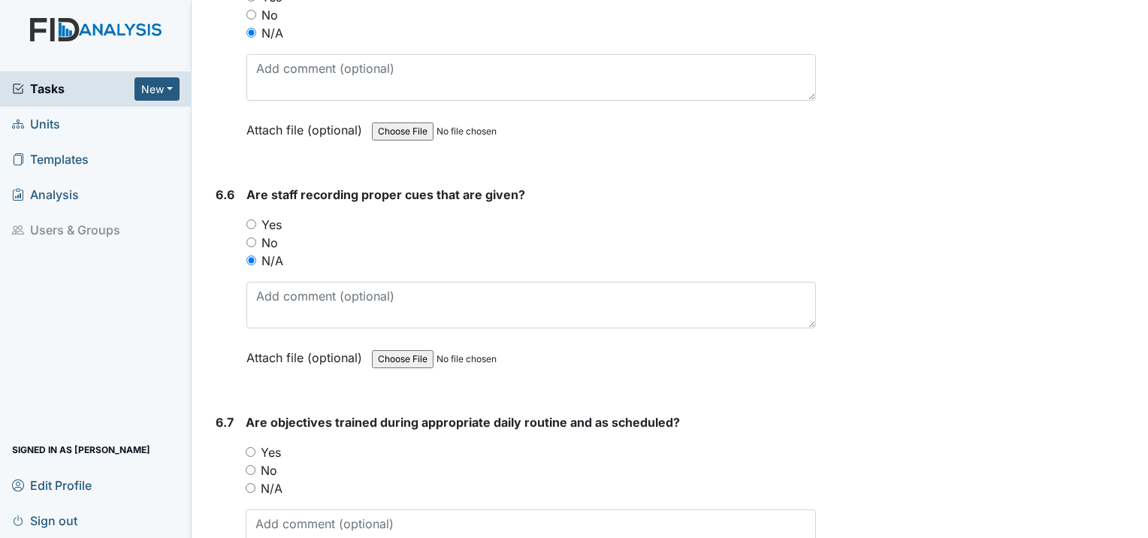
scroll to position [10664, 0]
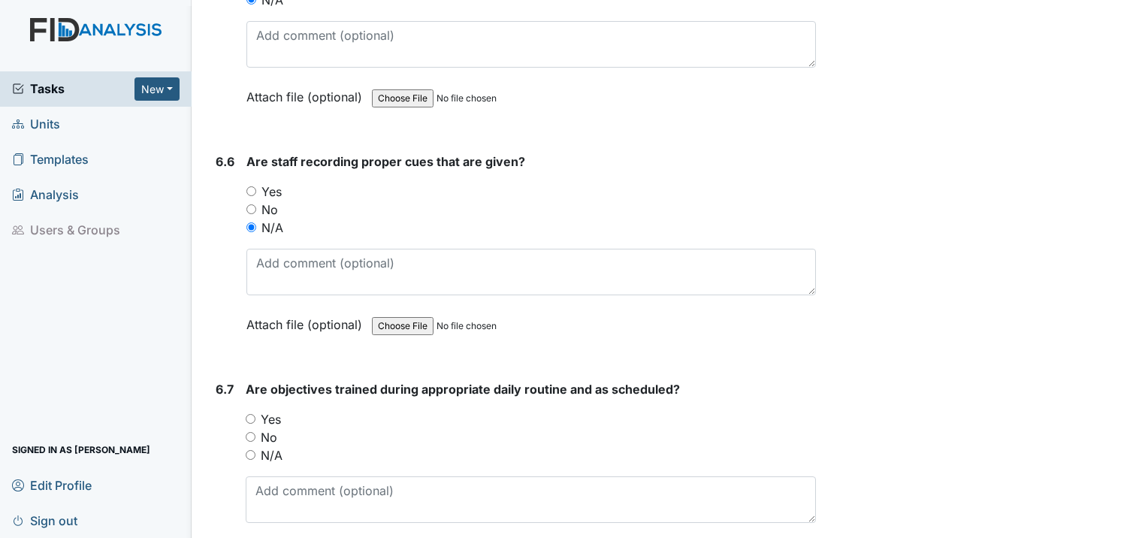
click at [251, 450] on input "N/A" at bounding box center [251, 455] width 10 height 10
radio input "true"
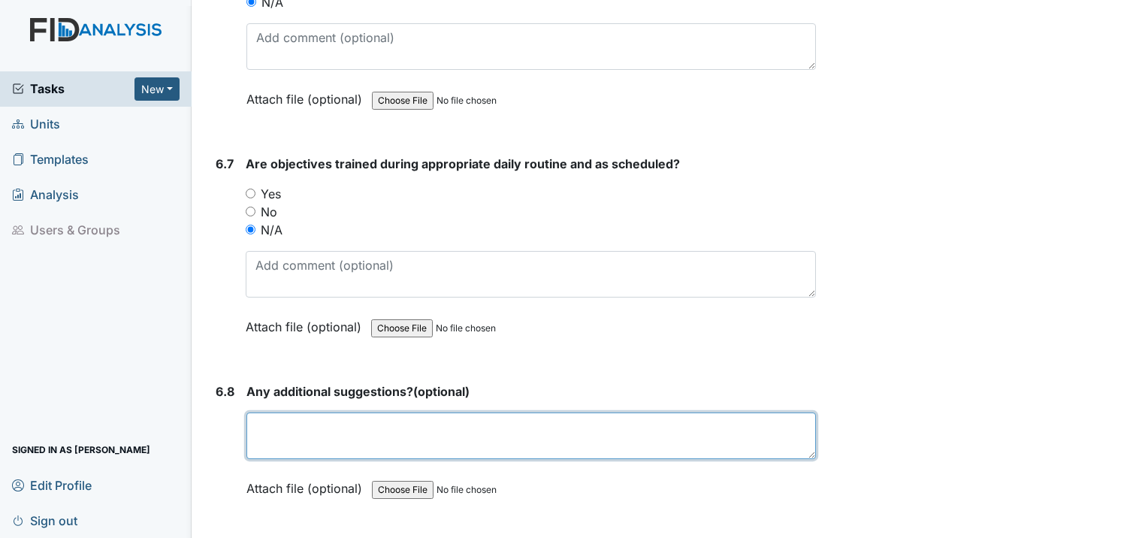
click at [299, 412] on textarea at bounding box center [530, 435] width 569 height 47
type textarea "Not at this time."
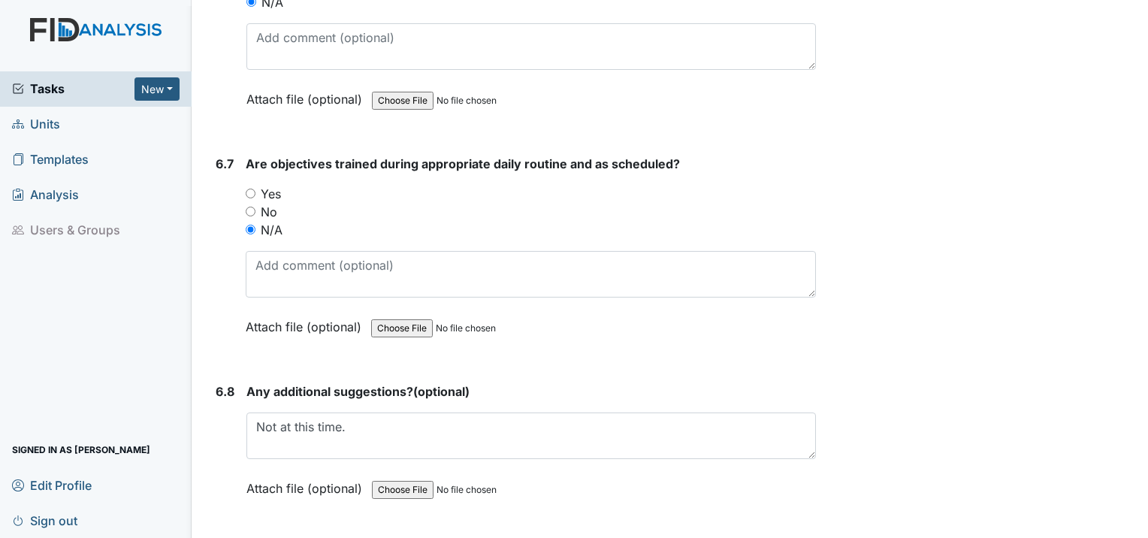
click at [246, 188] on input "Yes" at bounding box center [251, 193] width 10 height 10
radio input "true"
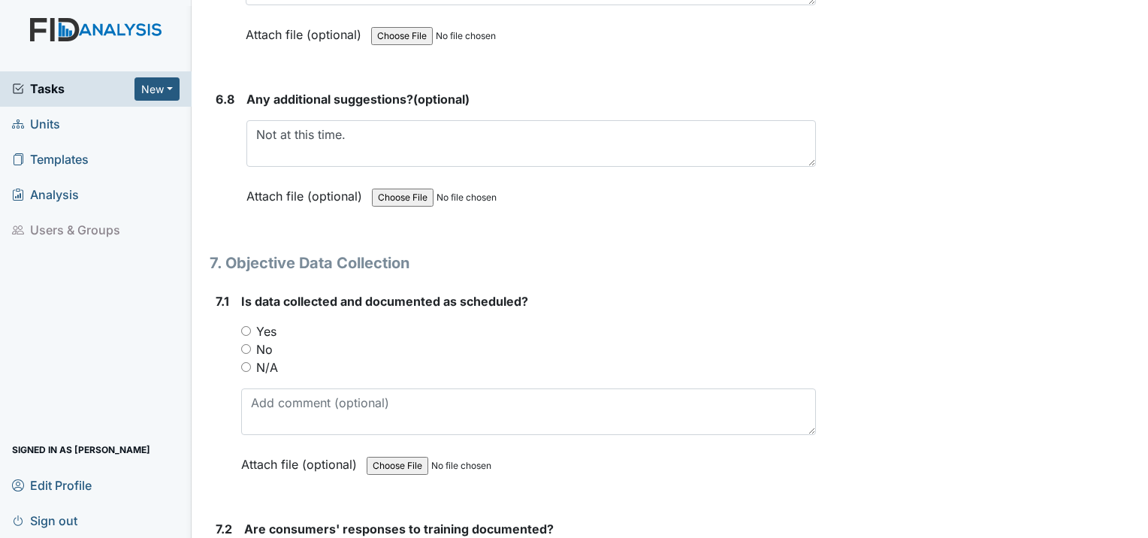
scroll to position [11190, 0]
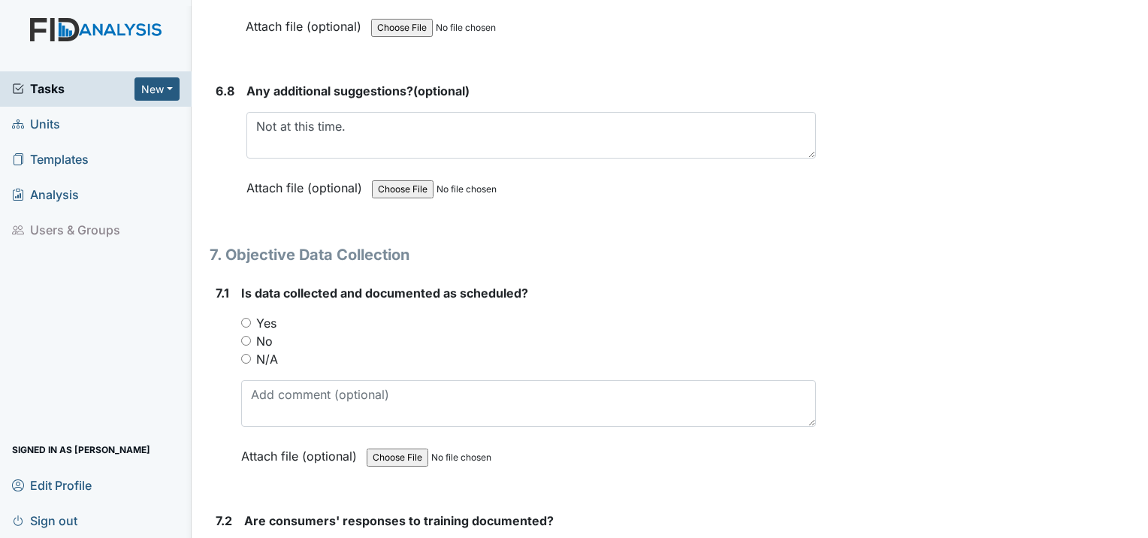
click at [249, 318] on input "Yes" at bounding box center [246, 323] width 10 height 10
radio input "true"
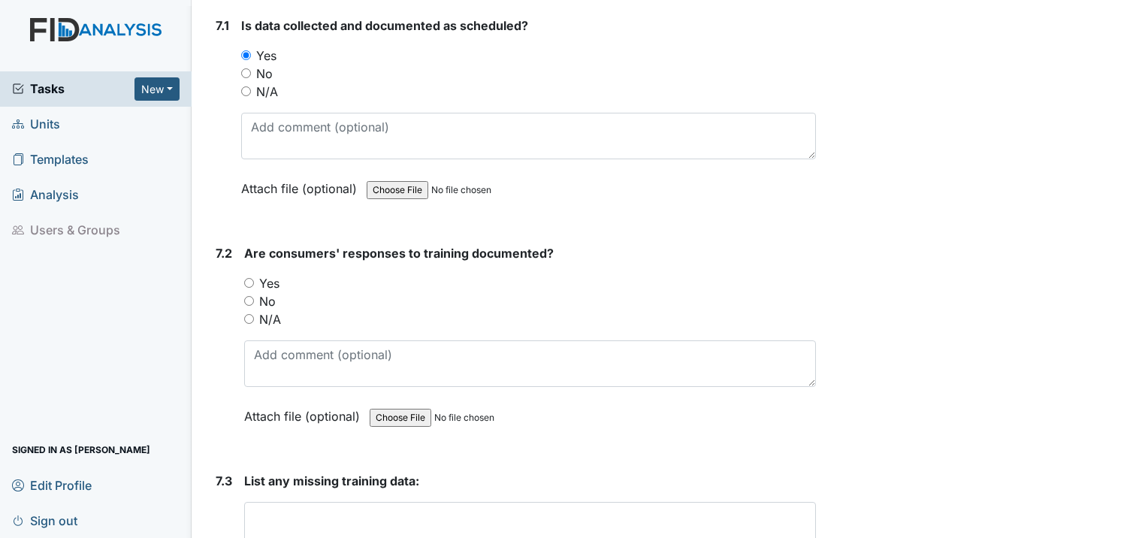
scroll to position [11490, 0]
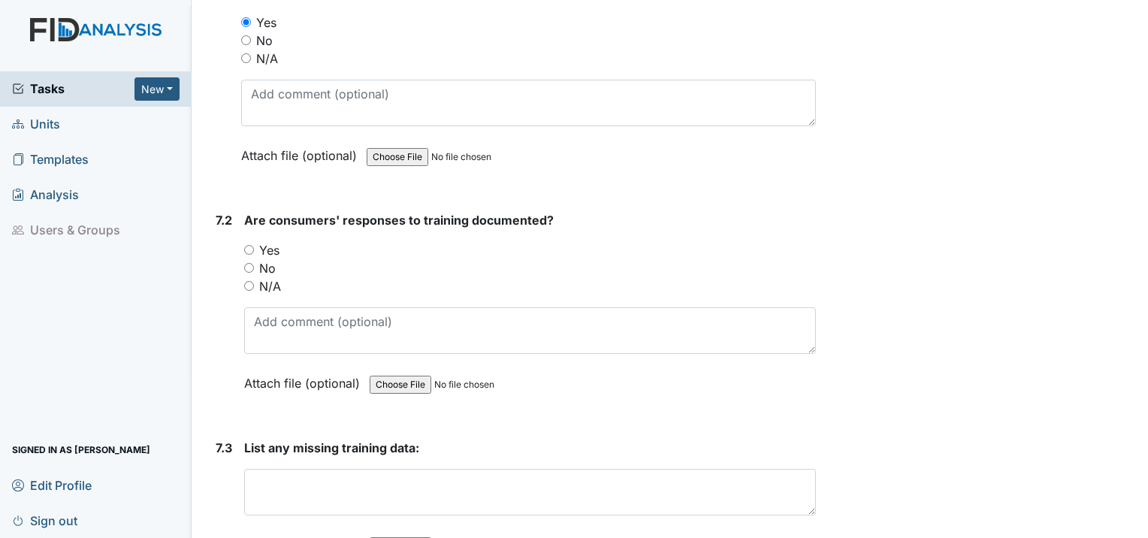
click at [254, 245] on input "Yes" at bounding box center [249, 250] width 10 height 10
radio input "true"
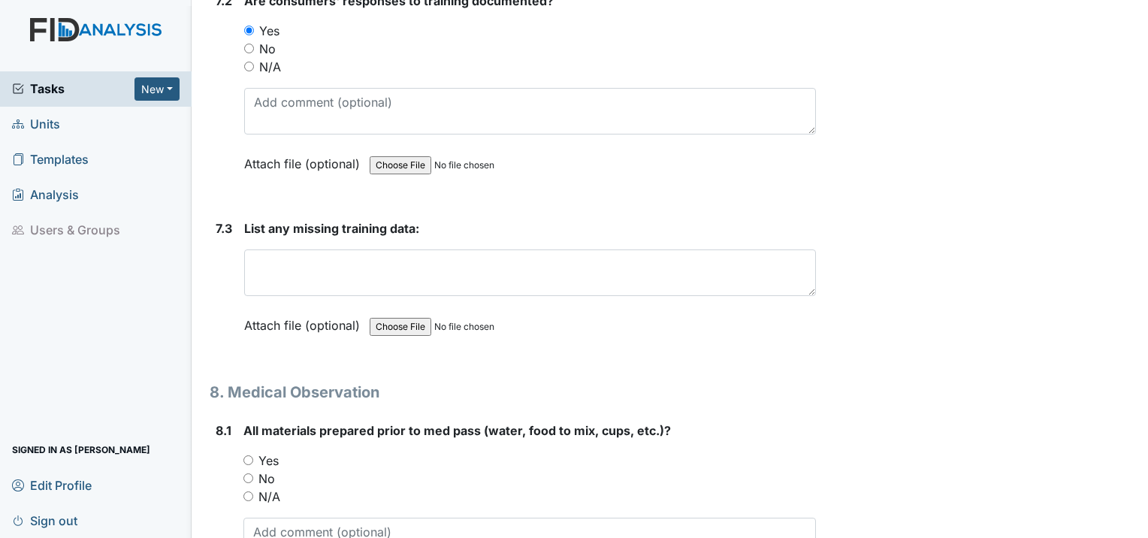
scroll to position [11715, 0]
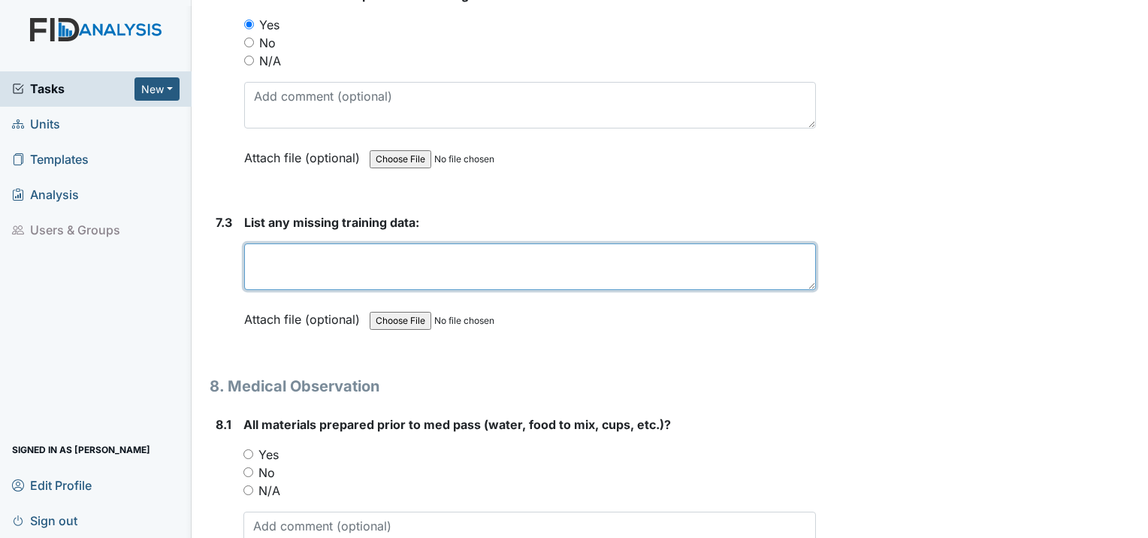
drag, startPoint x: 460, startPoint y: 200, endPoint x: 439, endPoint y: 203, distance: 22.0
click at [460, 243] on textarea at bounding box center [530, 266] width 572 height 47
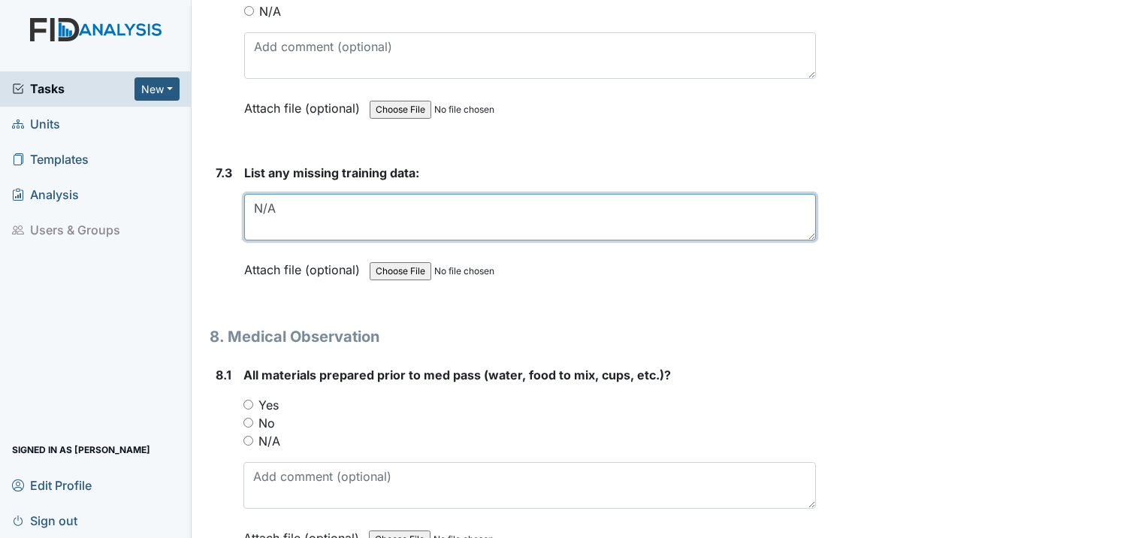
scroll to position [11866, 0]
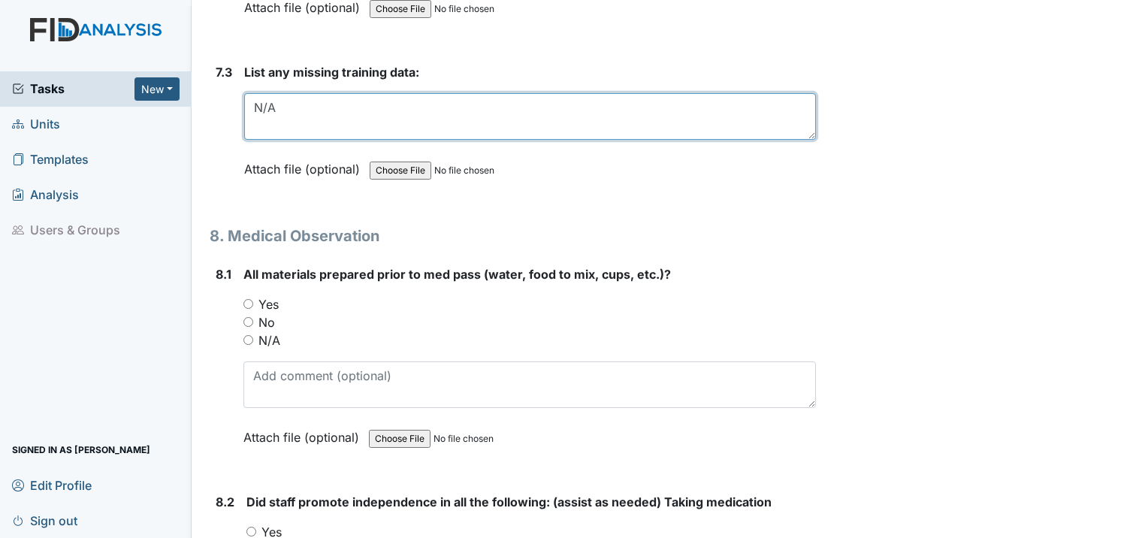
type textarea "N/A"
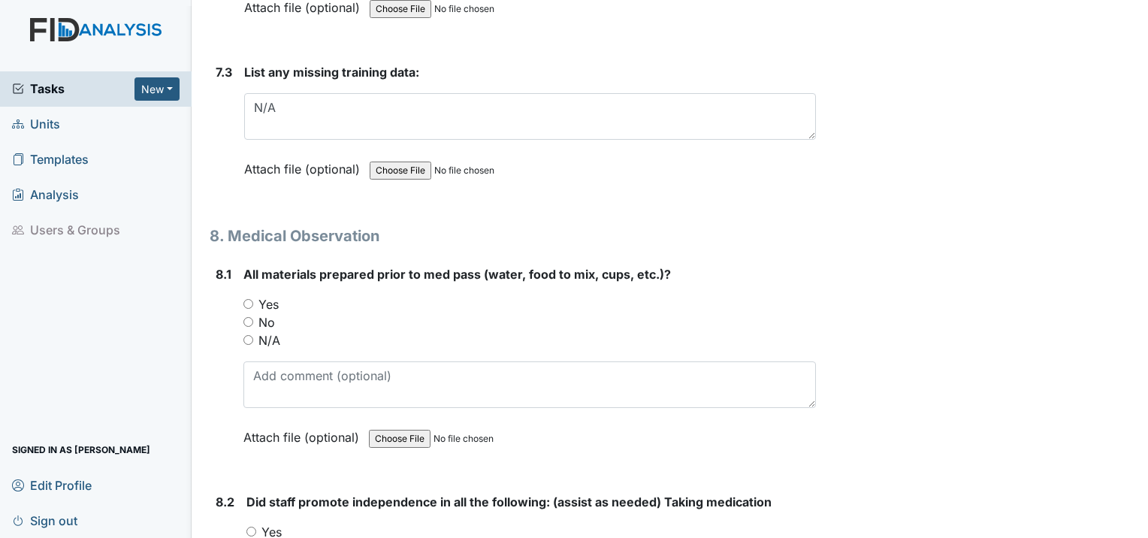
click at [248, 295] on div "Yes" at bounding box center [529, 304] width 572 height 18
click at [251, 299] on input "Yes" at bounding box center [248, 304] width 10 height 10
radio input "true"
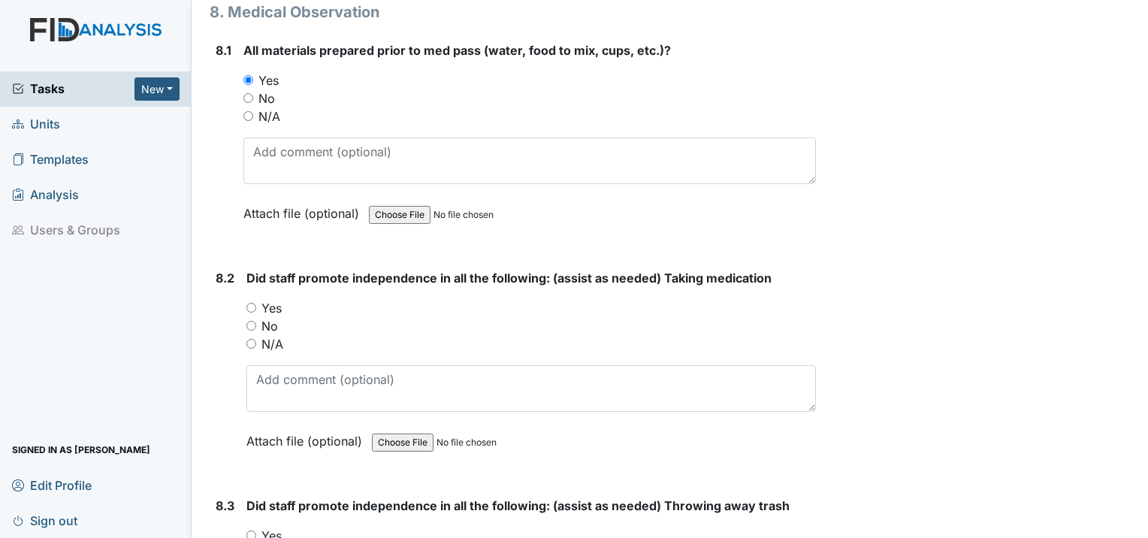
scroll to position [12091, 0]
click at [253, 301] on input "Yes" at bounding box center [251, 306] width 10 height 10
radio input "true"
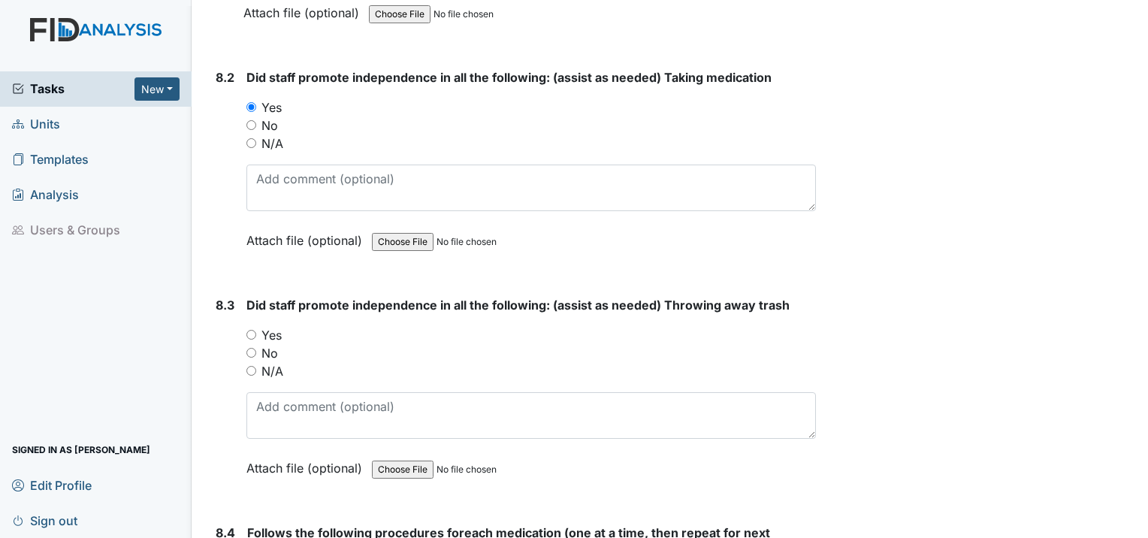
scroll to position [12316, 0]
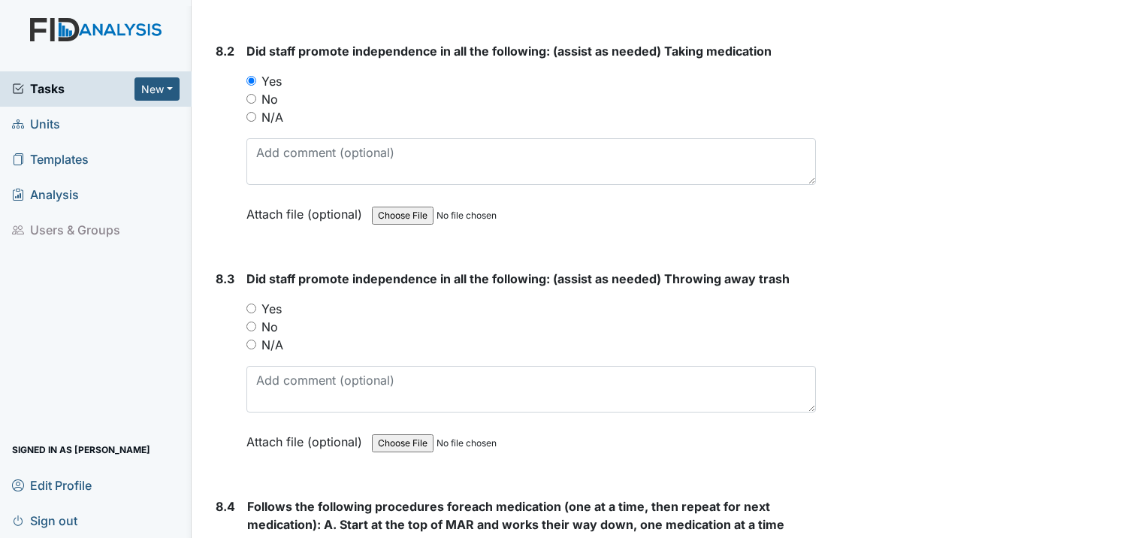
click at [249, 300] on div "Yes" at bounding box center [530, 309] width 569 height 18
click at [249, 303] on input "Yes" at bounding box center [251, 308] width 10 height 10
radio input "true"
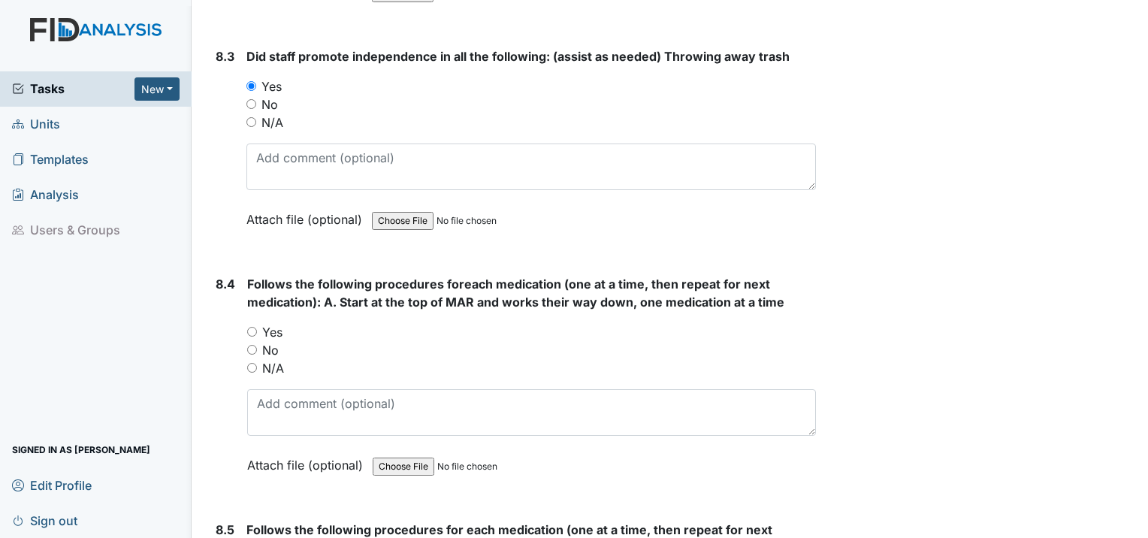
scroll to position [12541, 0]
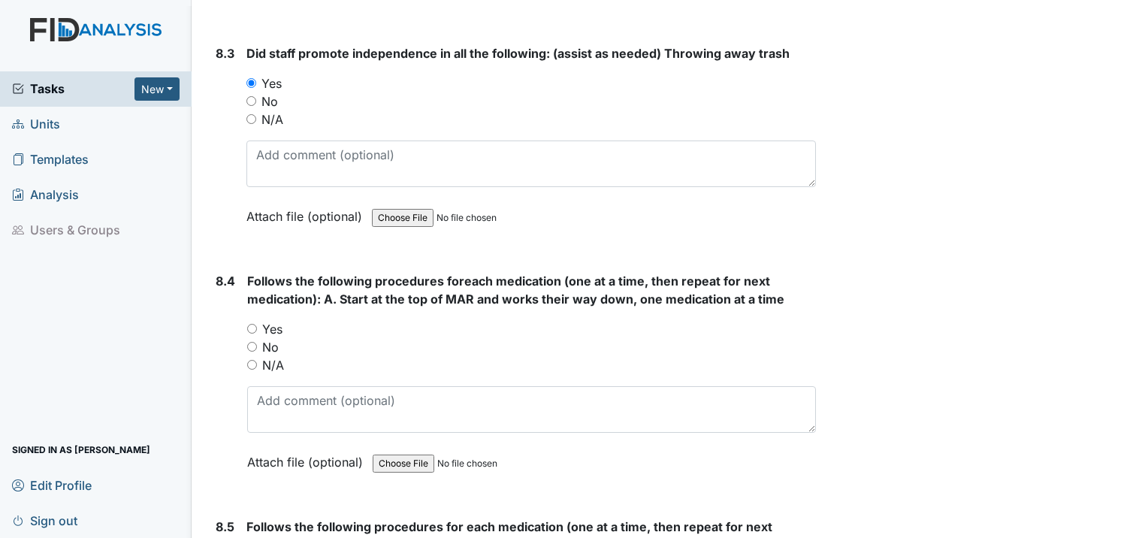
click at [249, 324] on input "Yes" at bounding box center [252, 329] width 10 height 10
radio input "true"
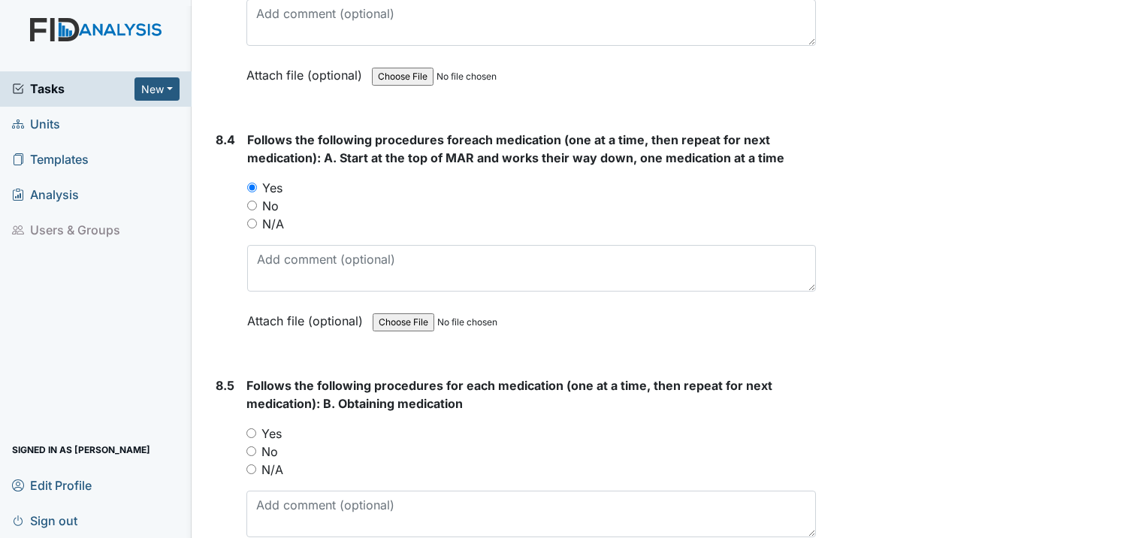
scroll to position [12692, 0]
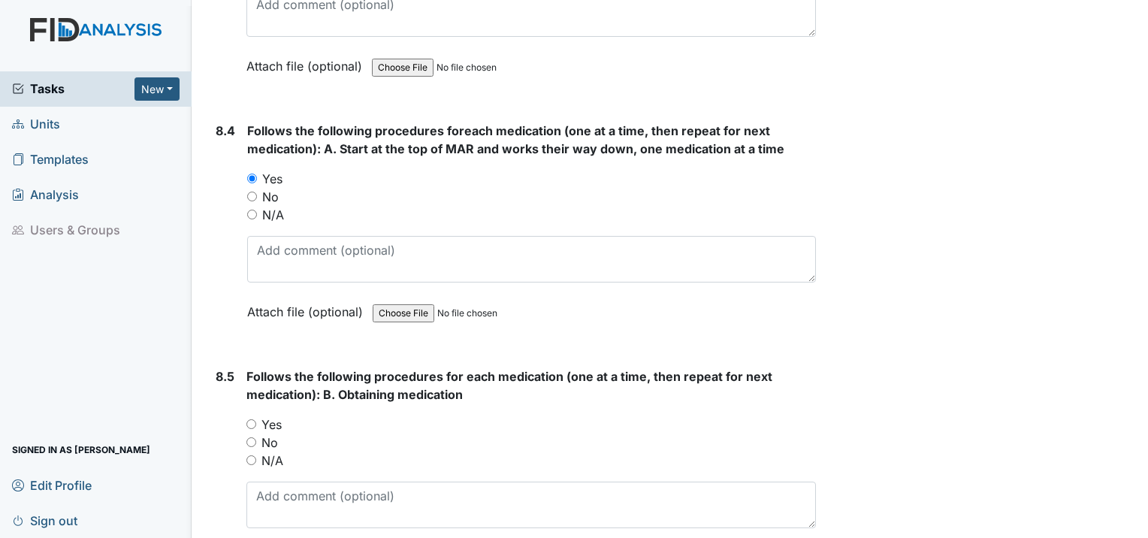
click at [252, 419] on input "Yes" at bounding box center [251, 424] width 10 height 10
radio input "true"
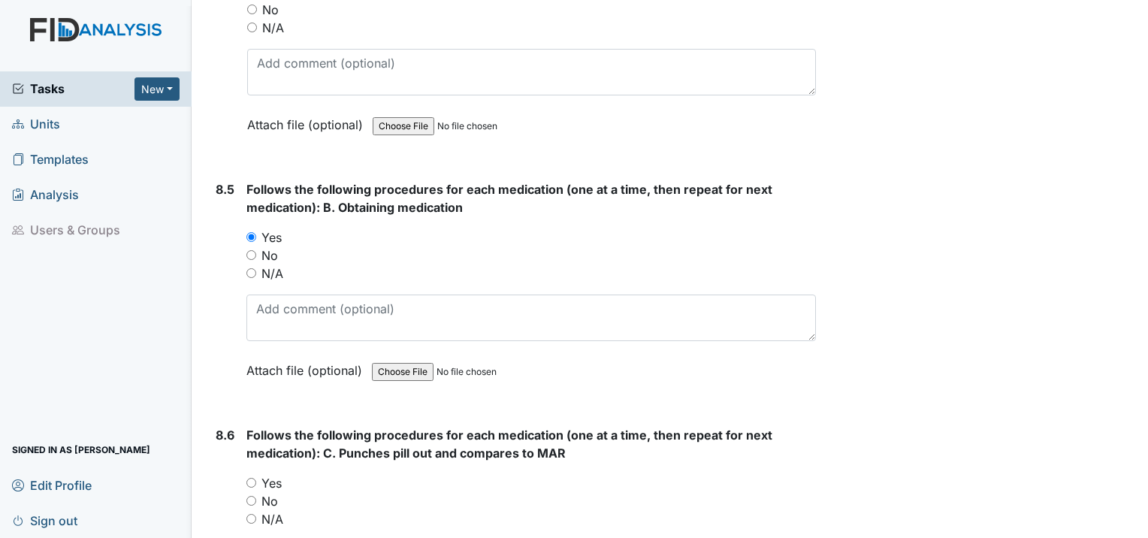
scroll to position [12992, 0]
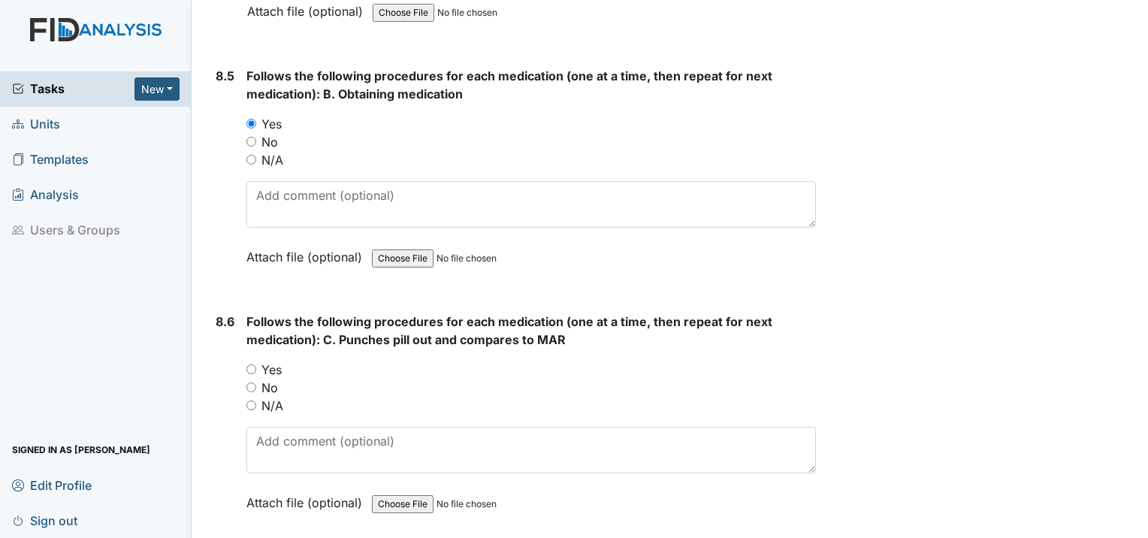
click at [253, 364] on input "Yes" at bounding box center [251, 369] width 10 height 10
radio input "true"
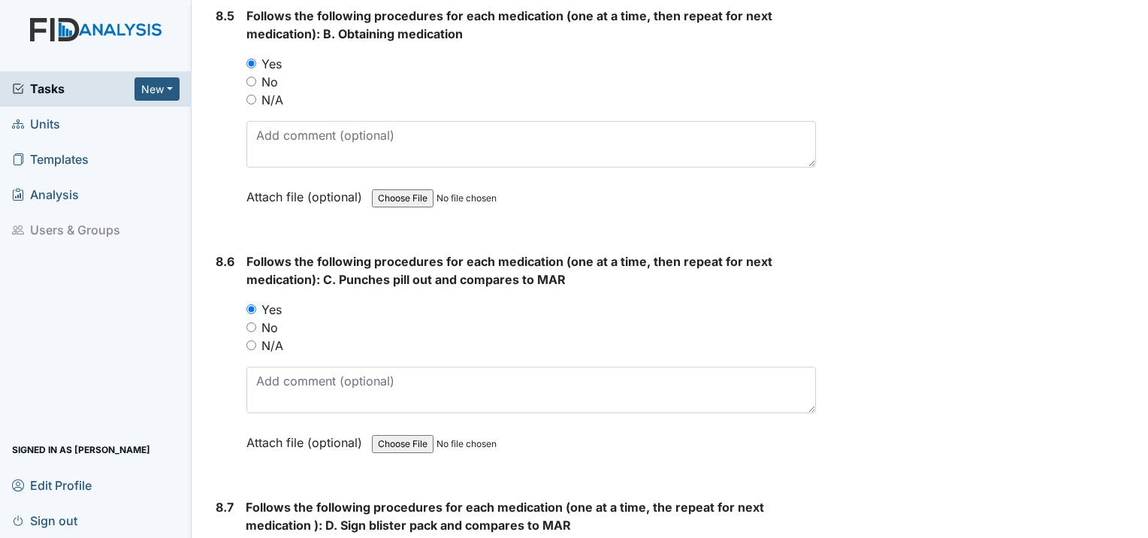
scroll to position [13142, 0]
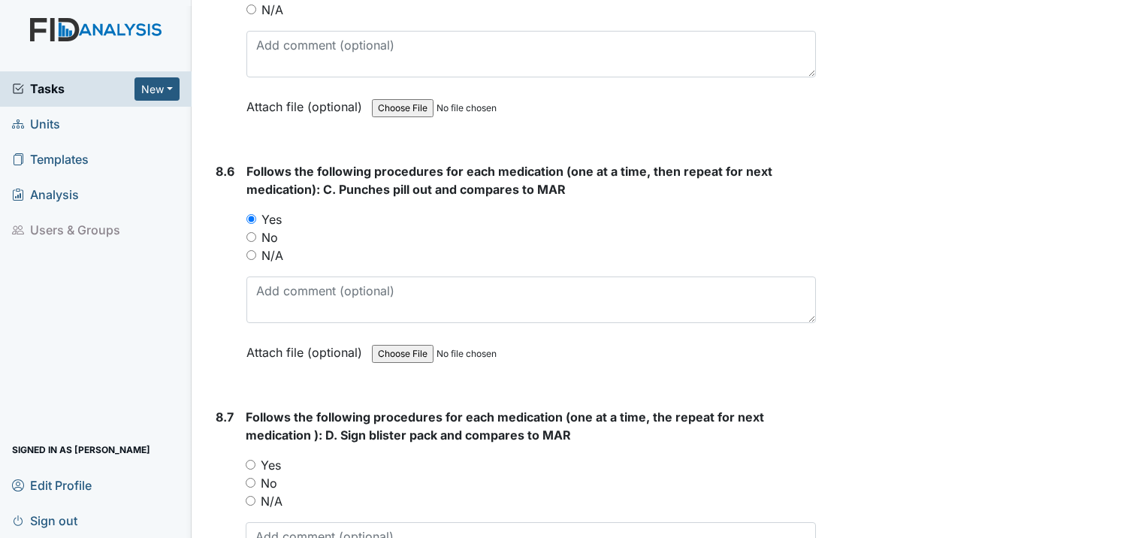
click at [254, 460] on input "Yes" at bounding box center [251, 465] width 10 height 10
radio input "true"
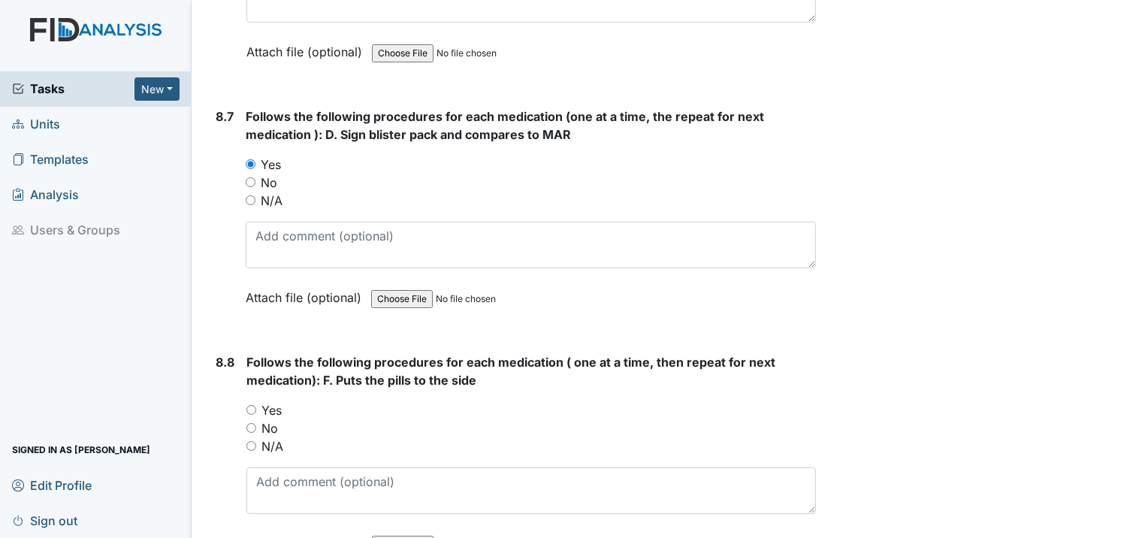
click at [252, 405] on input "Yes" at bounding box center [251, 410] width 10 height 10
radio input "true"
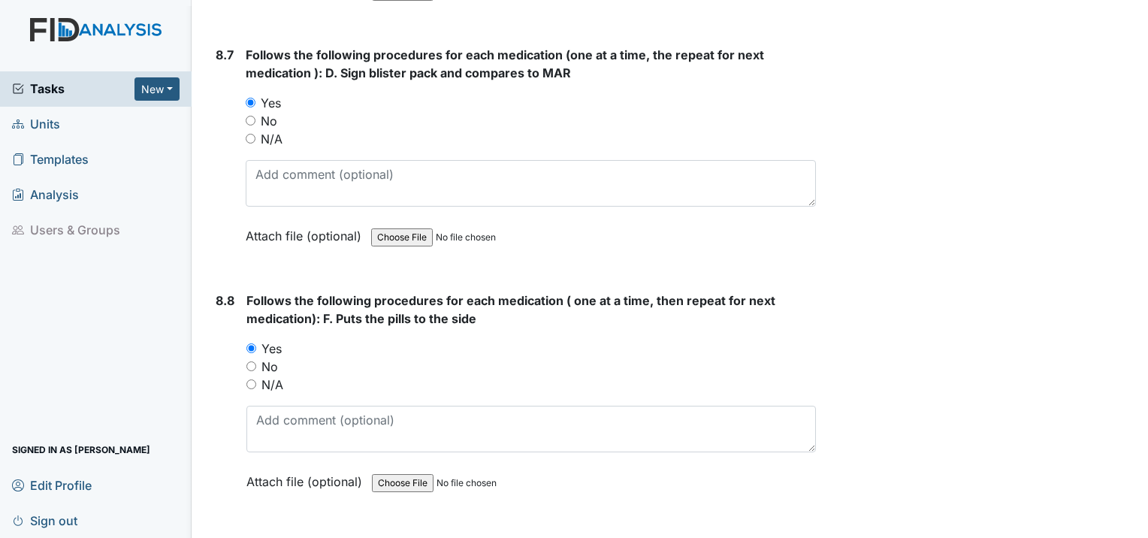
scroll to position [13668, 0]
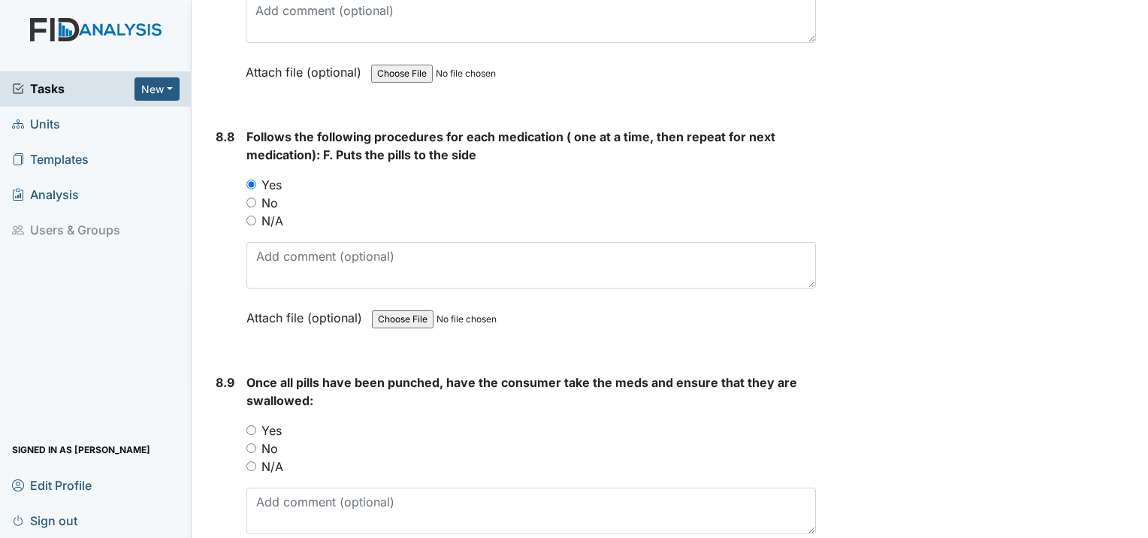
click at [253, 373] on div "Once all pills have been punched, have the consumer take the meds and ensure th…" at bounding box center [530, 478] width 569 height 210
click at [252, 425] on input "Yes" at bounding box center [251, 430] width 10 height 10
radio input "true"
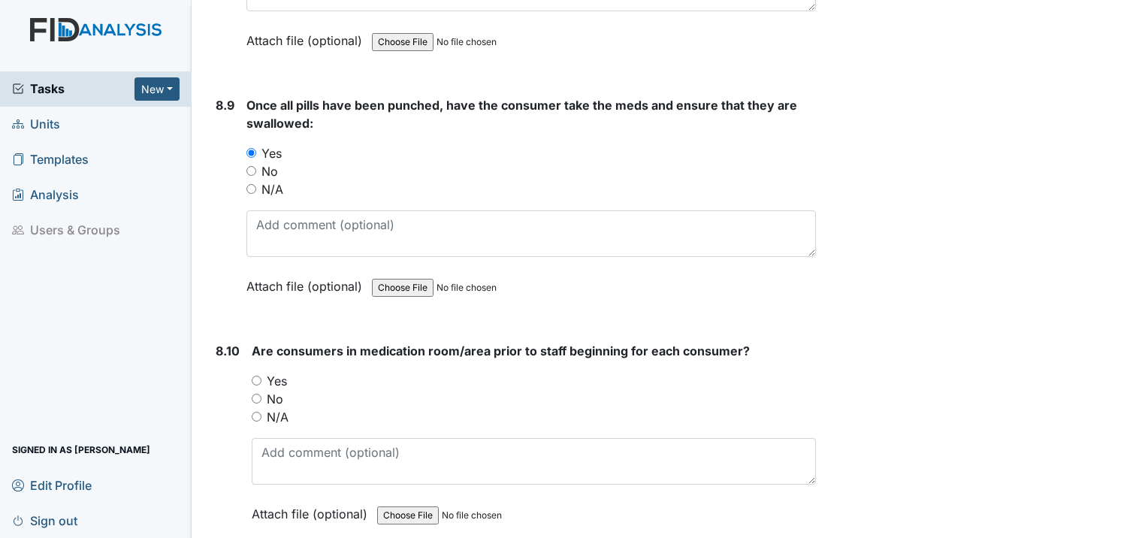
scroll to position [13968, 0]
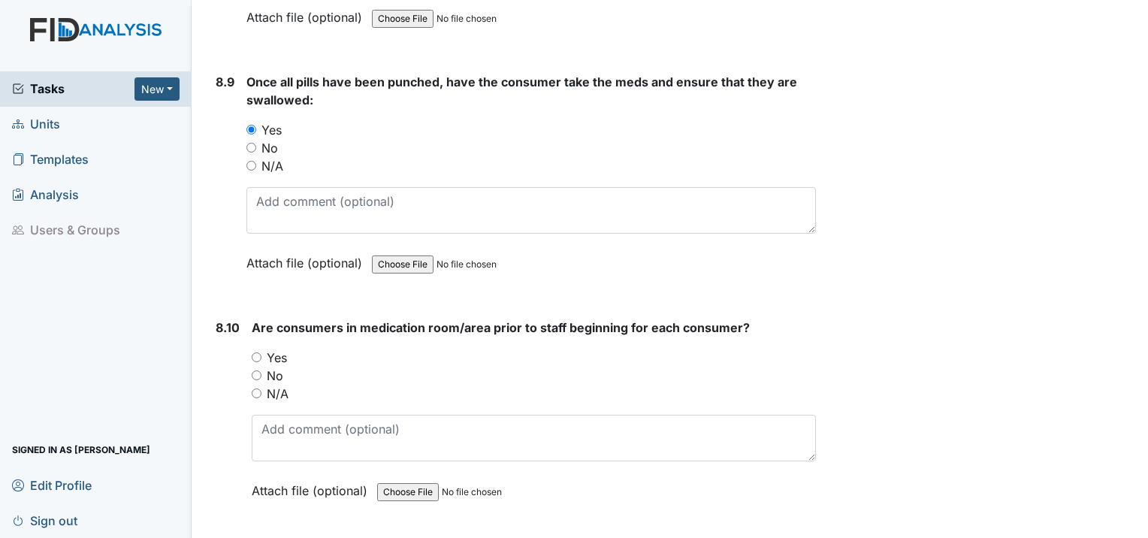
click at [255, 352] on input "Yes" at bounding box center [257, 357] width 10 height 10
radio input "true"
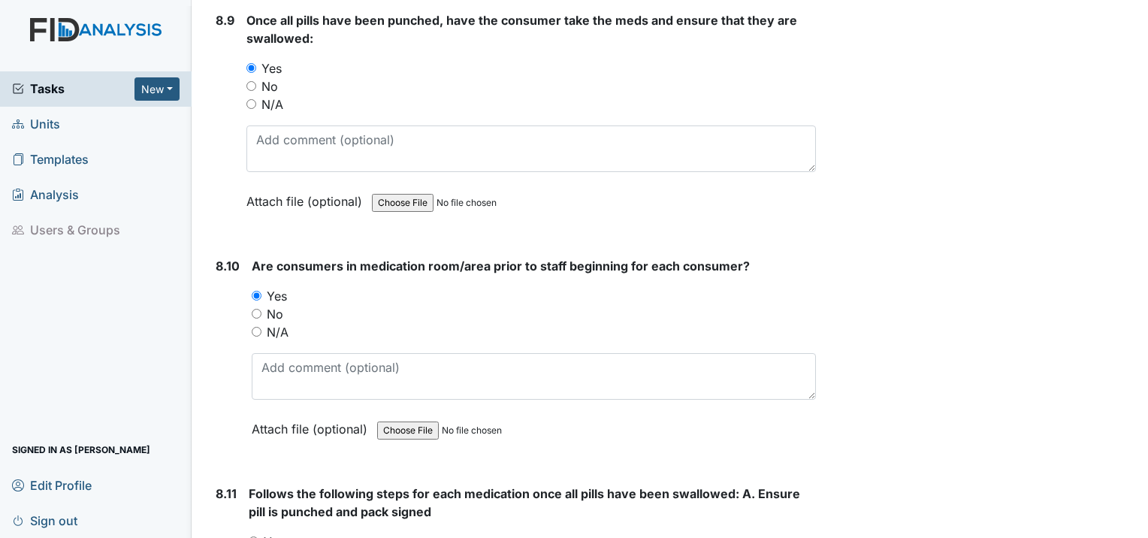
scroll to position [14194, 0]
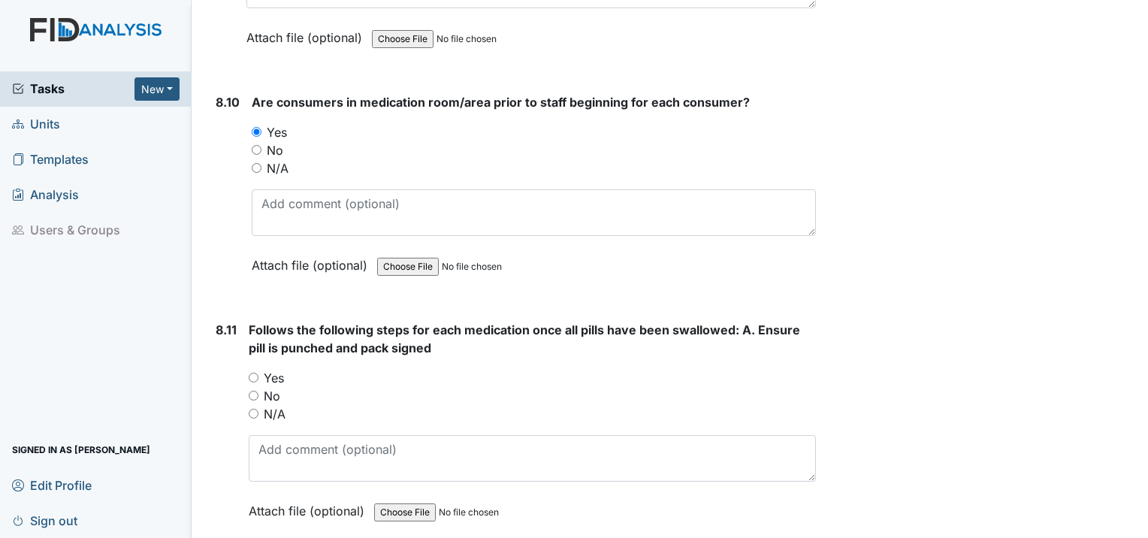
click at [256, 372] on input "Yes" at bounding box center [254, 377] width 10 height 10
radio input "true"
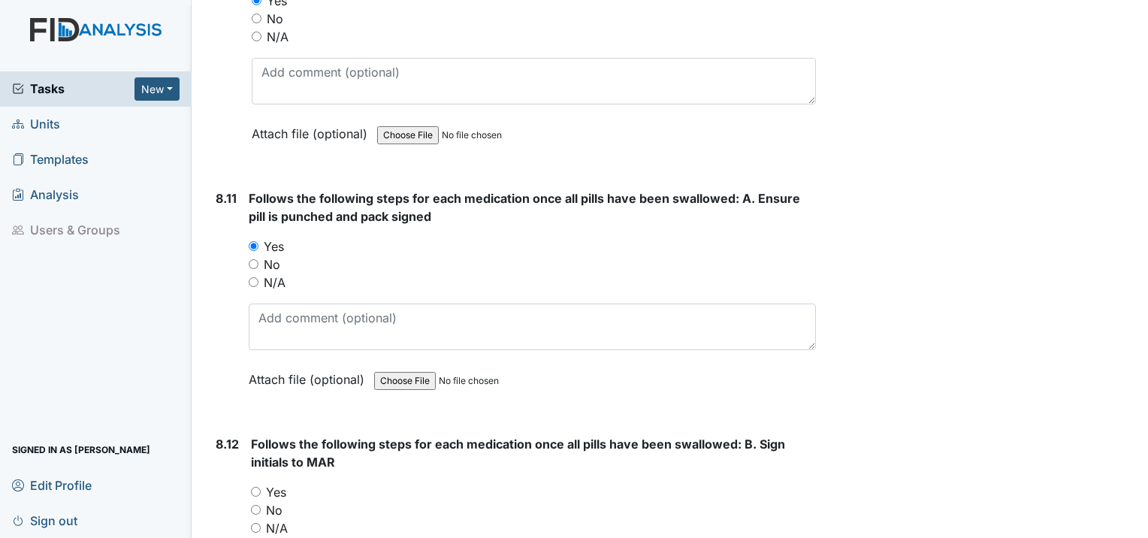
scroll to position [14419, 0]
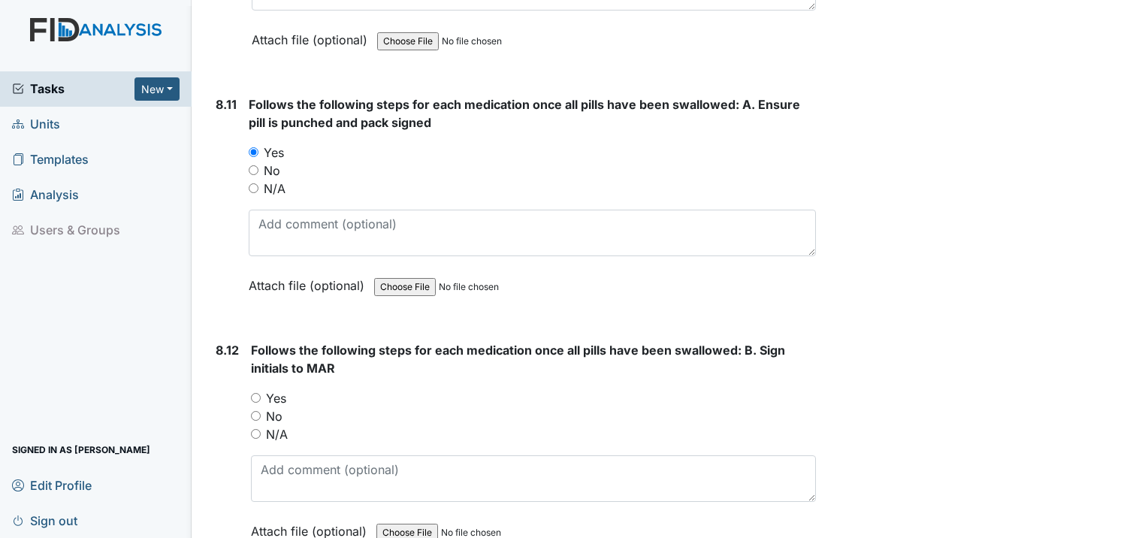
click at [255, 393] on input "Yes" at bounding box center [256, 398] width 10 height 10
radio input "true"
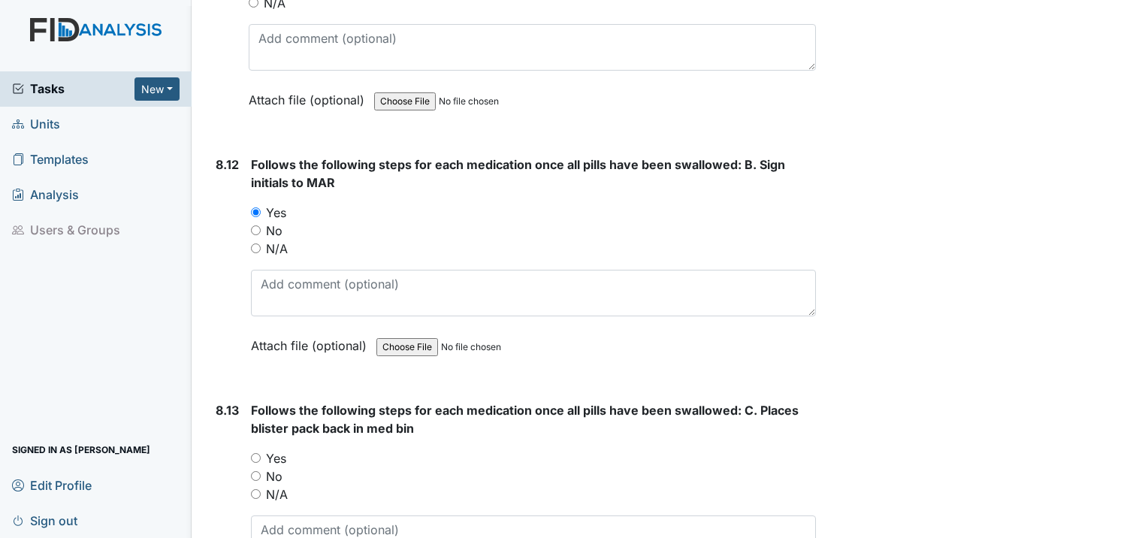
scroll to position [14644, 0]
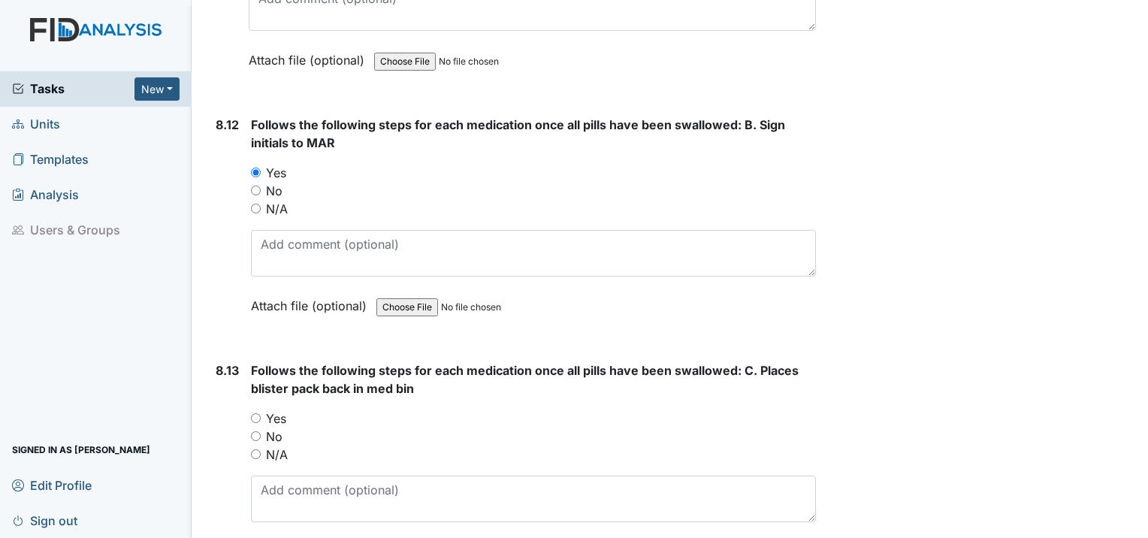
click at [253, 413] on input "Yes" at bounding box center [256, 418] width 10 height 10
radio input "true"
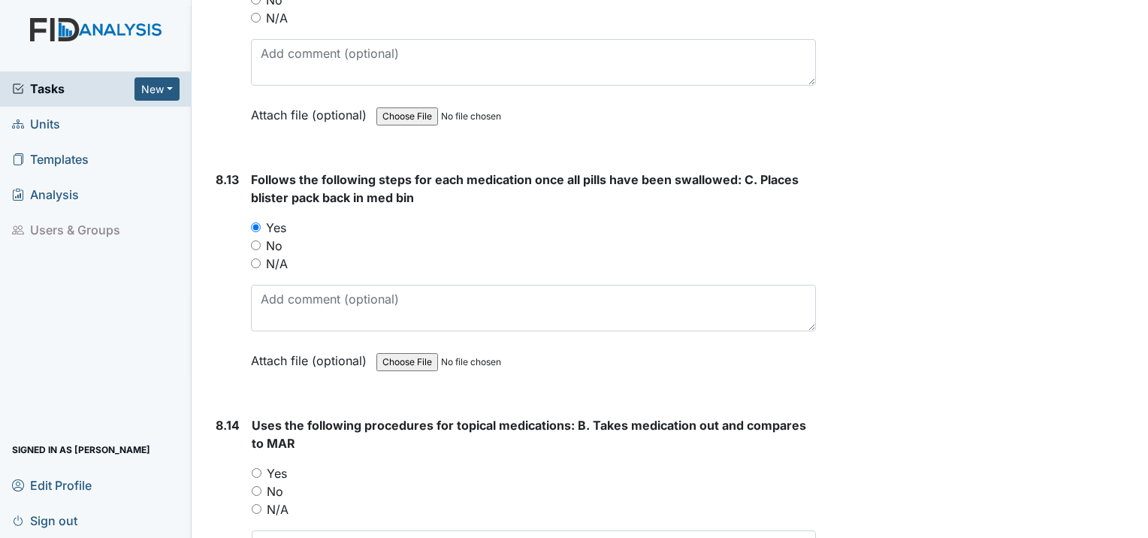
scroll to position [14870, 0]
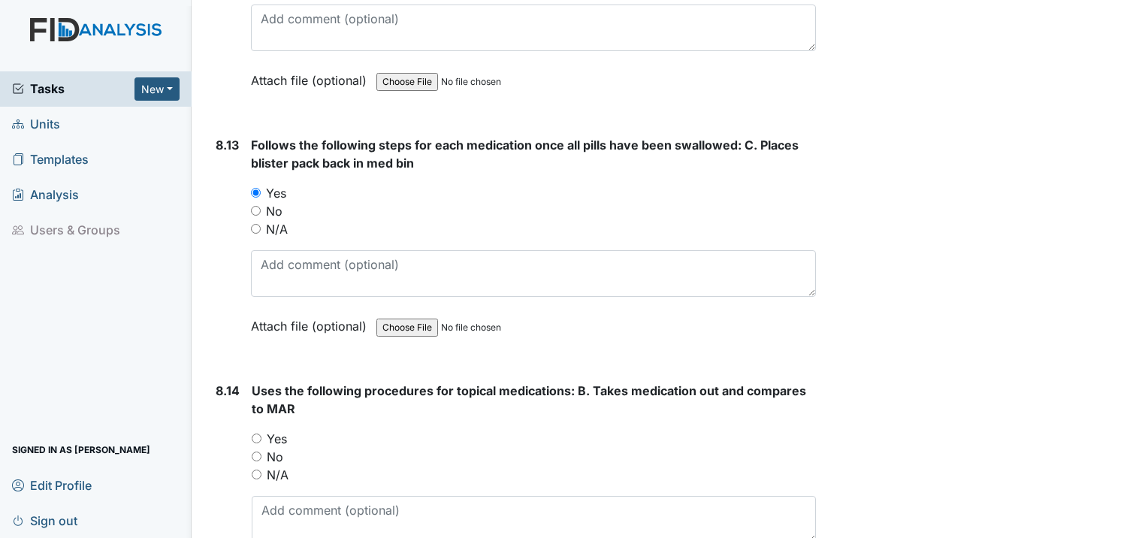
click at [255, 433] on input "Yes" at bounding box center [257, 438] width 10 height 10
radio input "true"
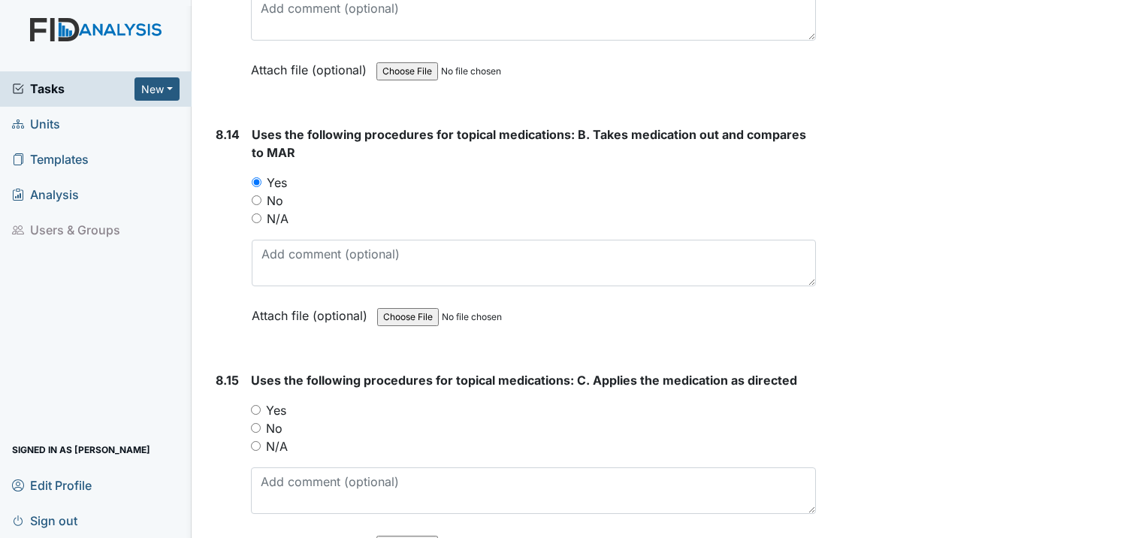
scroll to position [15170, 0]
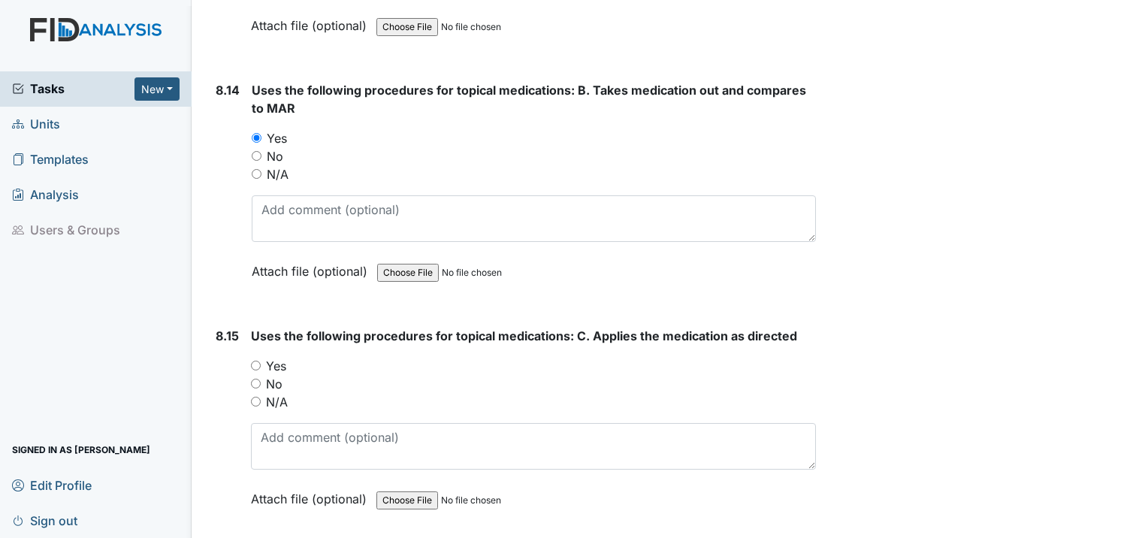
click at [258, 360] on input "Yes" at bounding box center [256, 365] width 10 height 10
radio input "true"
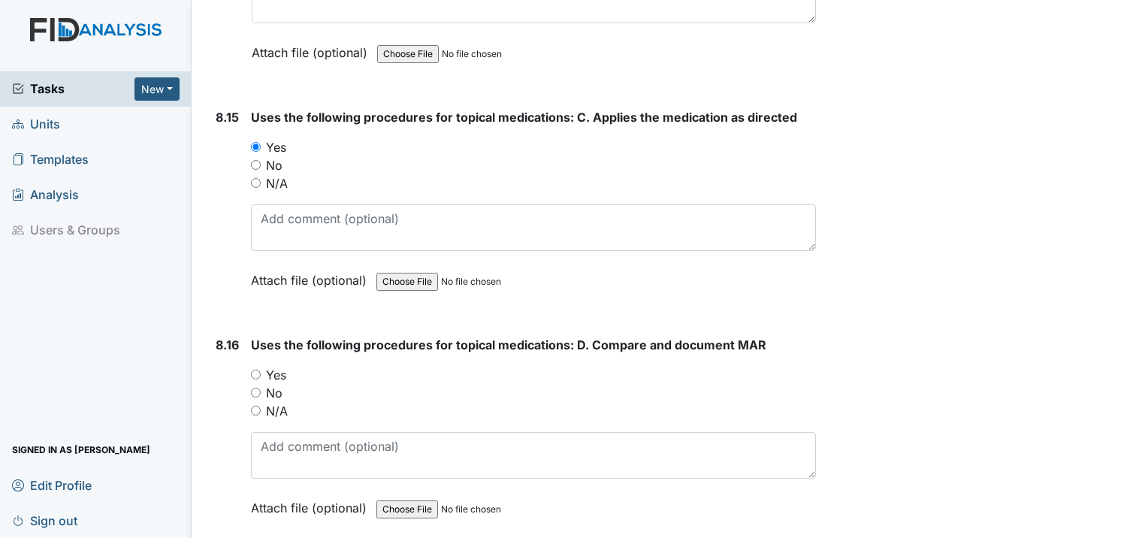
scroll to position [15395, 0]
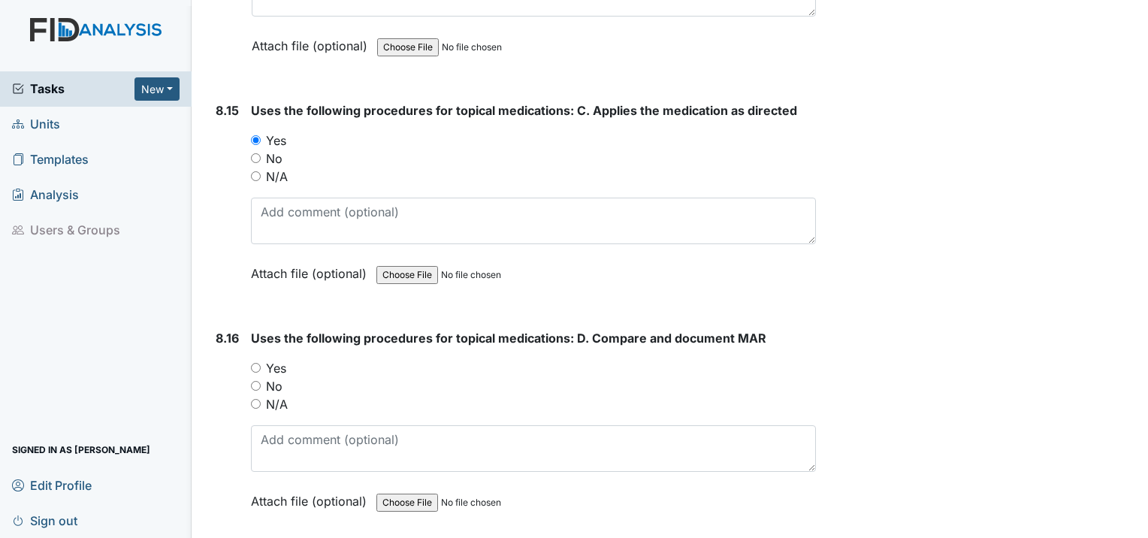
click at [253, 363] on input "Yes" at bounding box center [256, 368] width 10 height 10
radio input "true"
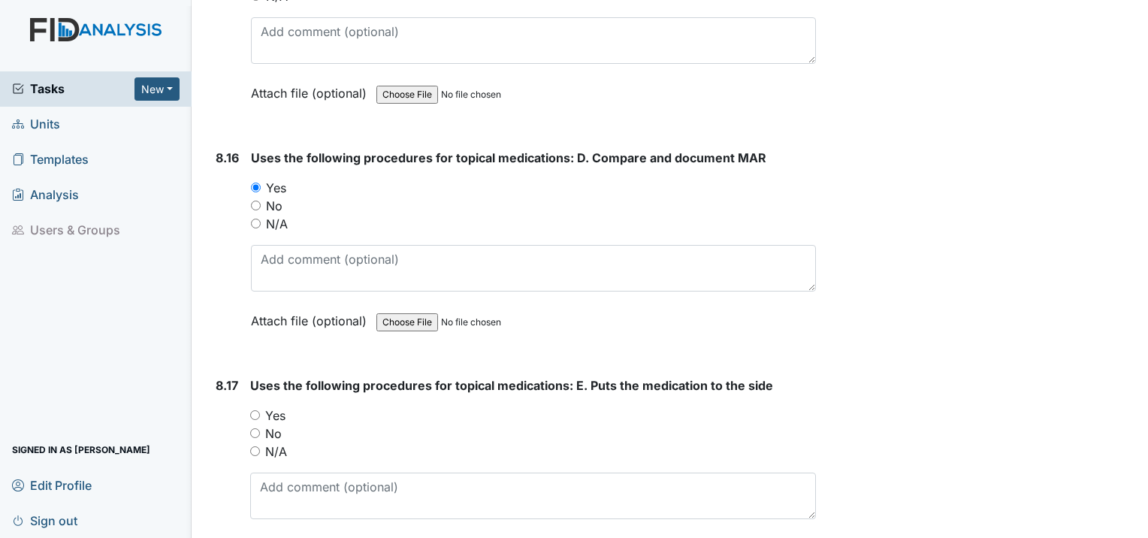
scroll to position [15621, 0]
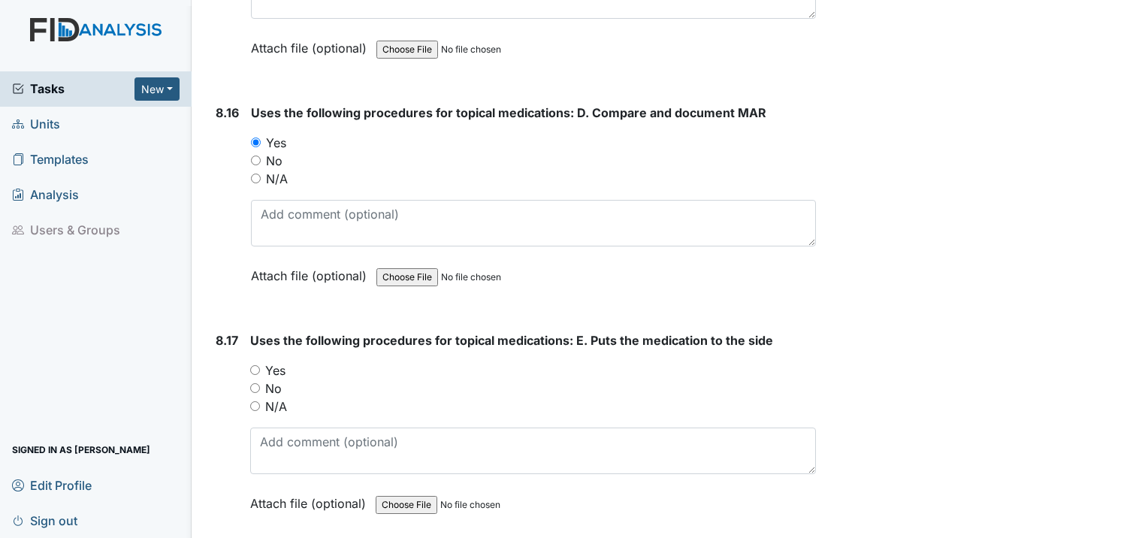
click at [258, 365] on input "Yes" at bounding box center [255, 370] width 10 height 10
radio input "true"
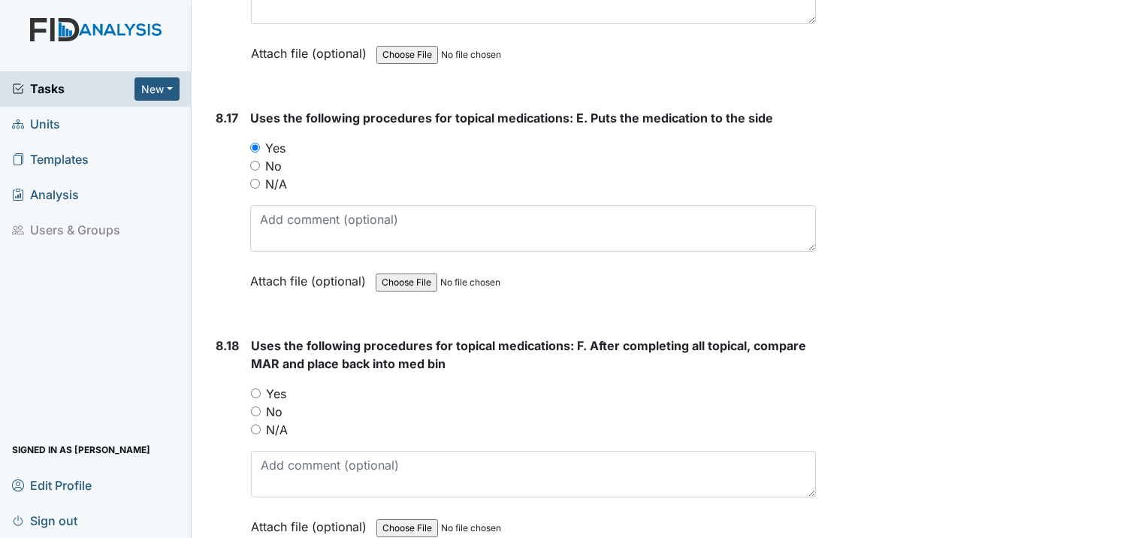
scroll to position [15846, 0]
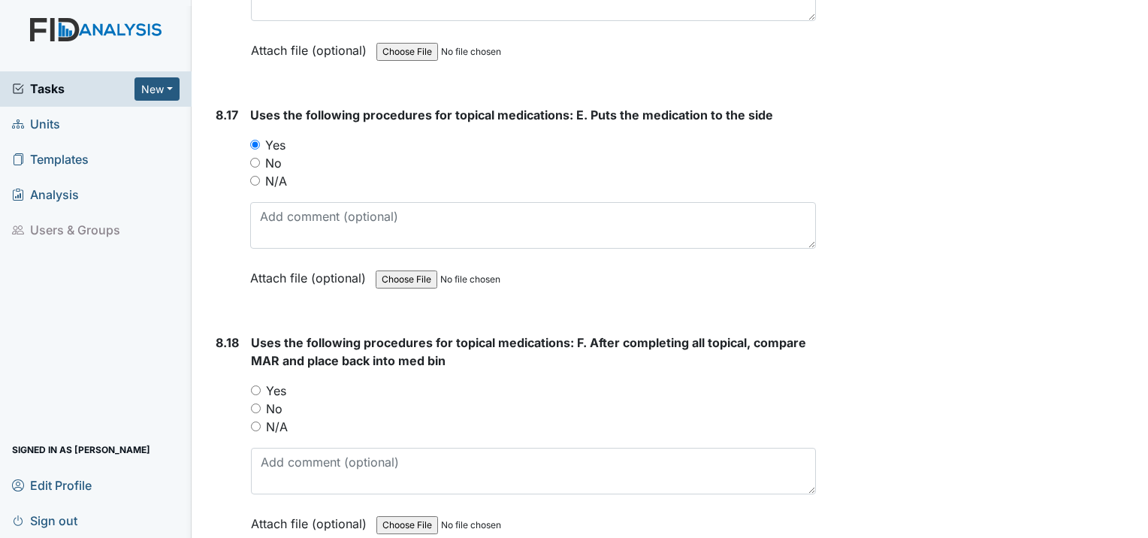
click at [256, 382] on div "Yes" at bounding box center [533, 391] width 565 height 18
click at [256, 385] on input "Yes" at bounding box center [256, 390] width 10 height 10
radio input "true"
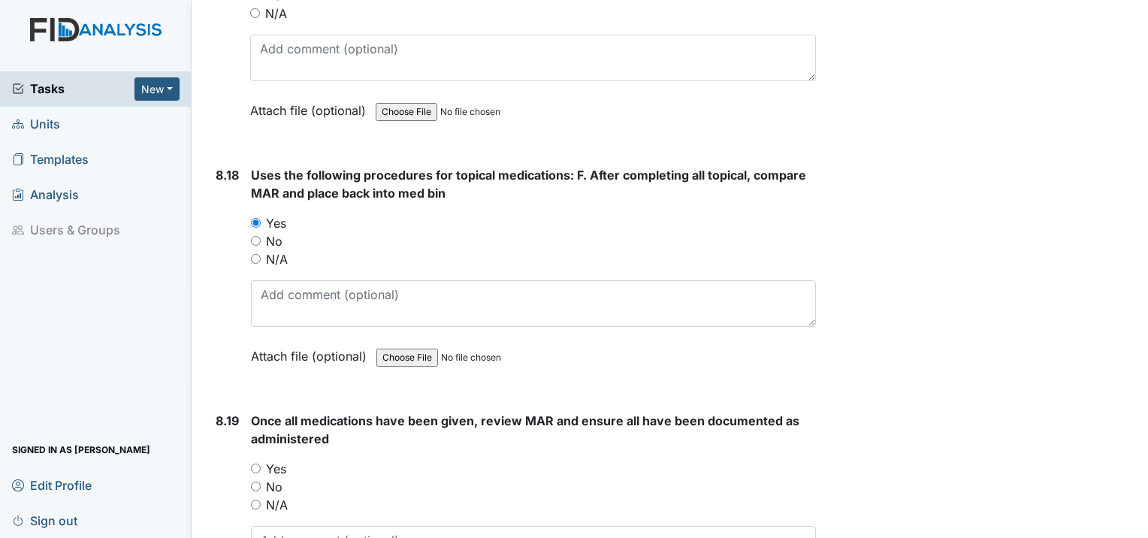
scroll to position [16071, 0]
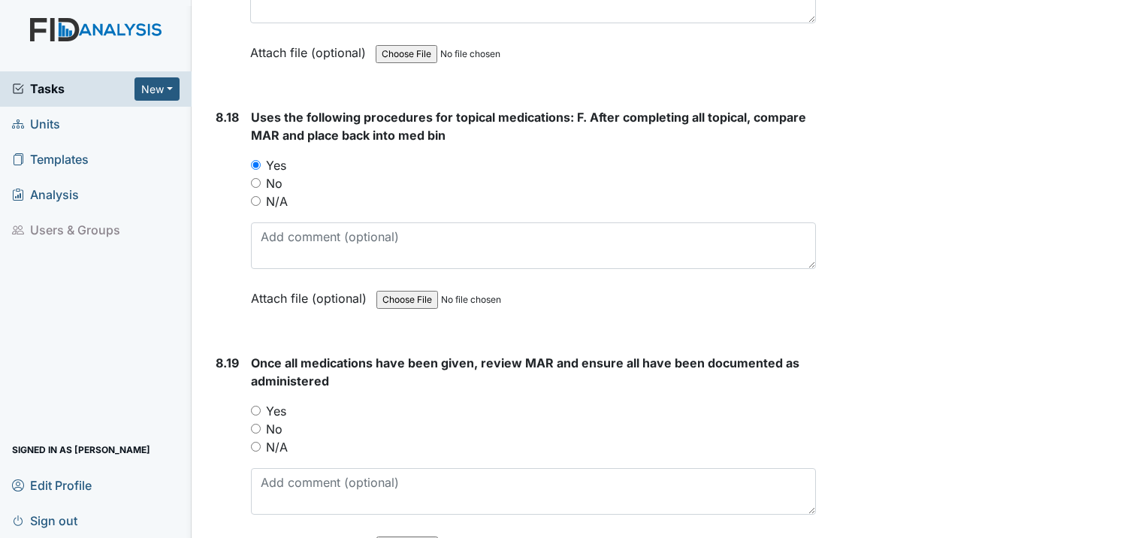
click at [255, 354] on div "Once all medications have been given, review MAR and ensure all have been docum…" at bounding box center [533, 459] width 565 height 210
click at [255, 406] on input "Yes" at bounding box center [256, 411] width 10 height 10
radio input "true"
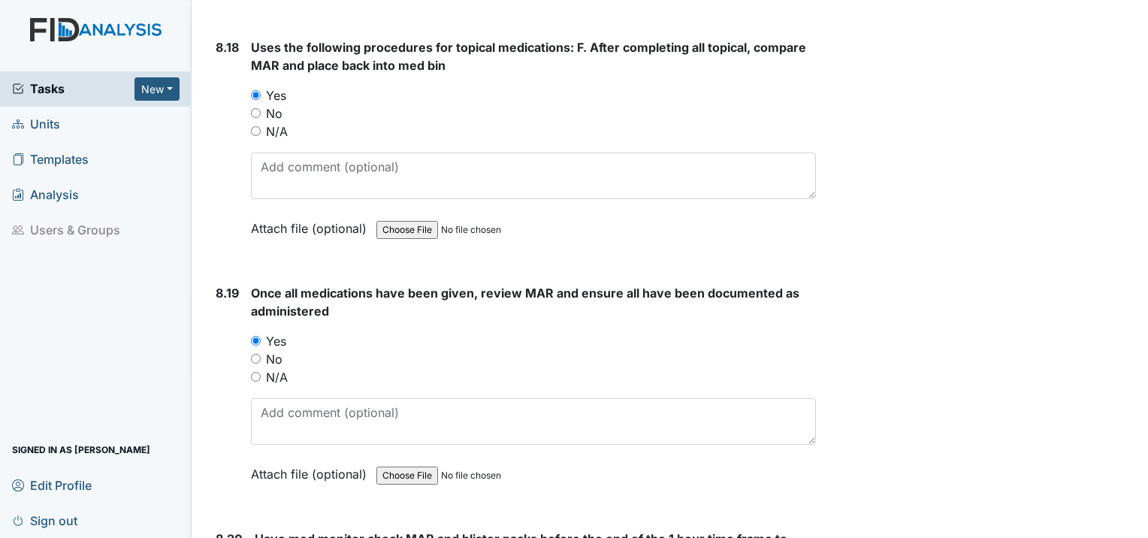
scroll to position [16221, 0]
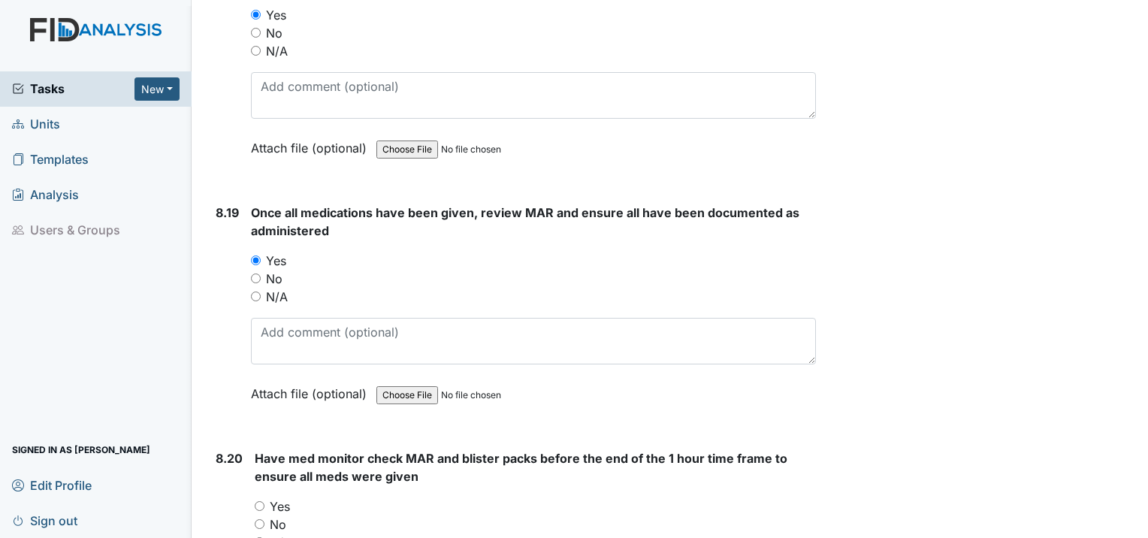
click at [255, 501] on input "Yes" at bounding box center [260, 506] width 10 height 10
radio input "true"
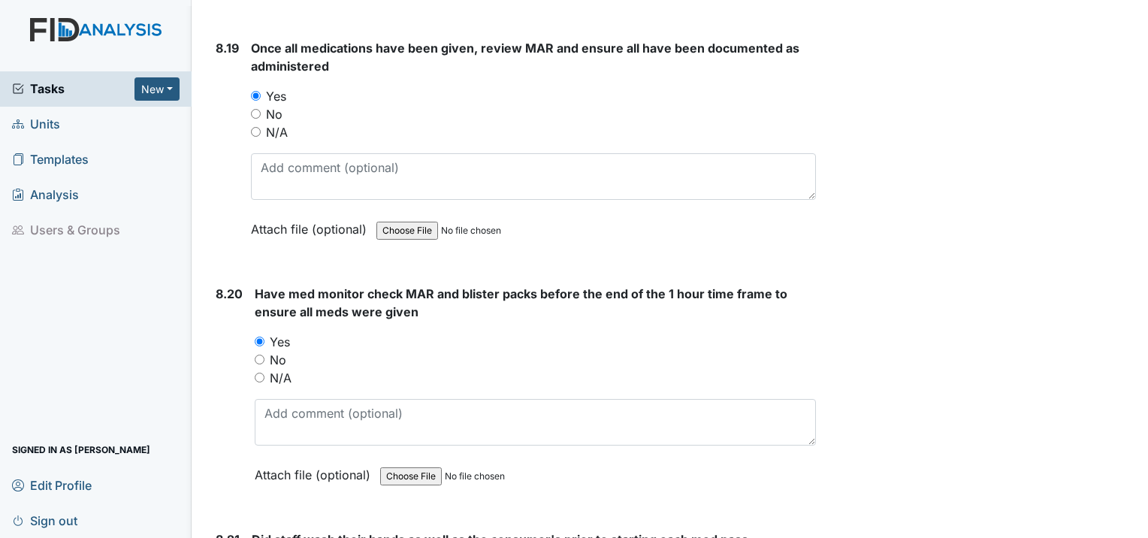
scroll to position [16522, 0]
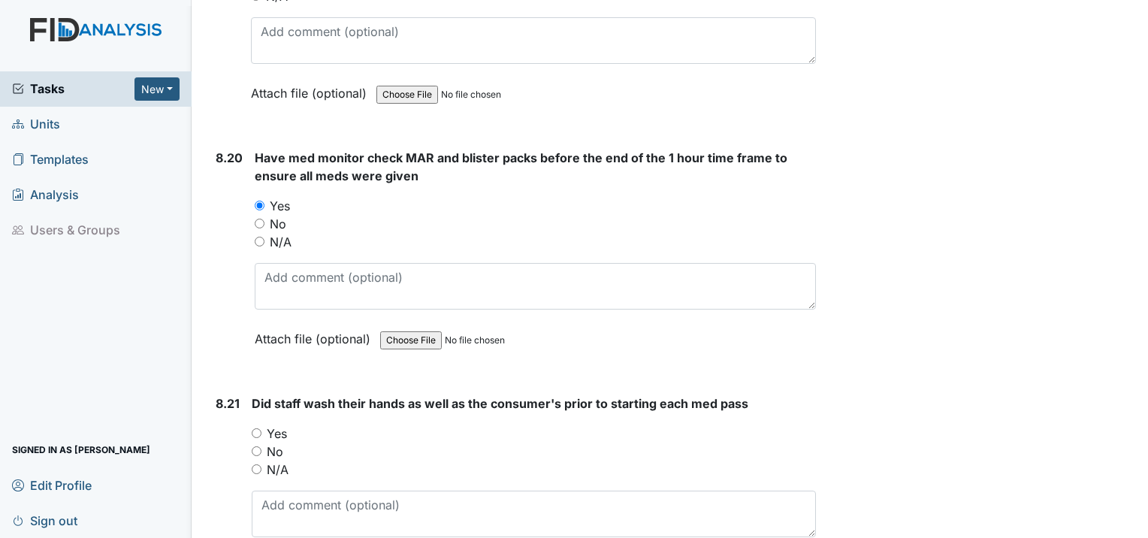
click at [258, 428] on input "Yes" at bounding box center [257, 433] width 10 height 10
radio input "true"
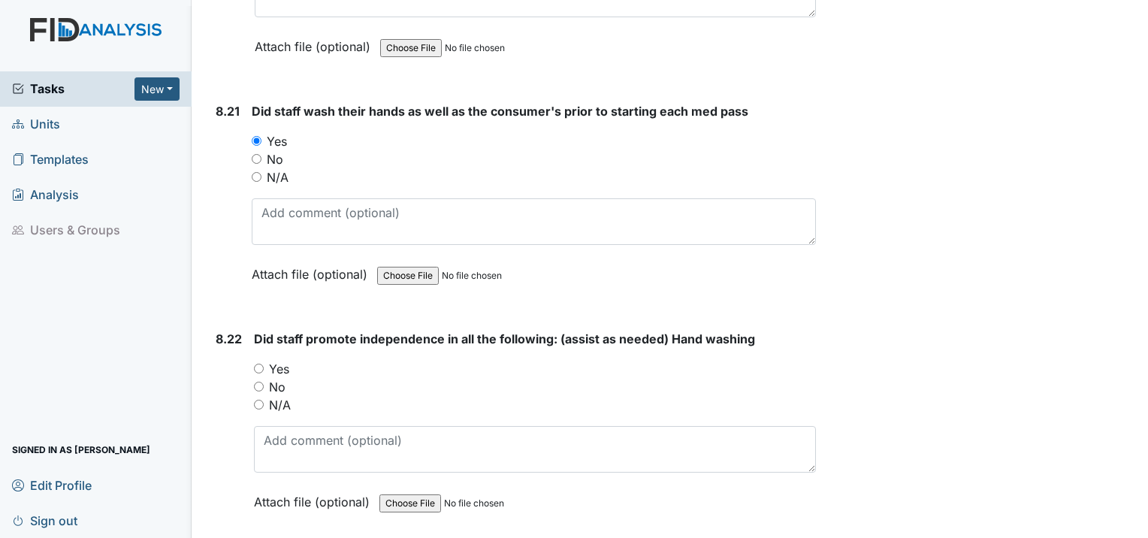
scroll to position [16822, 0]
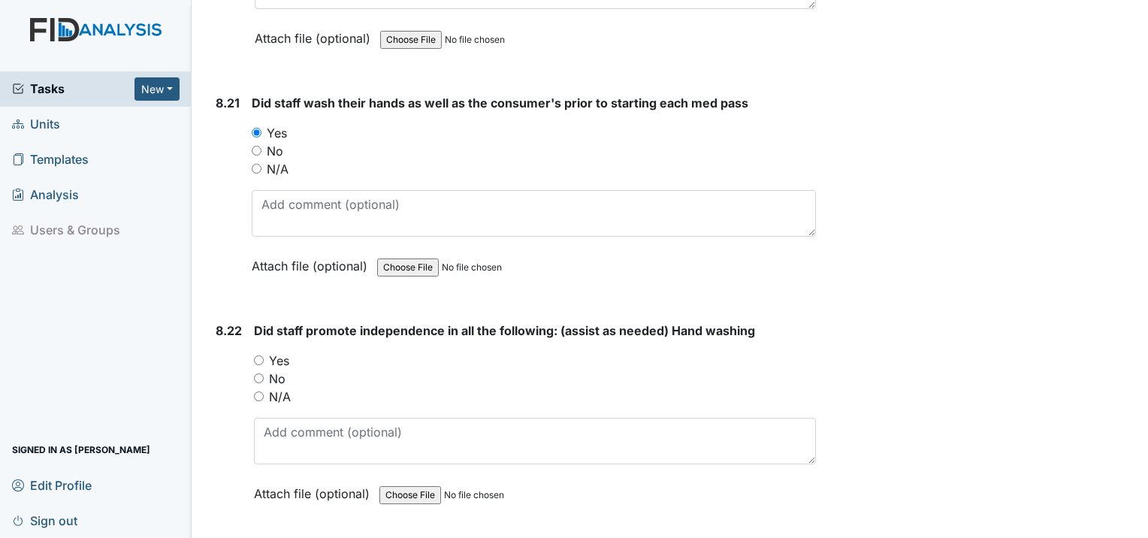
click at [256, 355] on input "Yes" at bounding box center [259, 360] width 10 height 10
radio input "true"
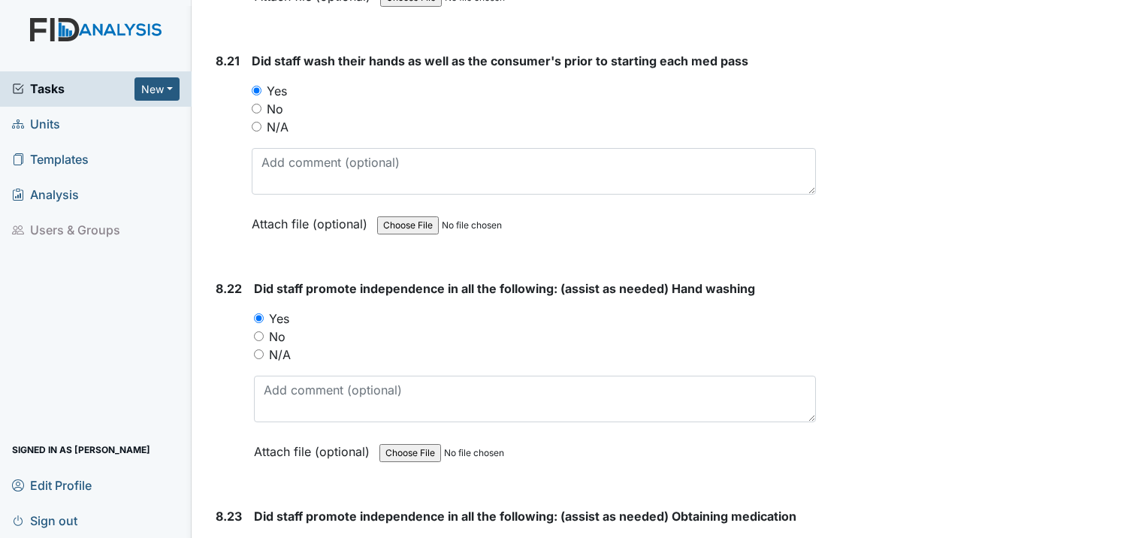
scroll to position [17047, 0]
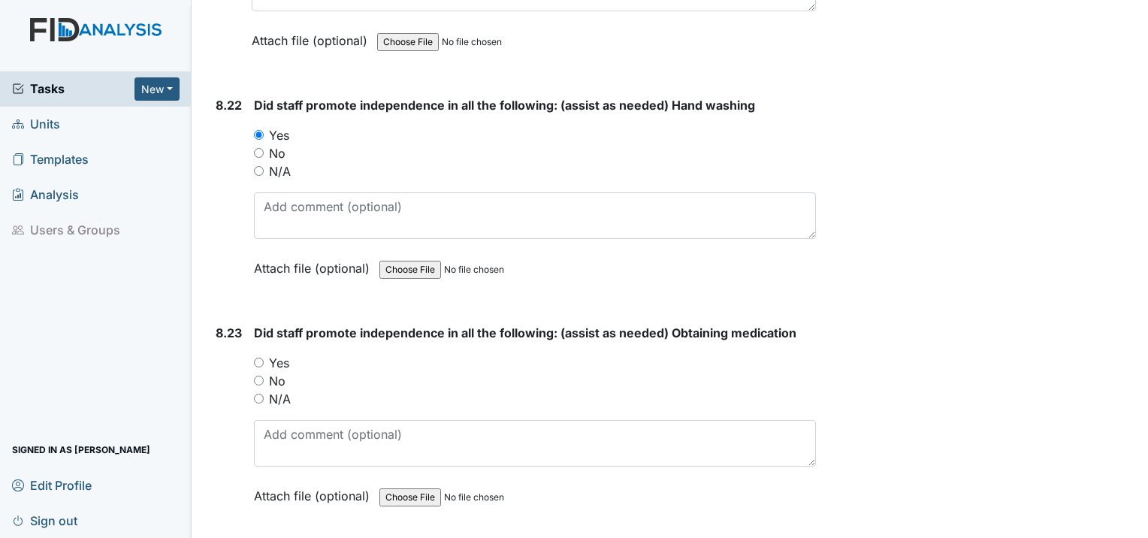
click at [258, 357] on input "Yes" at bounding box center [259, 362] width 10 height 10
radio input "true"
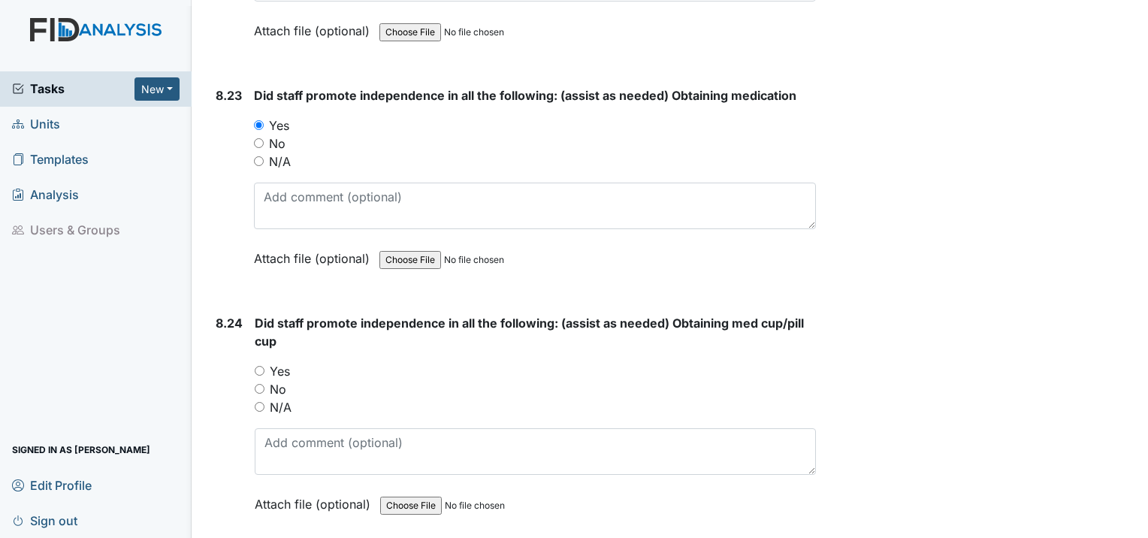
scroll to position [17348, 0]
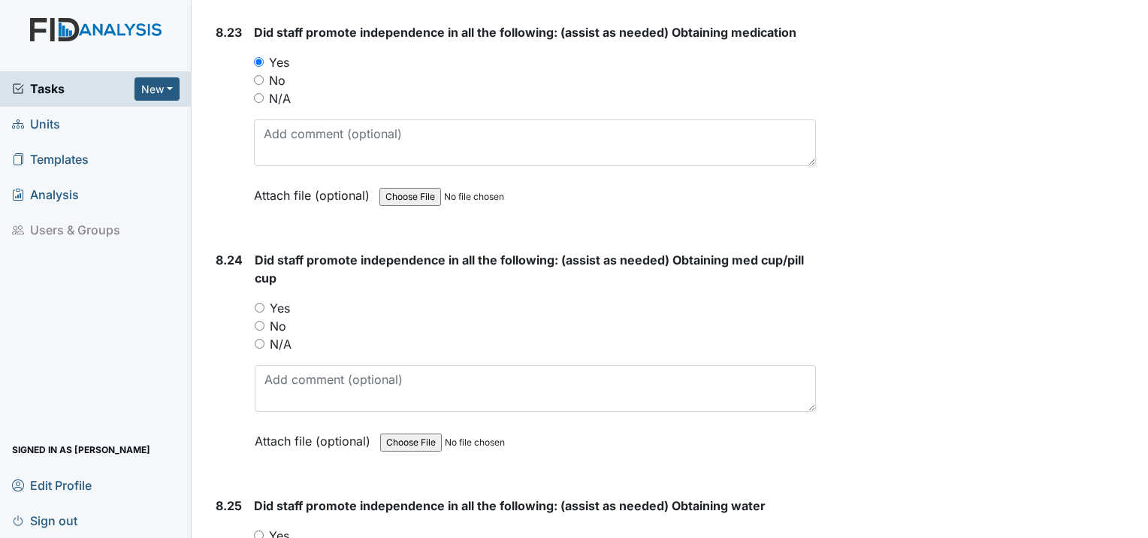
click at [260, 303] on input "Yes" at bounding box center [260, 308] width 10 height 10
radio input "true"
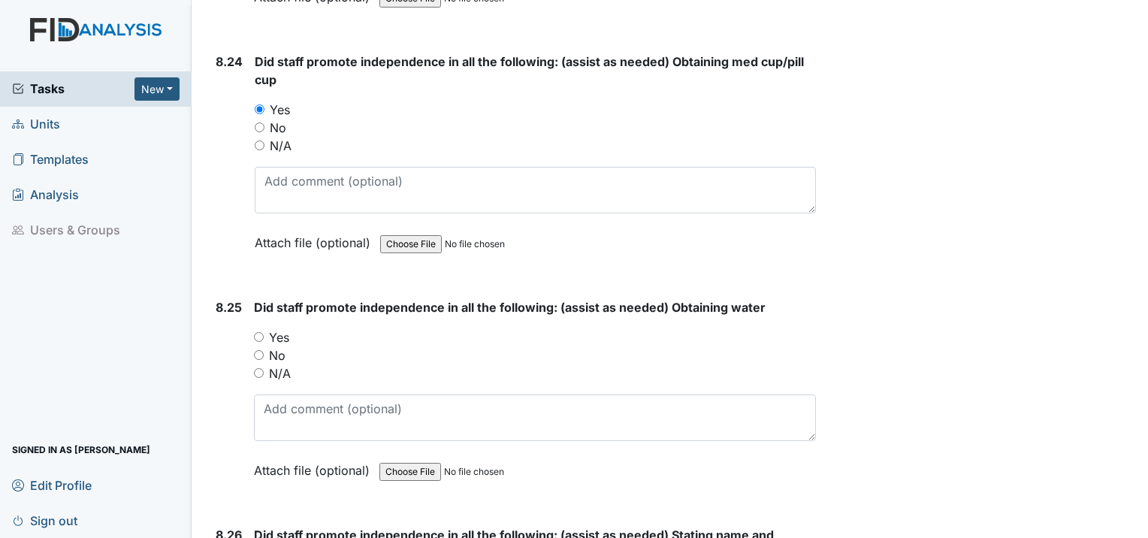
scroll to position [17573, 0]
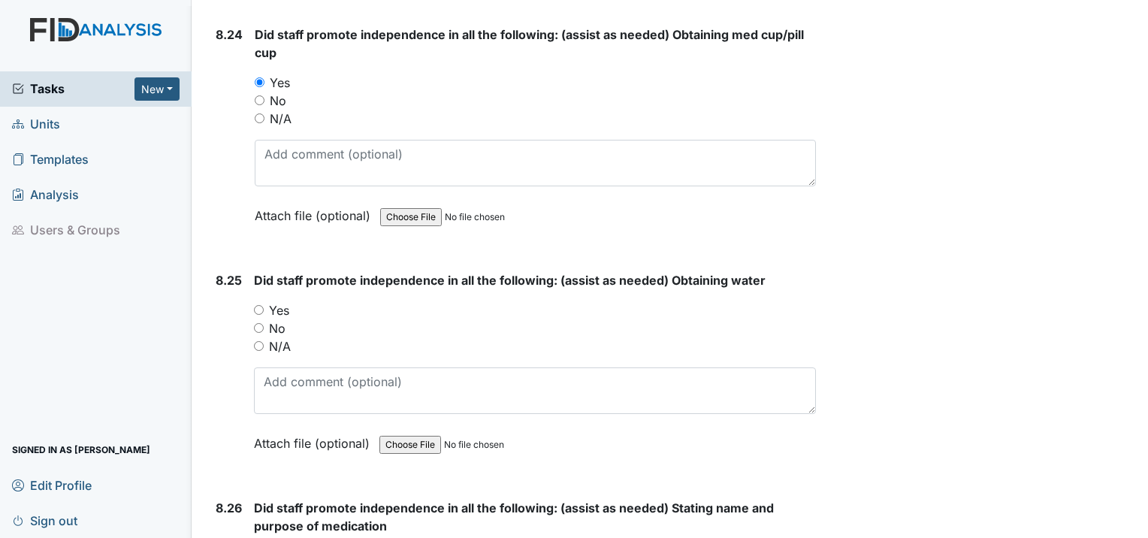
click at [262, 305] on input "Yes" at bounding box center [259, 310] width 10 height 10
radio input "true"
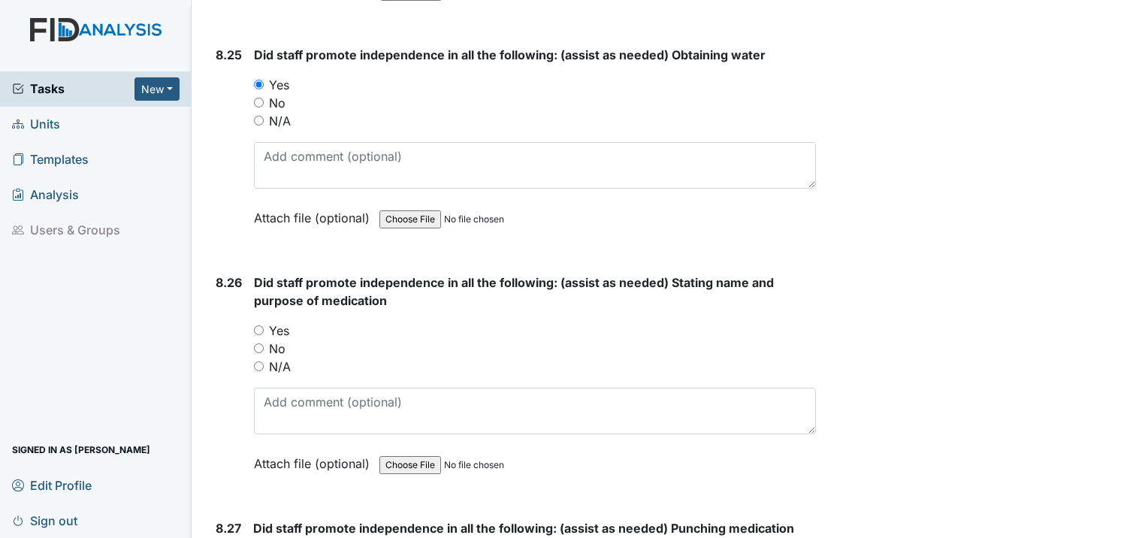
click at [257, 325] on input "Yes" at bounding box center [259, 330] width 10 height 10
radio input "true"
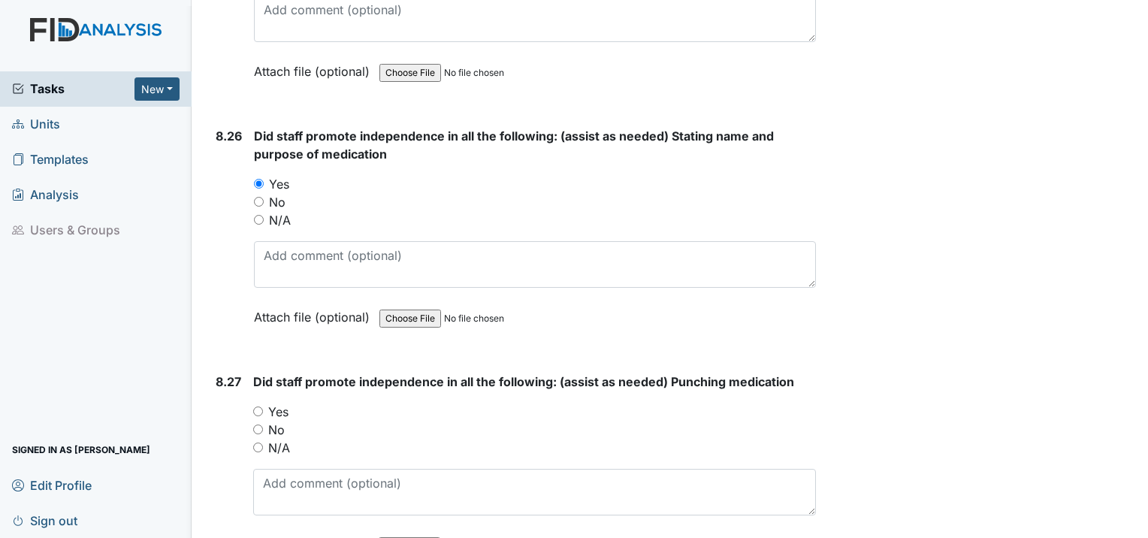
scroll to position [17949, 0]
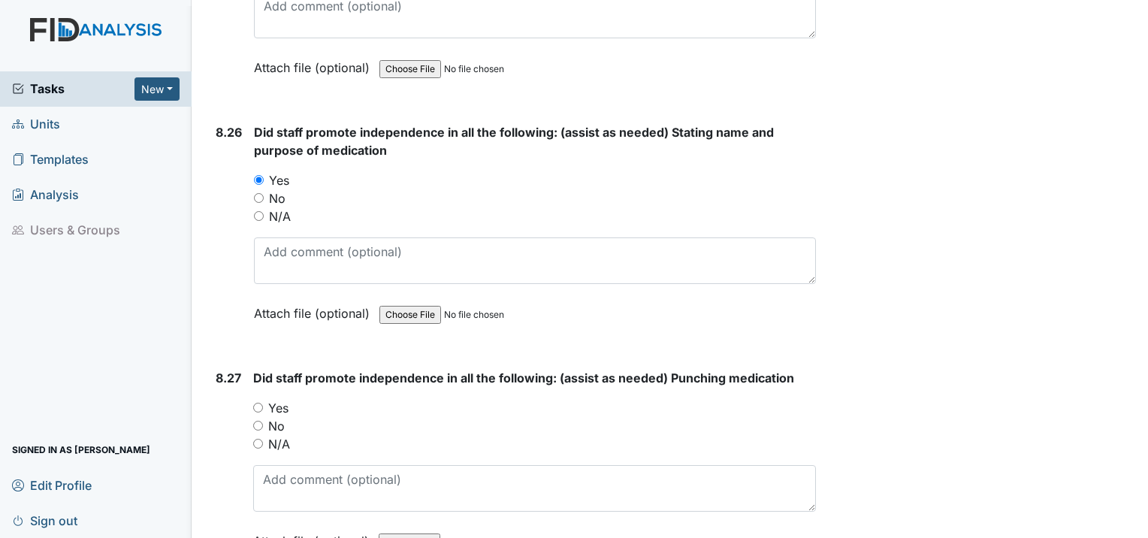
click at [258, 403] on input "Yes" at bounding box center [258, 408] width 10 height 10
radio input "true"
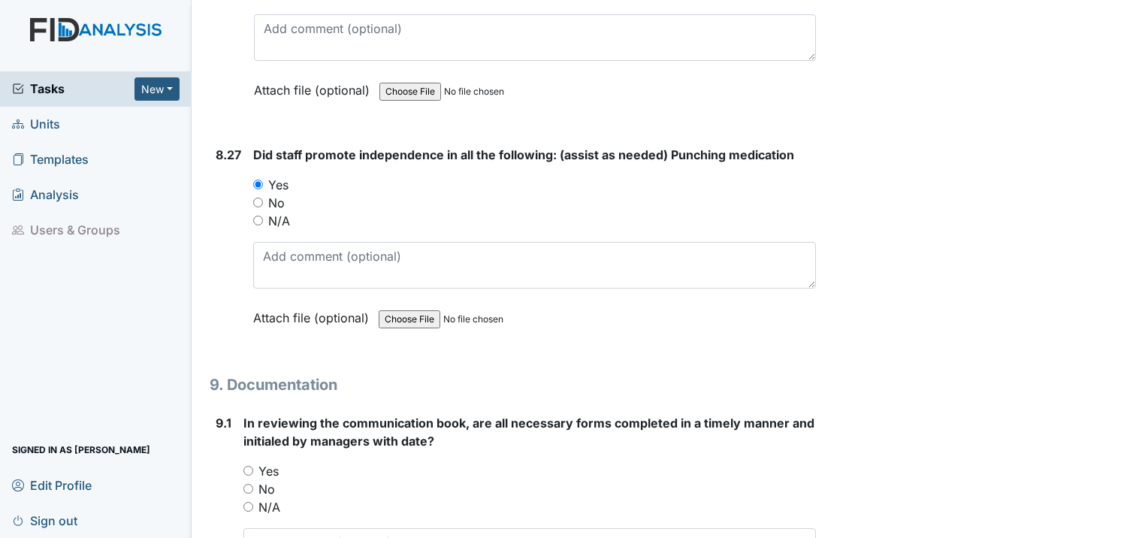
scroll to position [18174, 0]
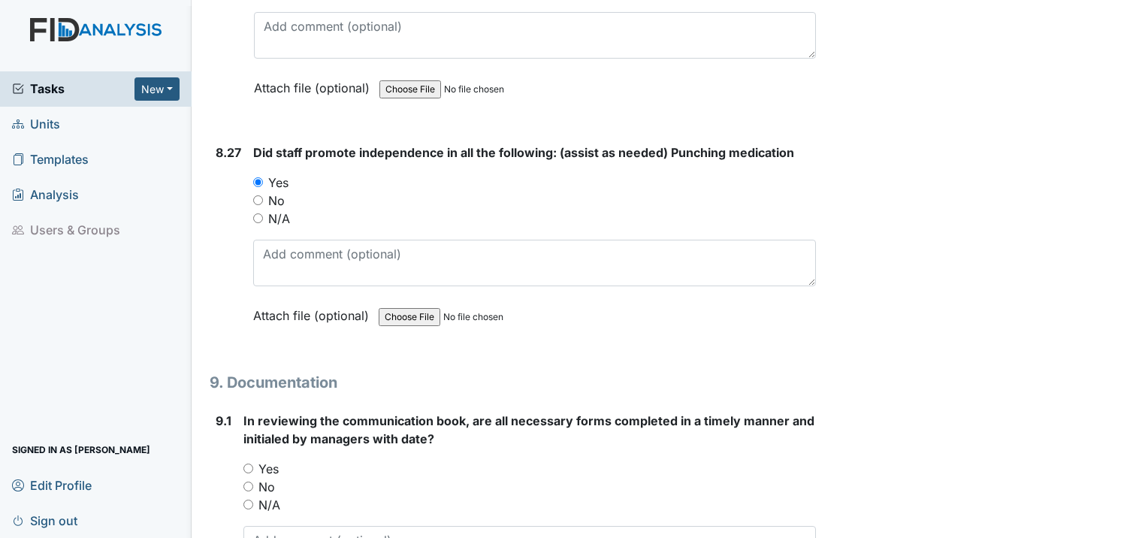
click at [251, 463] on input "Yes" at bounding box center [248, 468] width 10 height 10
radio input "true"
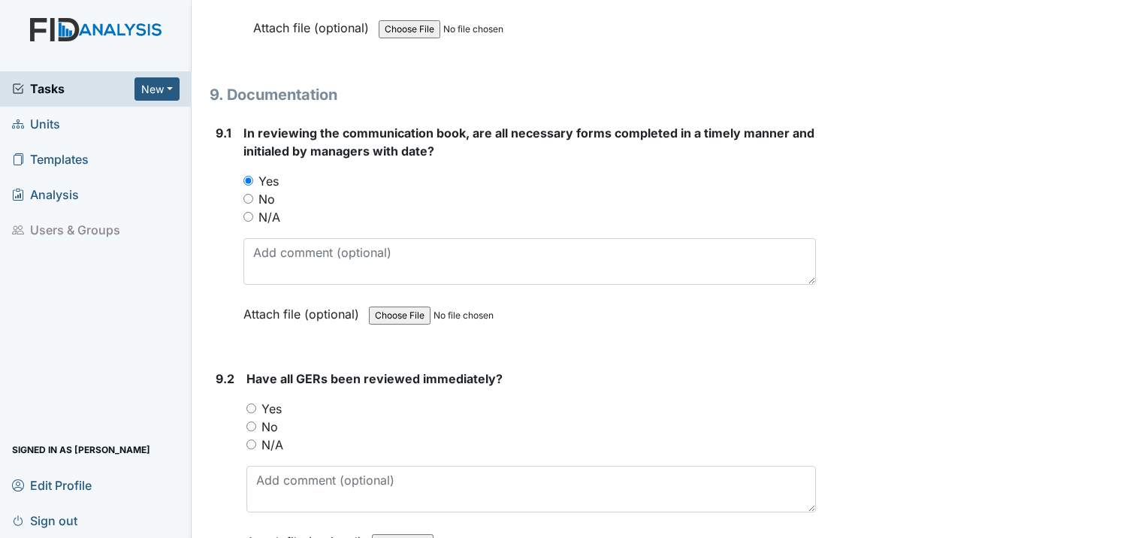
scroll to position [18474, 0]
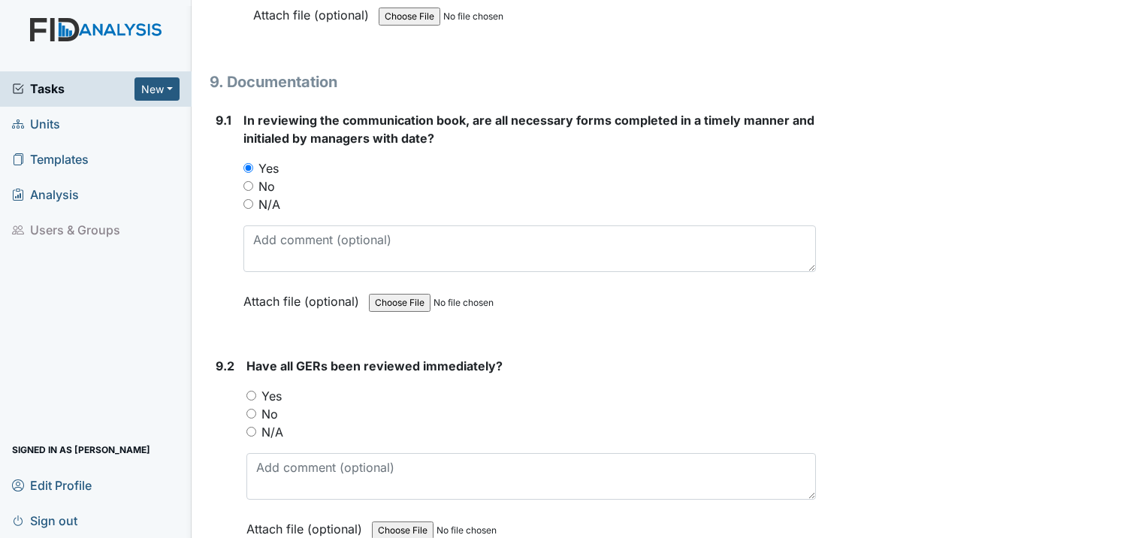
click at [249, 387] on div "Yes" at bounding box center [530, 396] width 569 height 18
click at [250, 391] on input "Yes" at bounding box center [251, 396] width 10 height 10
radio input "true"
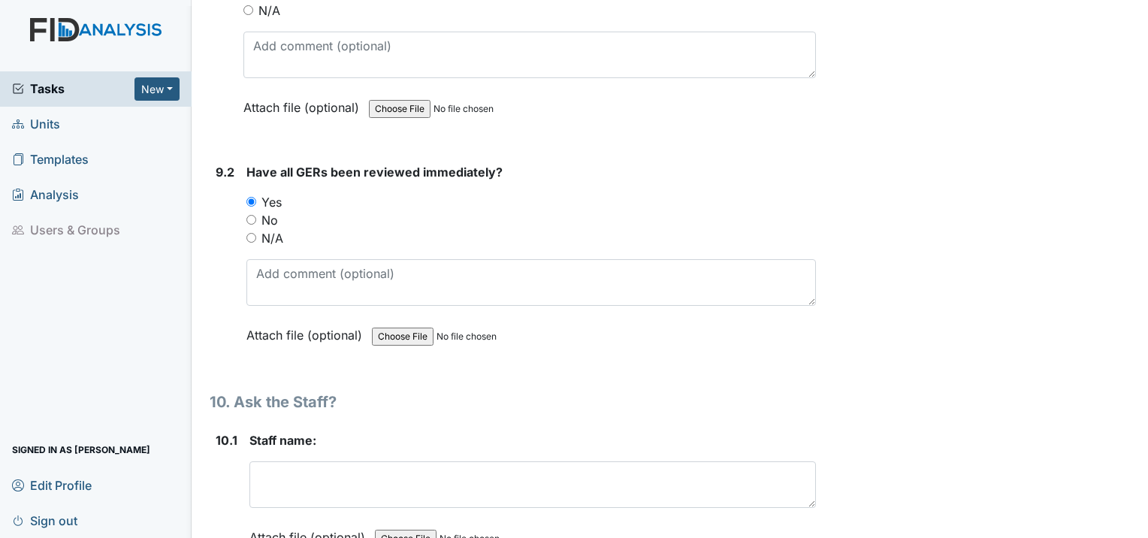
scroll to position [18700, 0]
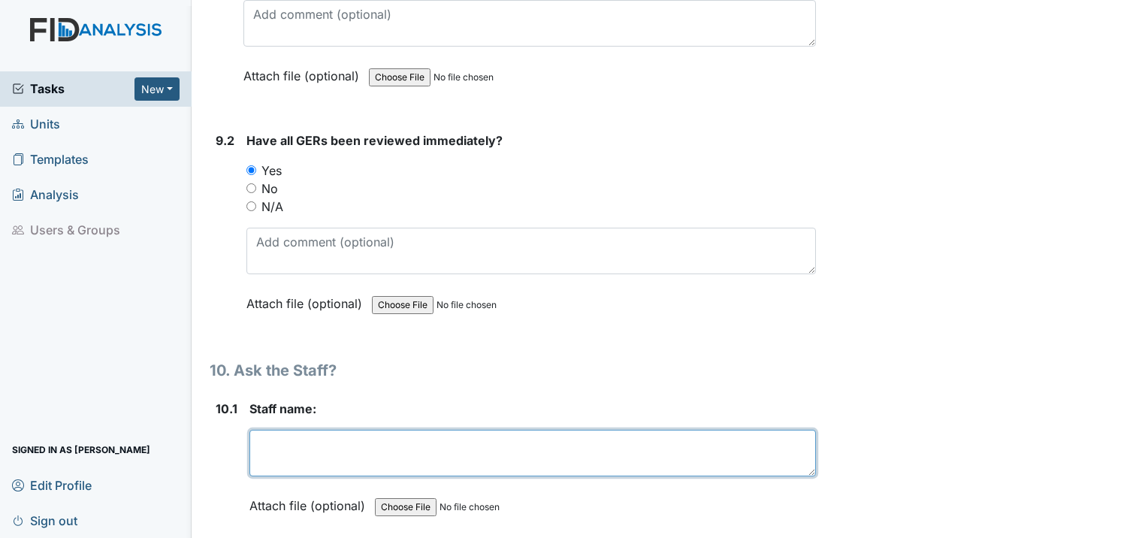
click at [288, 430] on textarea at bounding box center [532, 453] width 566 height 47
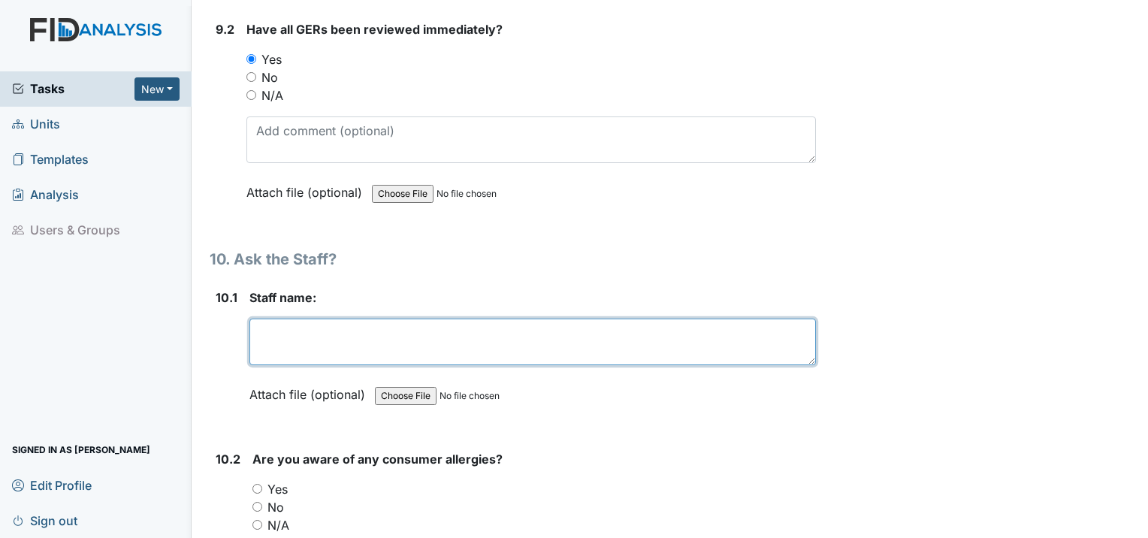
scroll to position [18850, 0]
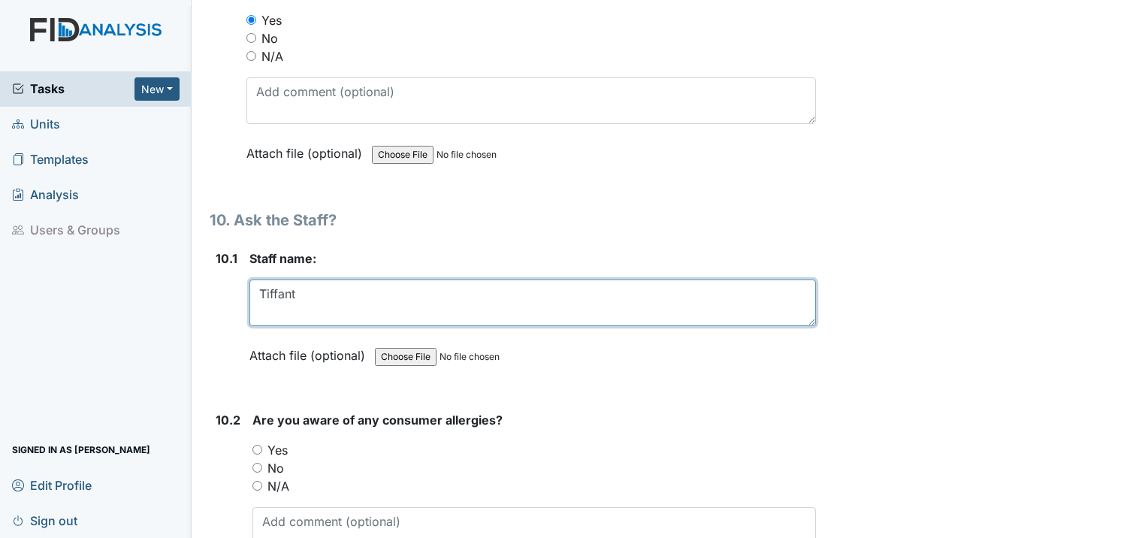
type textarea "Tiffant"
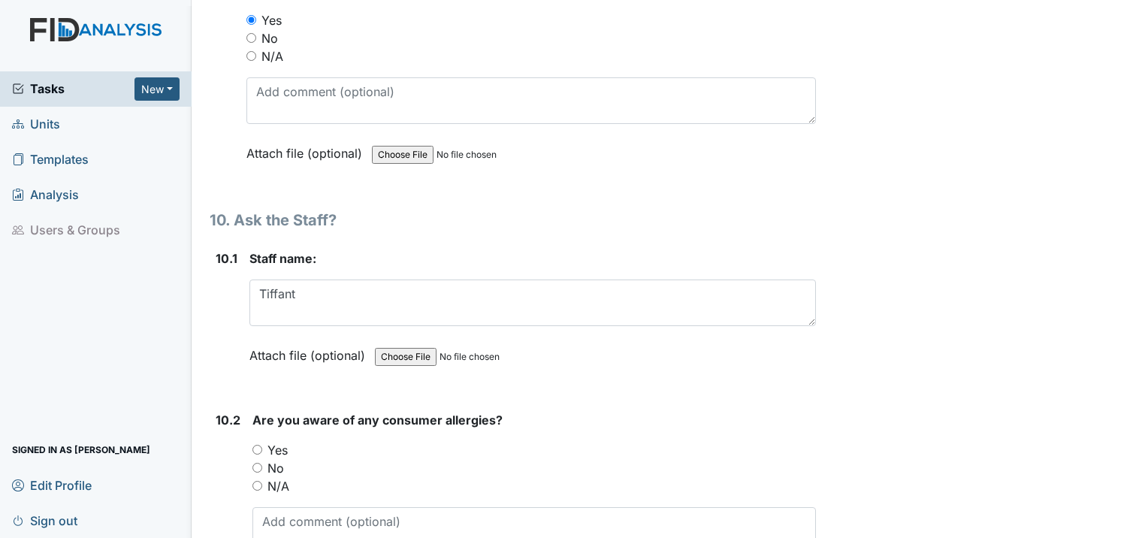
click at [254, 445] on input "Yes" at bounding box center [257, 450] width 10 height 10
radio input "true"
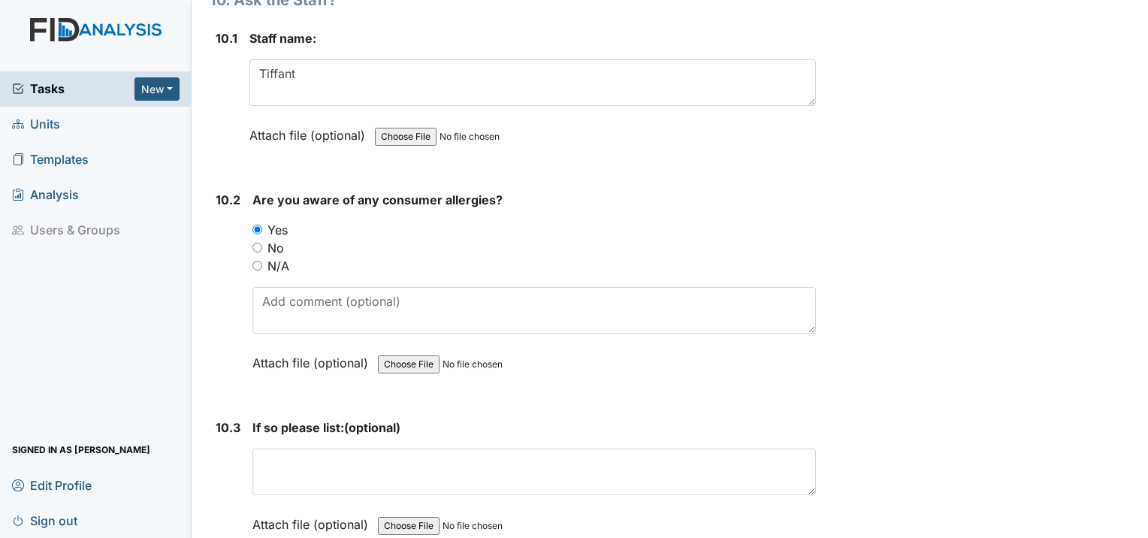
scroll to position [19075, 0]
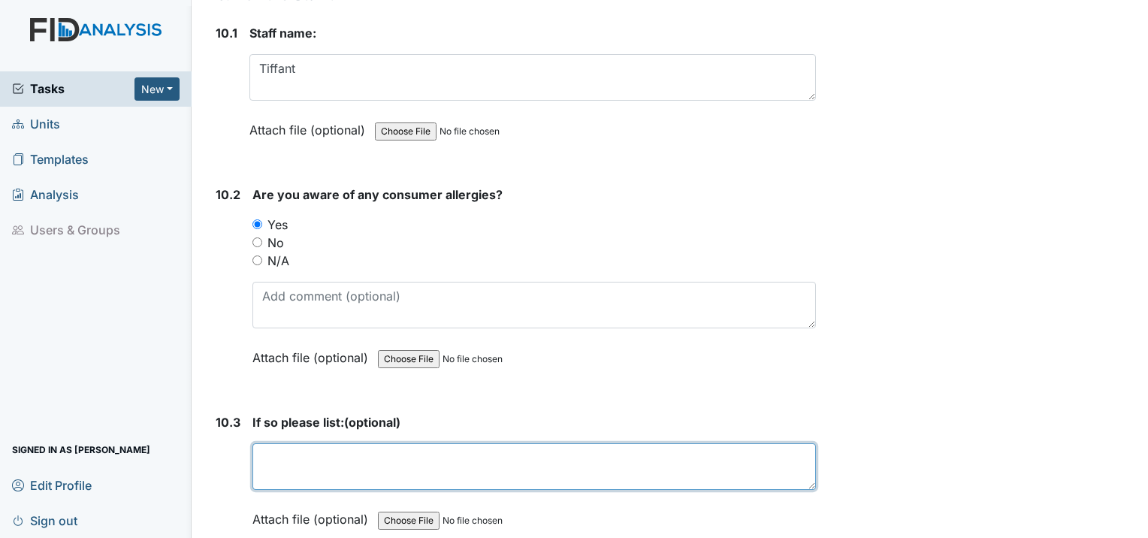
click at [305, 443] on textarea at bounding box center [533, 466] width 563 height 47
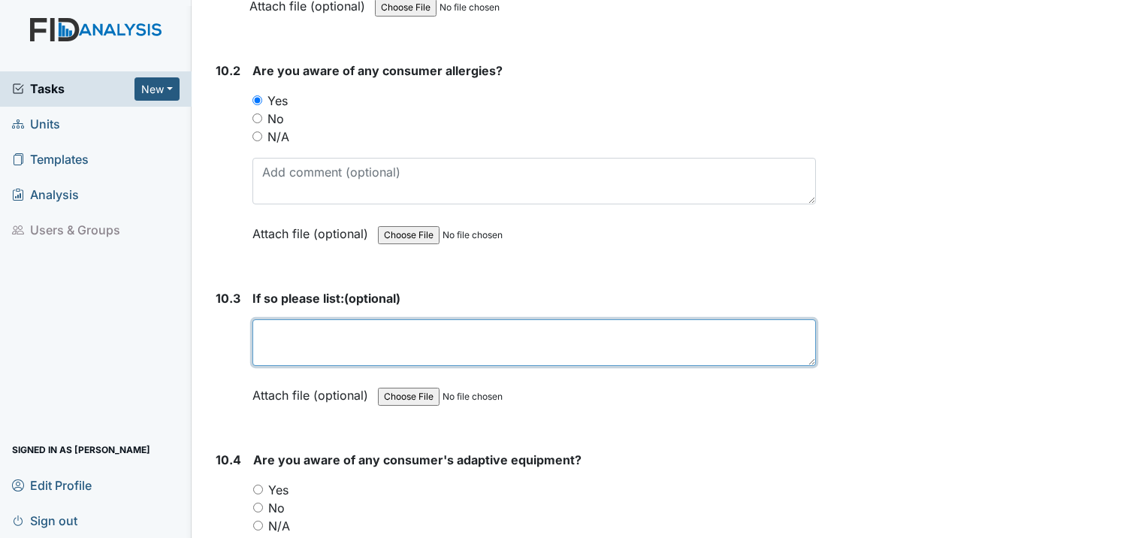
scroll to position [19225, 0]
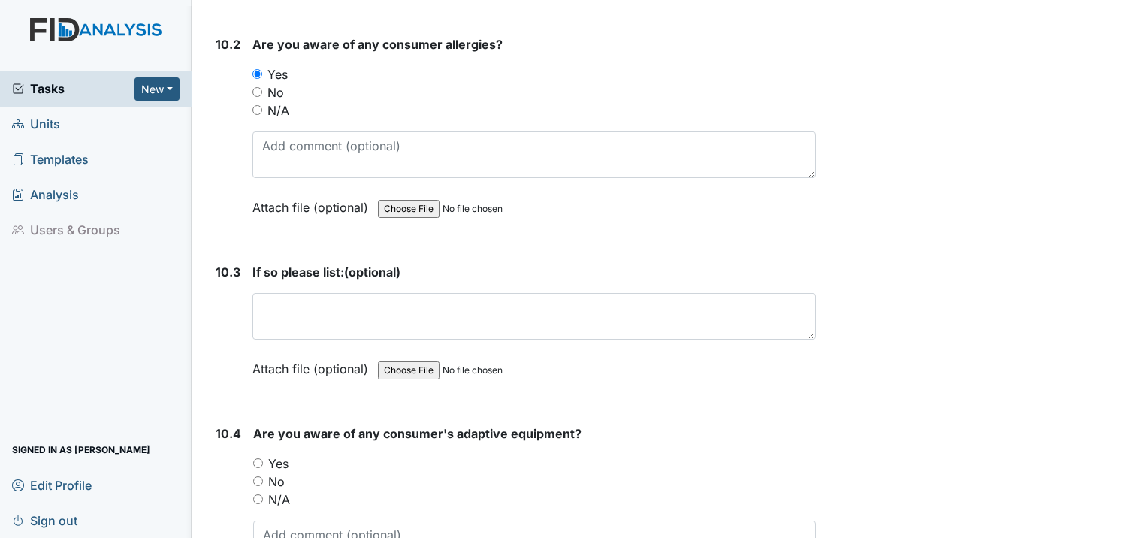
click at [257, 458] on input "Yes" at bounding box center [258, 463] width 10 height 10
radio input "true"
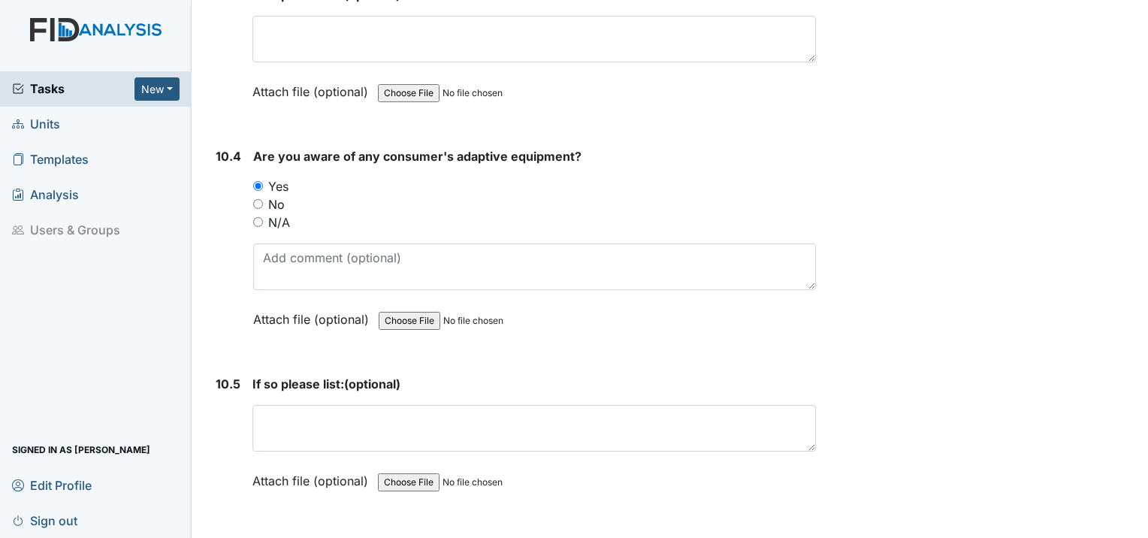
scroll to position [19526, 0]
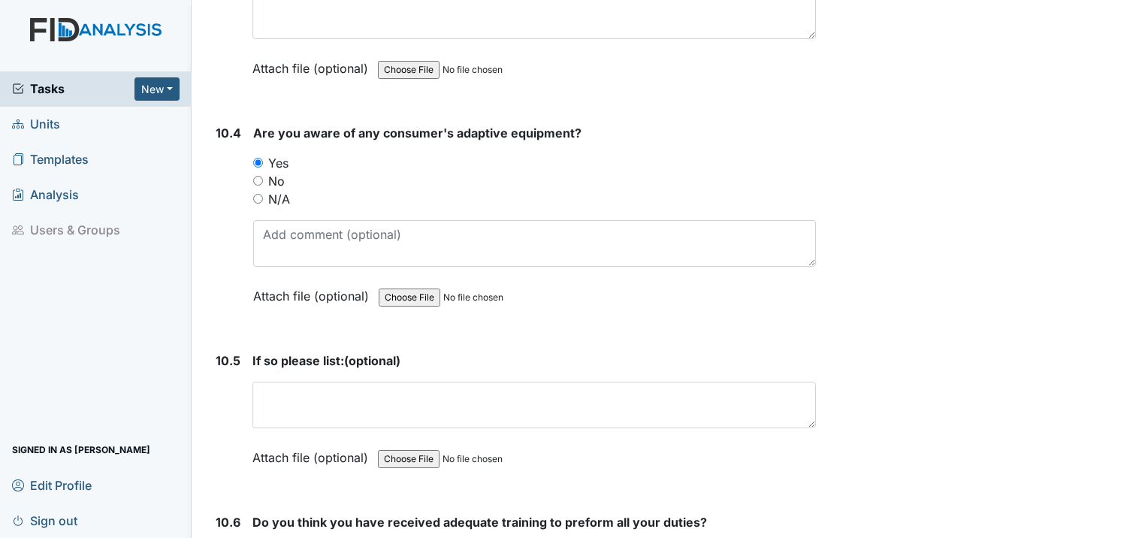
radio input "true"
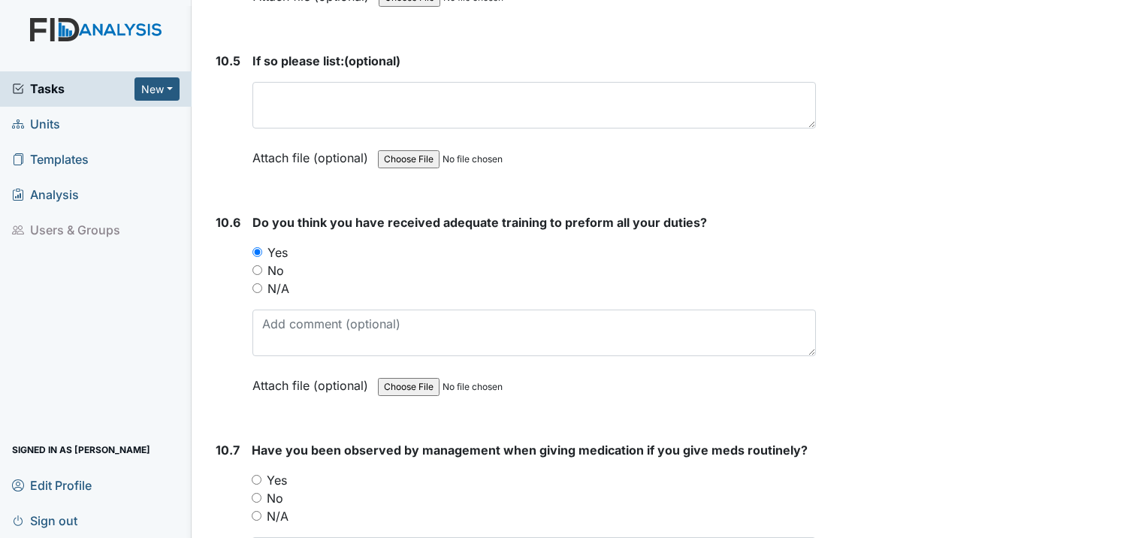
scroll to position [19826, 0]
click at [249, 440] on div "10.7 Have you been observed by management when giving medication if you give me…" at bounding box center [513, 542] width 606 height 204
click at [258, 470] on div "Yes" at bounding box center [534, 479] width 564 height 18
click at [256, 474] on input "Yes" at bounding box center [257, 479] width 10 height 10
radio input "true"
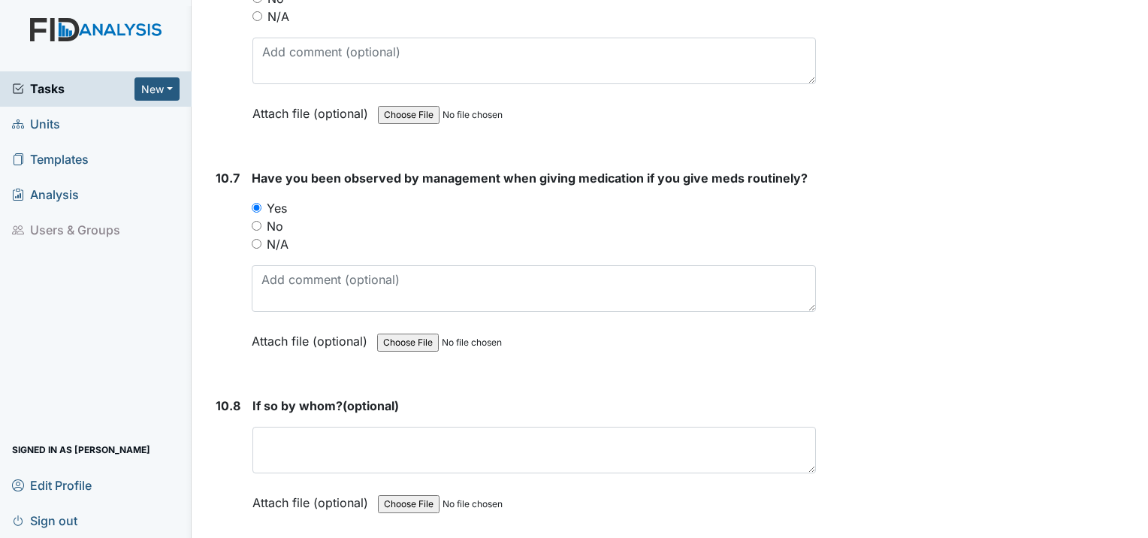
scroll to position [20126, 0]
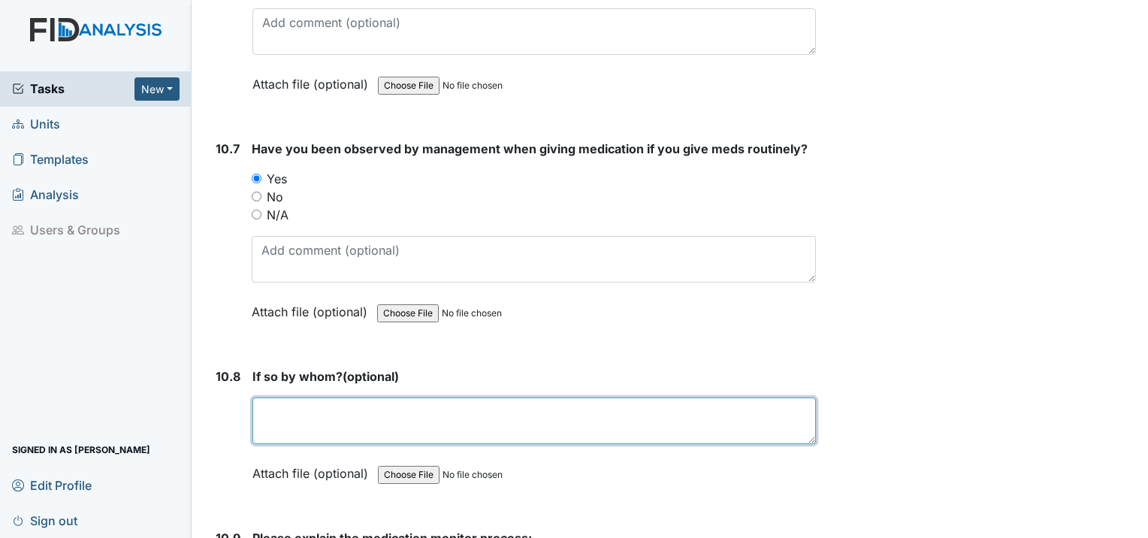
click at [299, 397] on textarea at bounding box center [533, 420] width 563 height 47
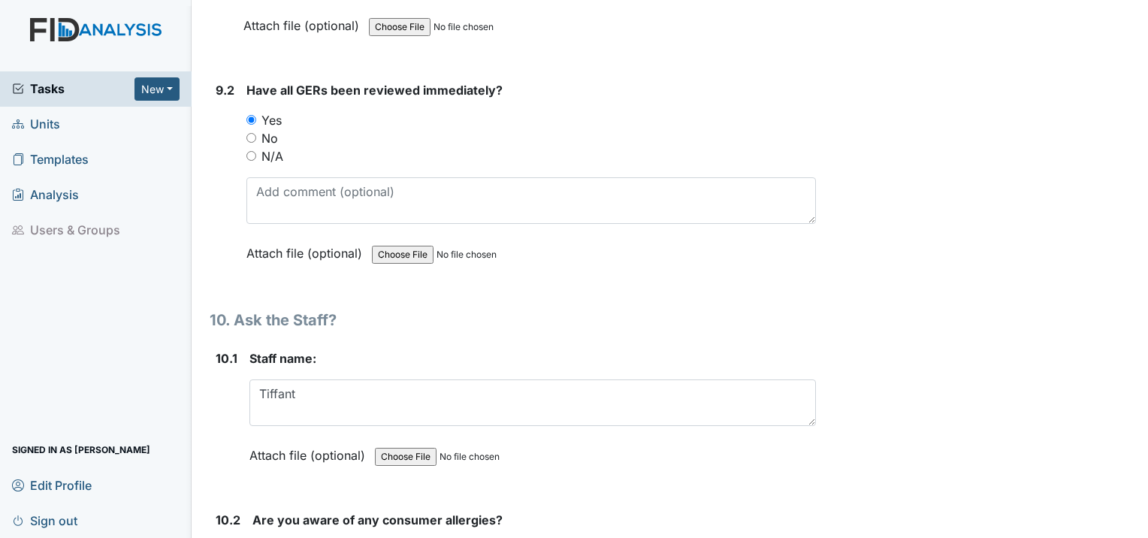
scroll to position [18712, 0]
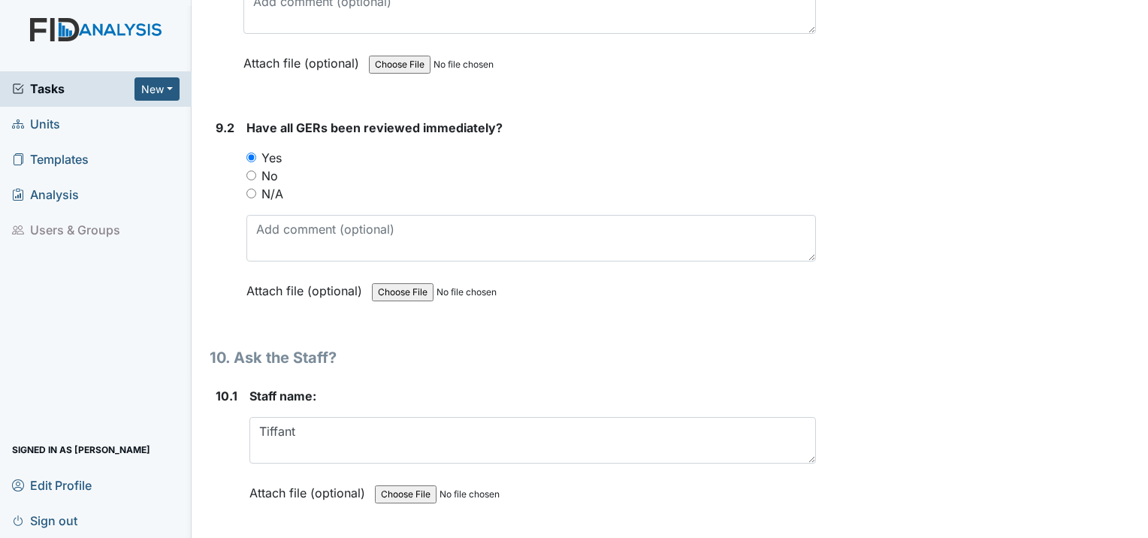
type textarea "Nicole"
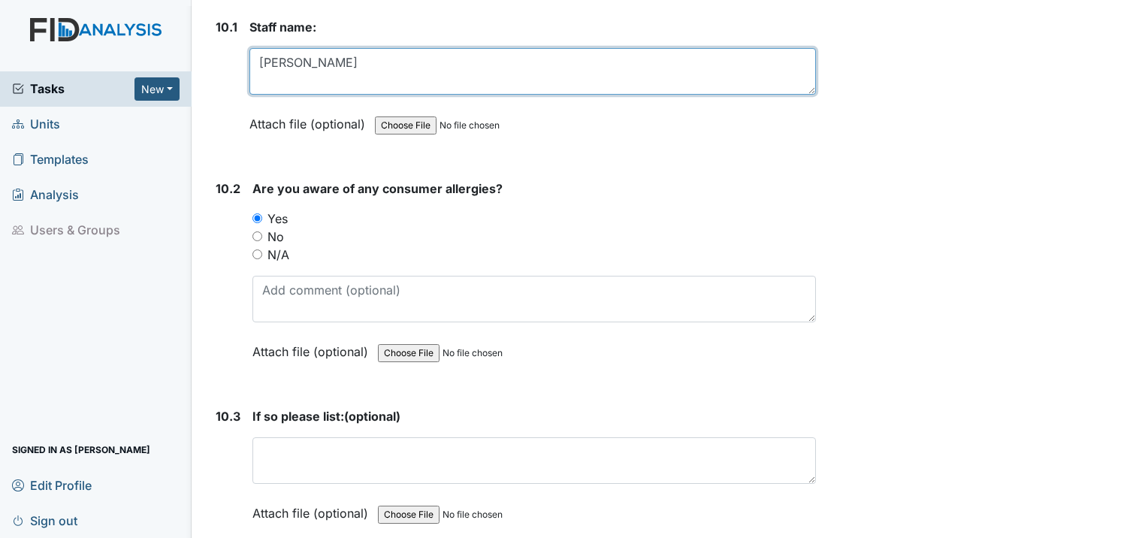
scroll to position [19088, 0]
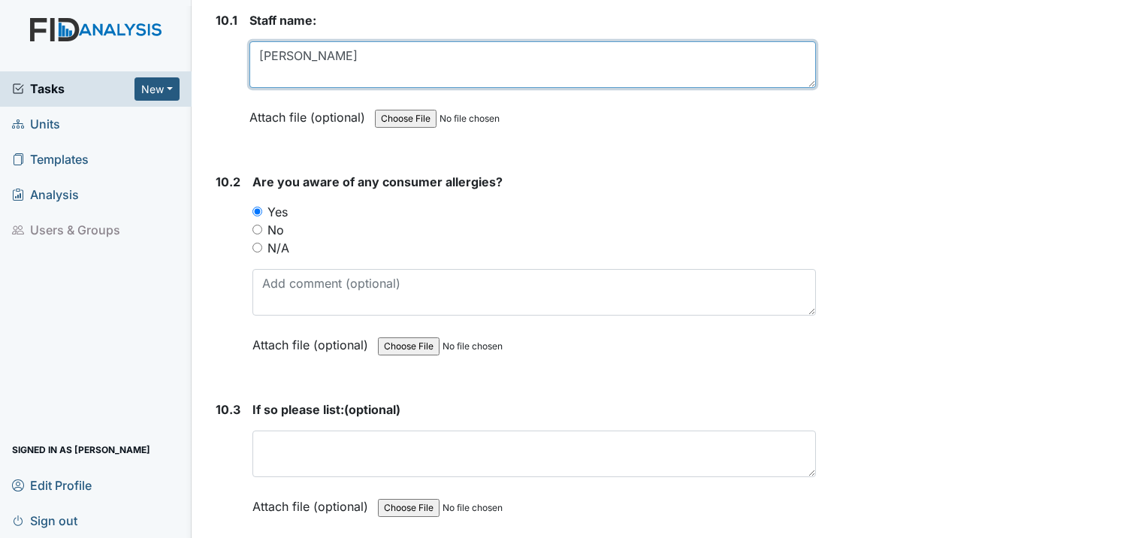
type textarea "Tiffany"
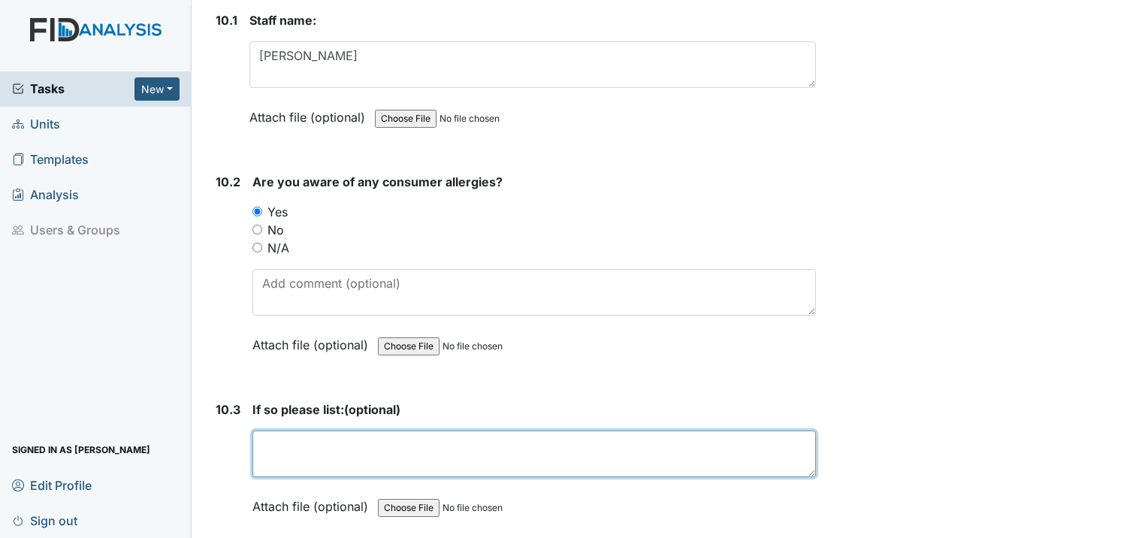
click at [288, 430] on textarea at bounding box center [533, 453] width 563 height 47
